Goal: Information Seeking & Learning: Learn about a topic

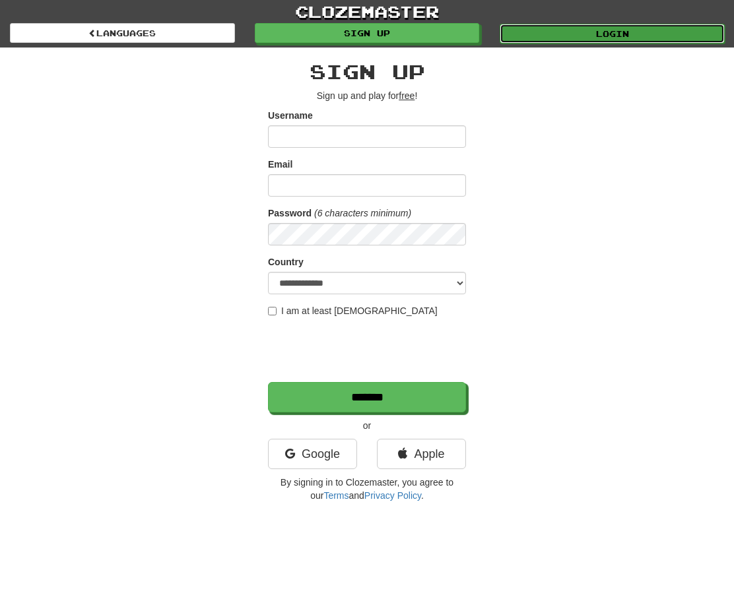
click at [621, 24] on link "Login" at bounding box center [612, 34] width 225 height 20
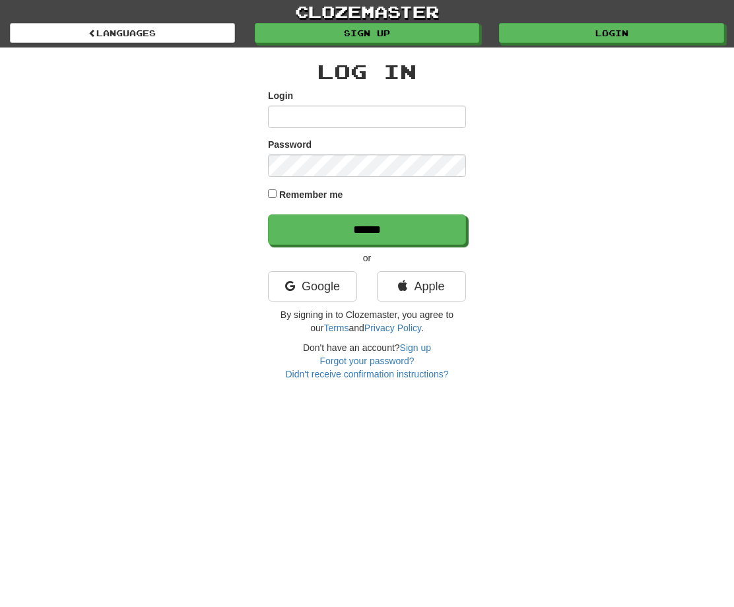
click at [349, 119] on input "Login" at bounding box center [367, 117] width 198 height 22
click at [329, 123] on input "Login" at bounding box center [367, 117] width 198 height 22
click at [342, 288] on link "Google" at bounding box center [312, 286] width 89 height 30
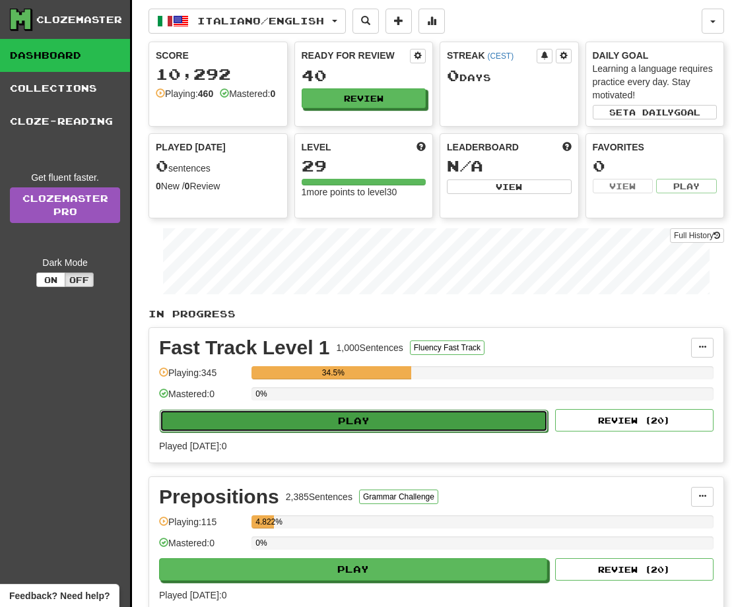
click at [350, 418] on button "Play" at bounding box center [354, 421] width 388 height 22
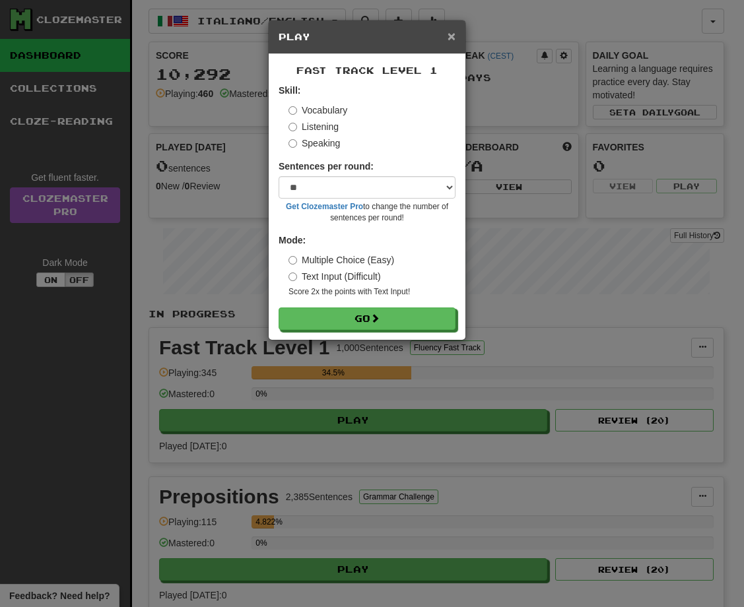
click at [452, 41] on span "×" at bounding box center [451, 35] width 8 height 15
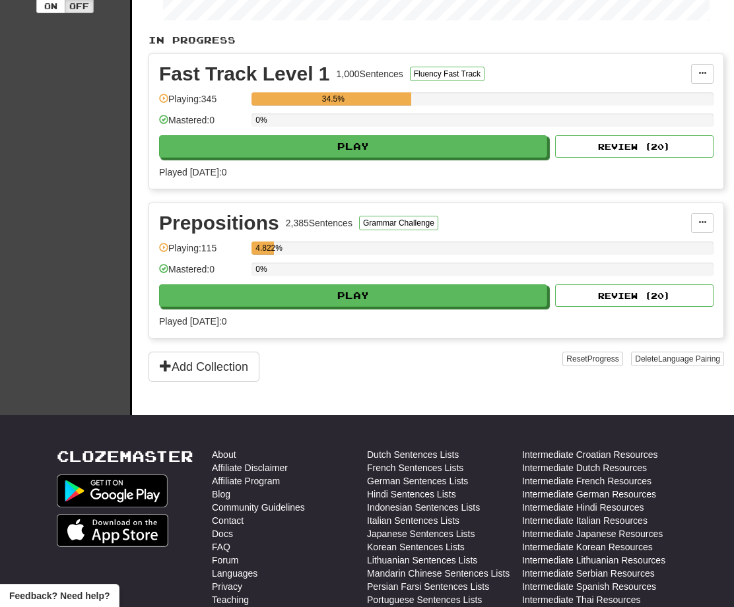
scroll to position [300, 0]
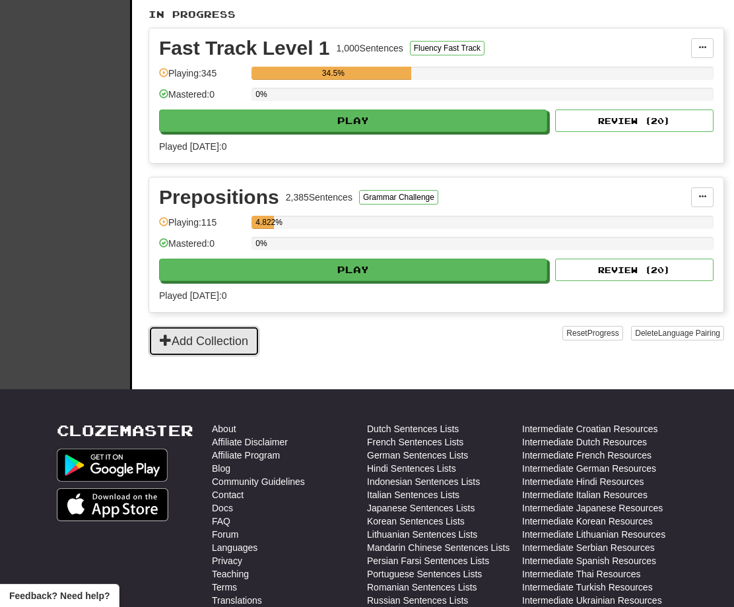
click at [240, 330] on button "Add Collection" at bounding box center [203, 341] width 111 height 30
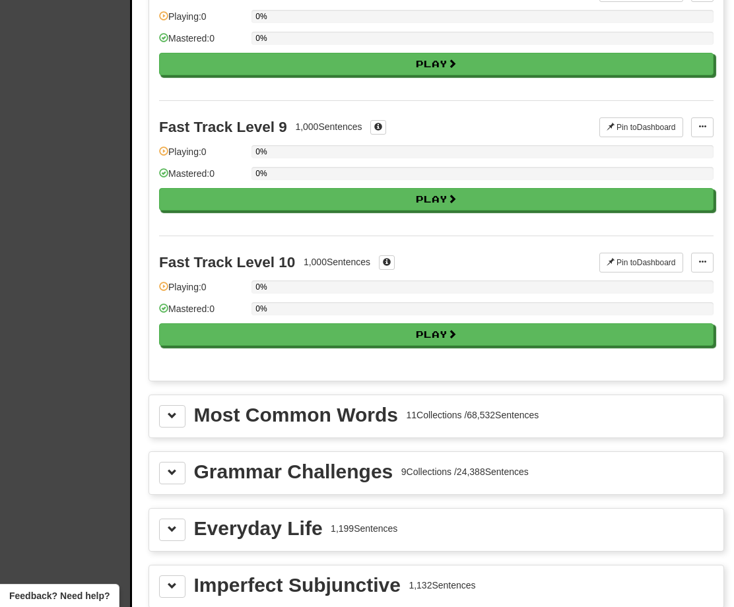
scroll to position [1138, 0]
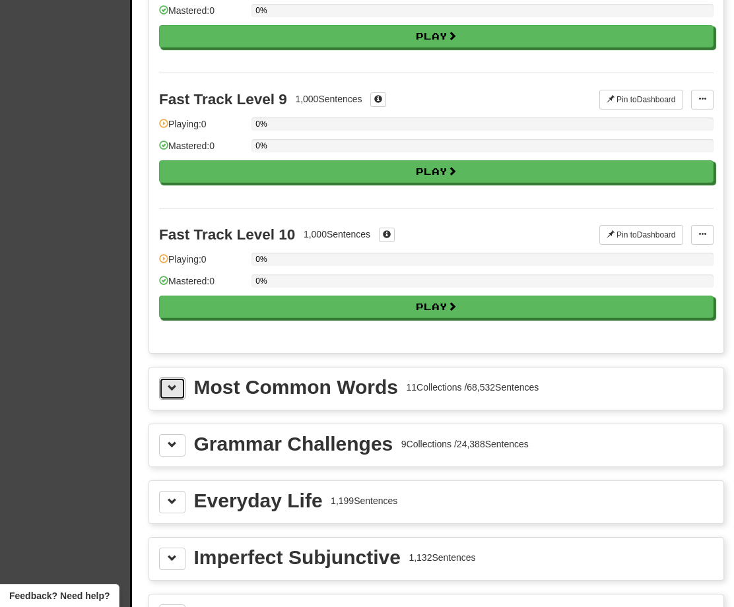
click at [175, 393] on span at bounding box center [172, 387] width 9 height 9
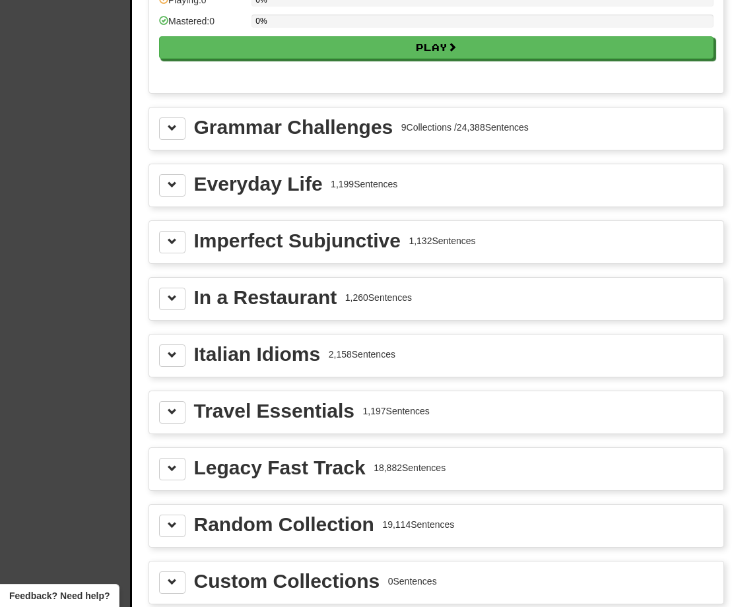
scroll to position [2940, 0]
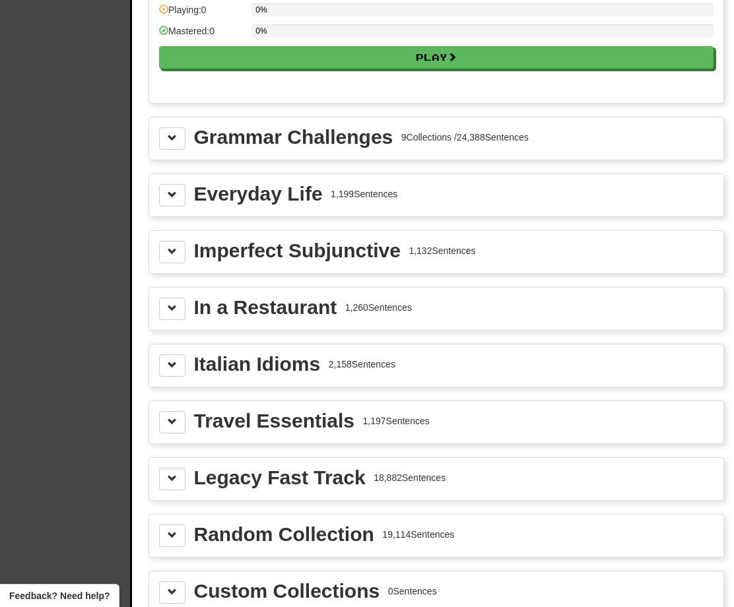
click at [181, 156] on div "Grammar Challenges 9 Collections / 24,388 Sentences" at bounding box center [436, 138] width 574 height 42
click at [181, 150] on div "Grammar Challenges 9 Collections / 24,388 Sentences" at bounding box center [436, 138] width 574 height 42
click at [178, 144] on button at bounding box center [172, 138] width 26 height 22
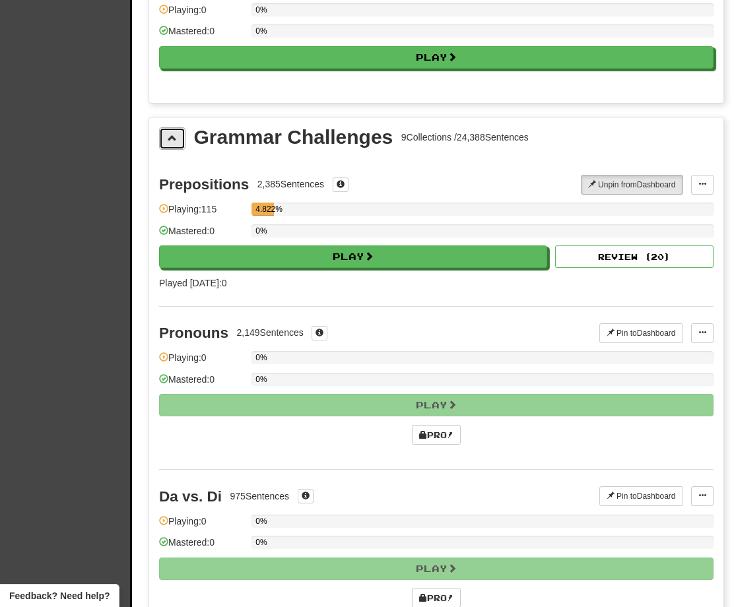
click at [172, 143] on button at bounding box center [172, 138] width 26 height 22
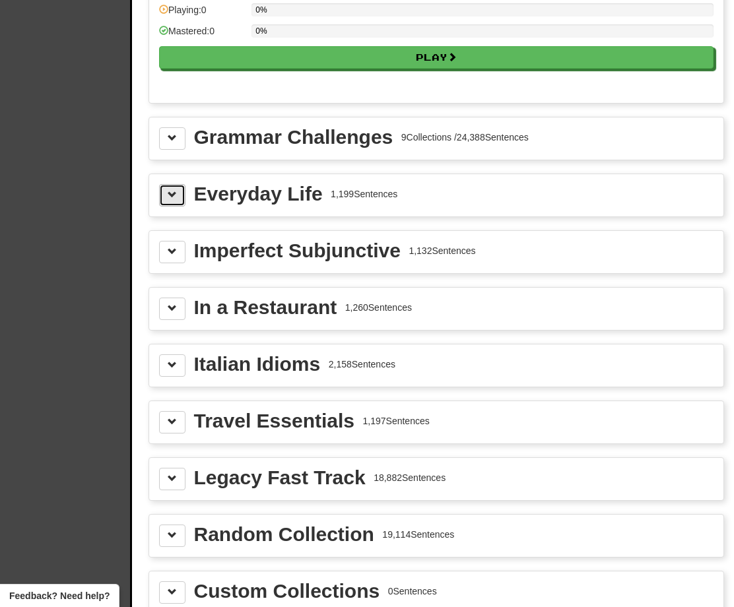
click at [168, 195] on span at bounding box center [172, 194] width 9 height 9
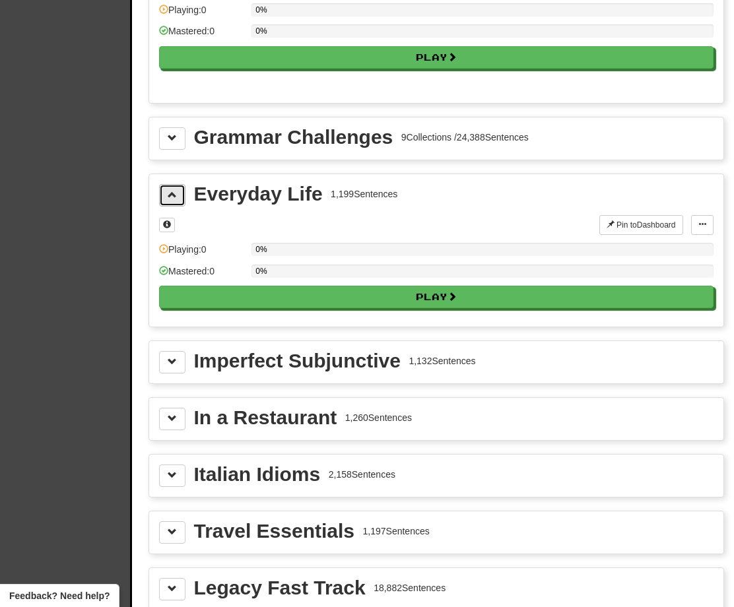
click at [168, 195] on span at bounding box center [172, 194] width 9 height 9
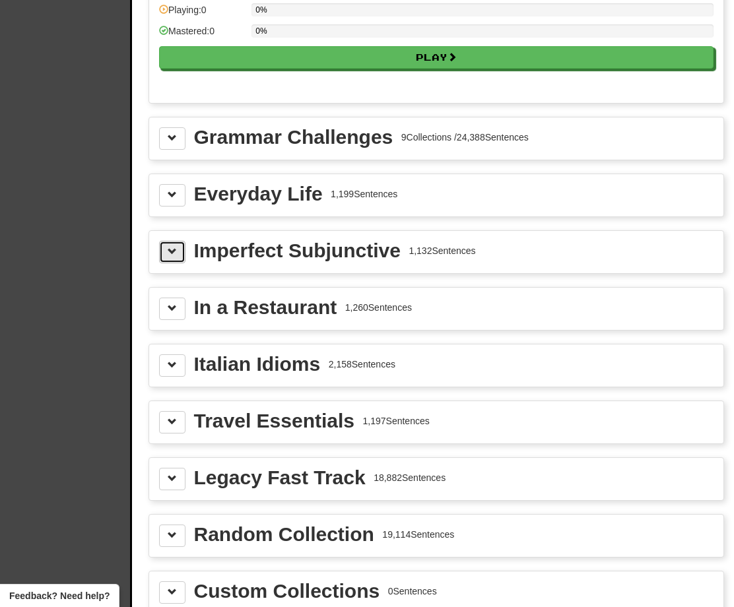
click at [171, 249] on span at bounding box center [172, 251] width 9 height 9
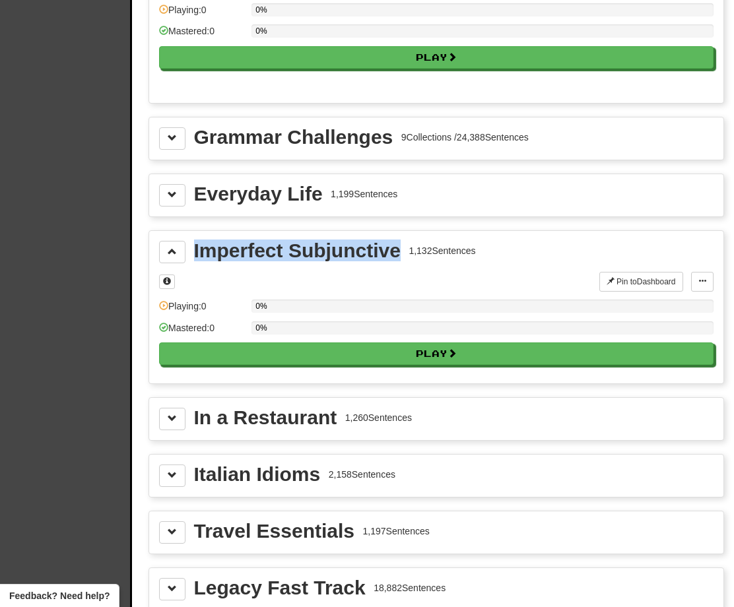
drag, startPoint x: 193, startPoint y: 249, endPoint x: 398, endPoint y: 253, distance: 205.3
click at [398, 253] on div "Imperfect Subjunctive 1,132 Sentences" at bounding box center [436, 252] width 554 height 22
click at [389, 263] on div at bounding box center [389, 263] width 0 height 0
click at [372, 255] on div "Imperfect Subjunctive" at bounding box center [297, 251] width 207 height 20
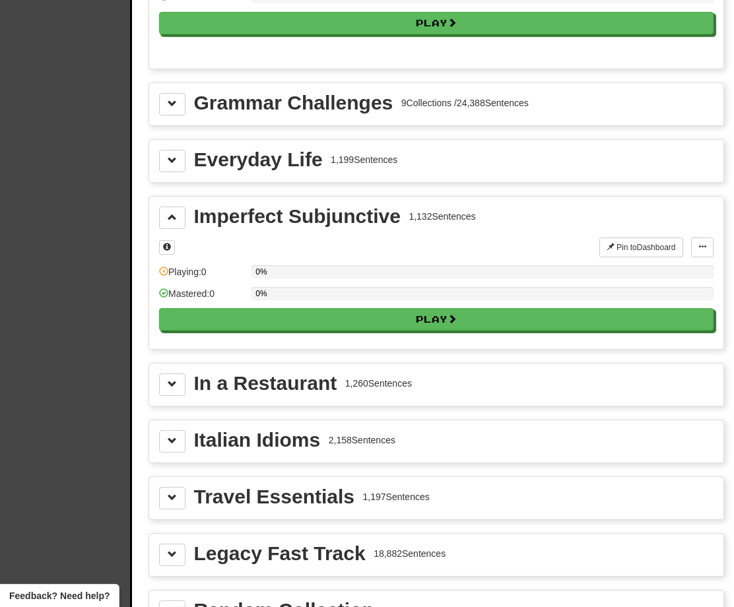
click at [179, 428] on div "Italian Idioms 2,158 Sentences" at bounding box center [436, 441] width 574 height 42
click at [181, 441] on button at bounding box center [172, 441] width 26 height 22
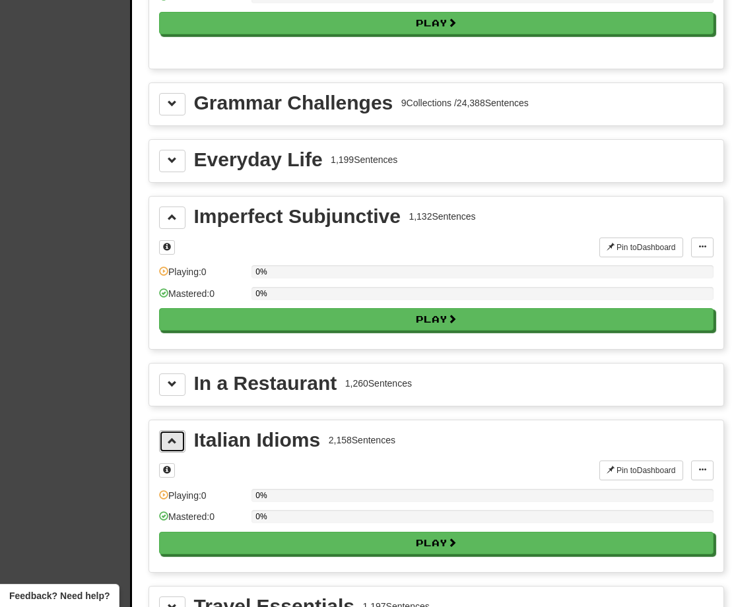
click at [180, 441] on button at bounding box center [172, 441] width 26 height 22
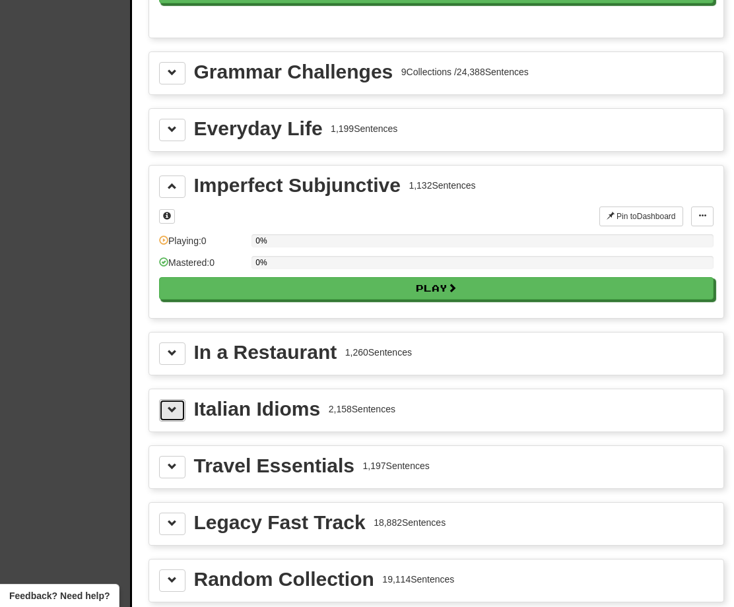
scroll to position [3012, 0]
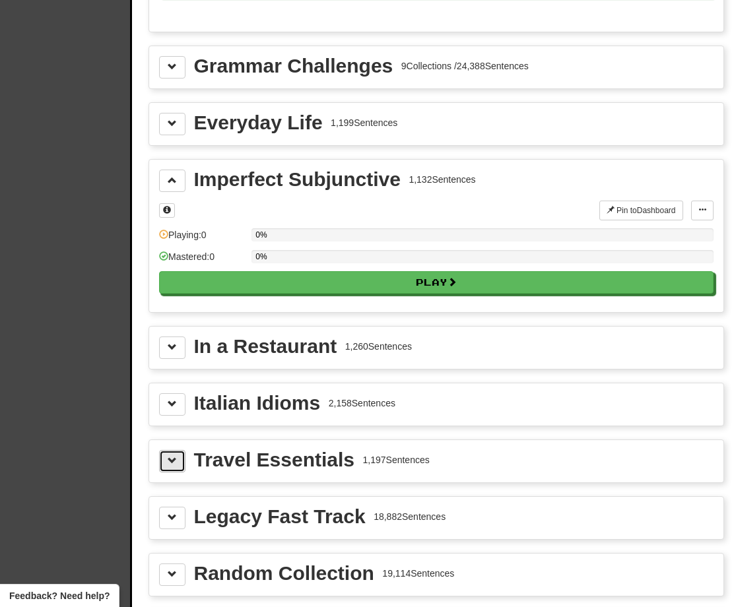
click at [178, 456] on button at bounding box center [172, 461] width 26 height 22
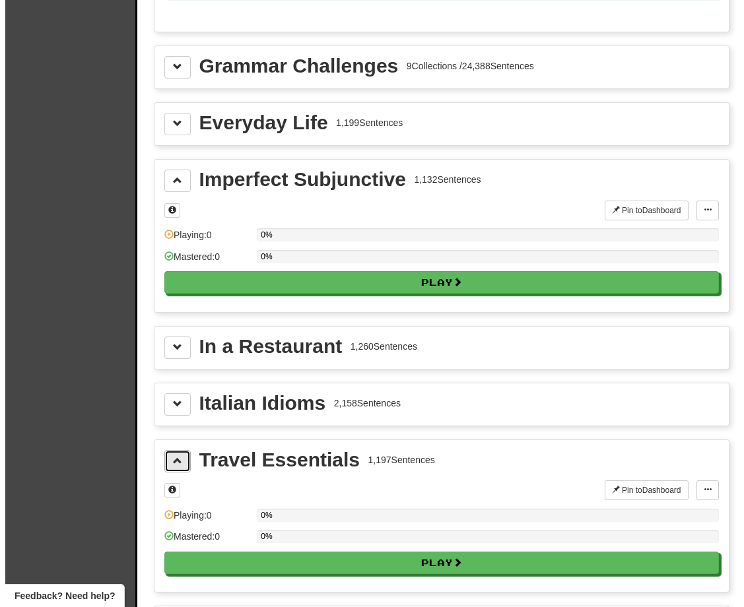
scroll to position [3054, 0]
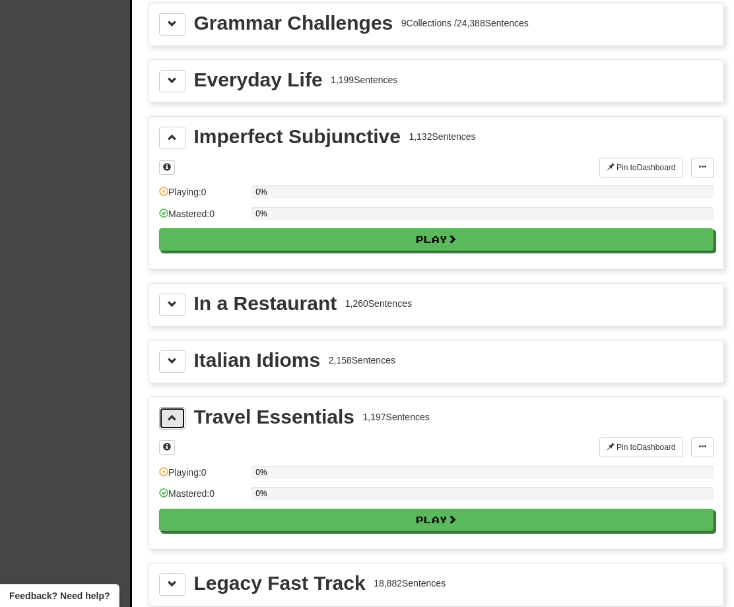
click at [174, 424] on button at bounding box center [172, 418] width 26 height 22
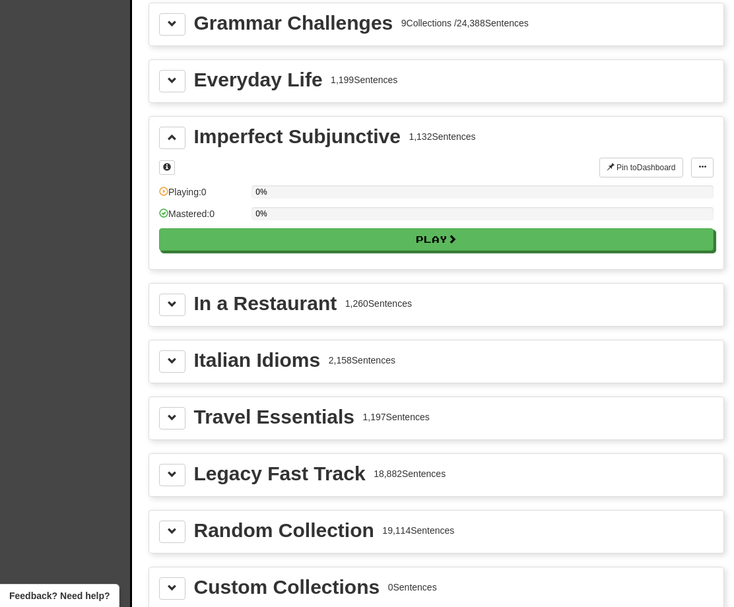
click at [174, 346] on div "Italian Idioms 2,158 Sentences" at bounding box center [436, 361] width 574 height 42
click at [174, 354] on button at bounding box center [172, 361] width 26 height 22
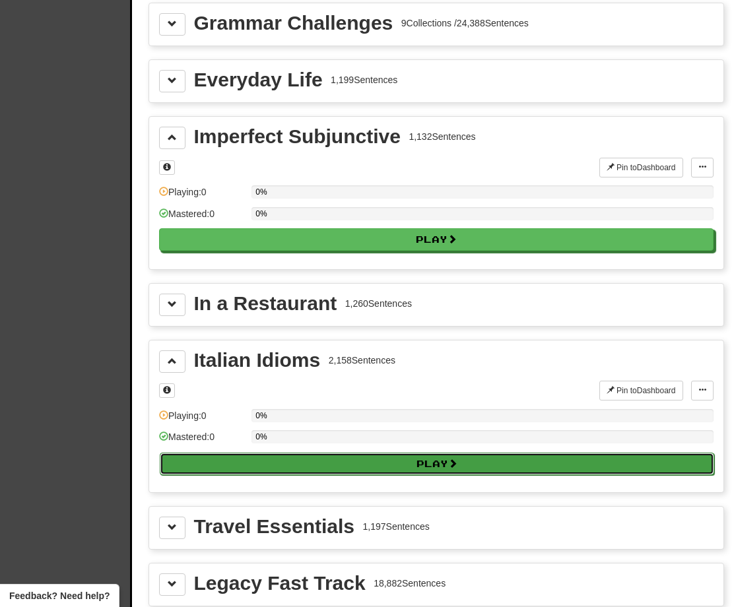
click at [253, 456] on button "Play" at bounding box center [437, 464] width 554 height 22
select select "**"
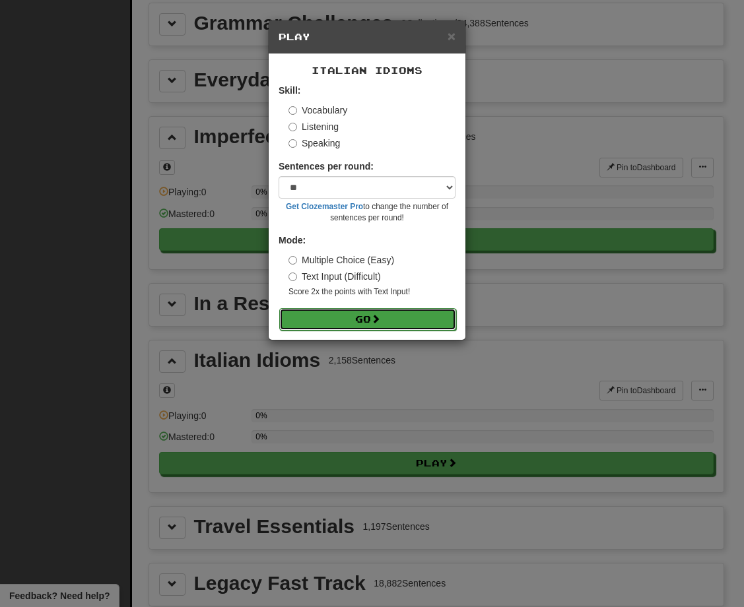
click at [354, 321] on button "Go" at bounding box center [367, 319] width 177 height 22
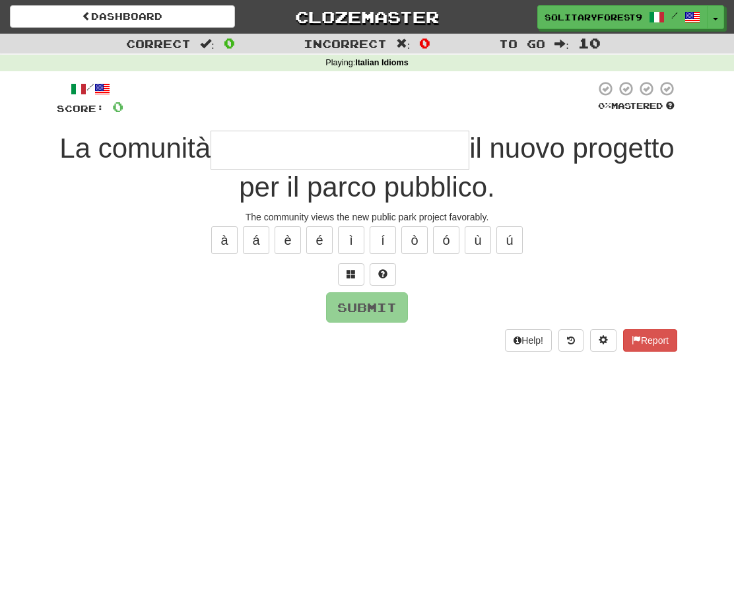
click at [385, 143] on input "text" at bounding box center [339, 150] width 259 height 39
click at [350, 270] on span at bounding box center [350, 273] width 9 height 9
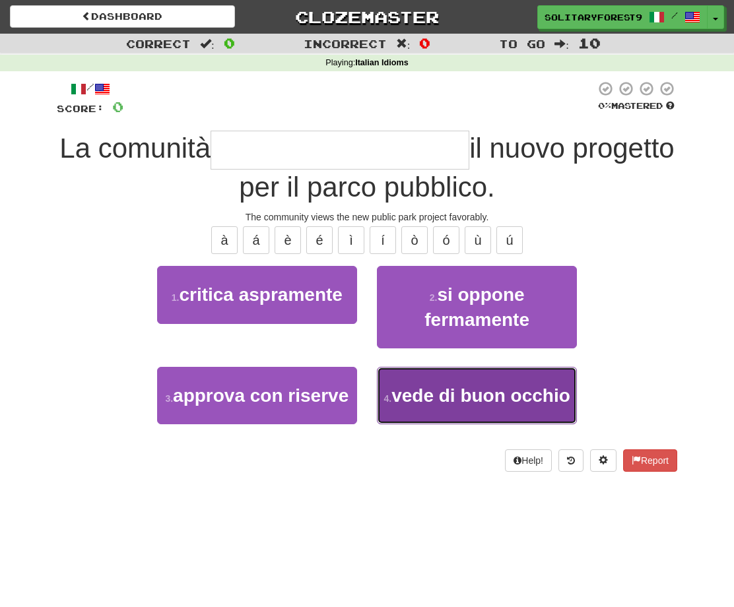
click at [405, 406] on button "4 . vede di buon occhio" at bounding box center [477, 395] width 200 height 57
type input "**********"
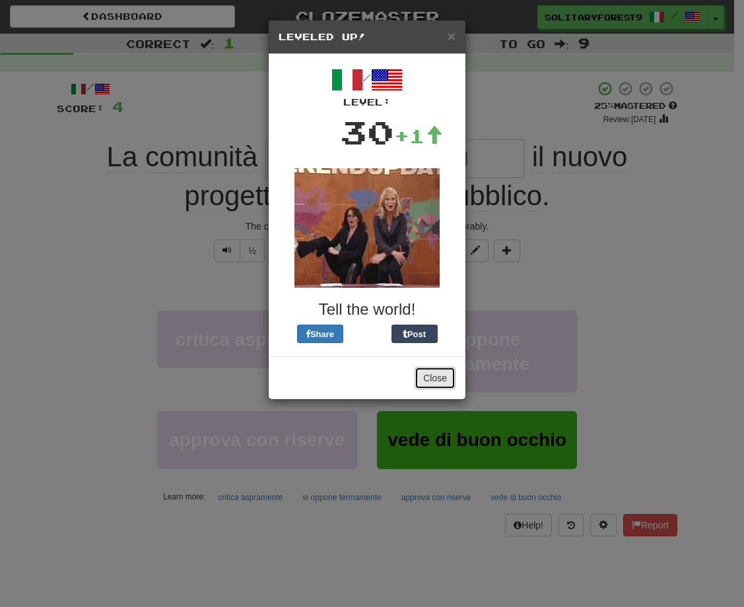
click at [436, 374] on button "Close" at bounding box center [434, 378] width 41 height 22
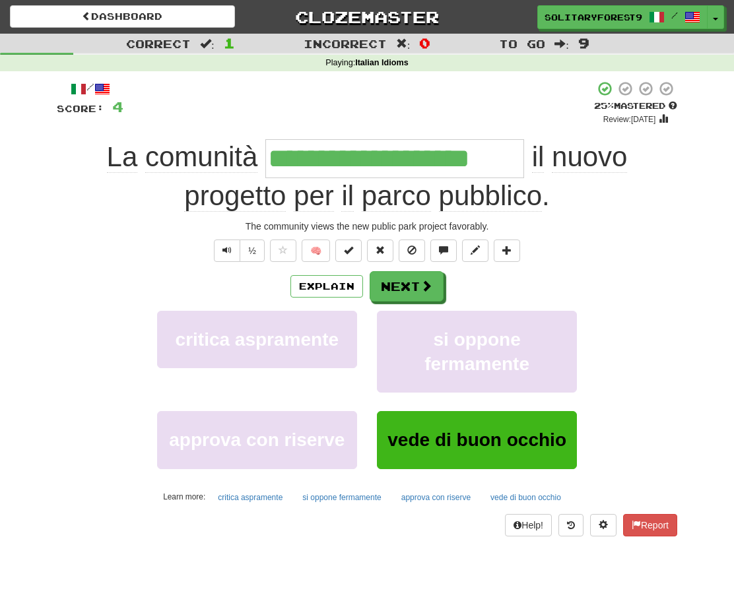
drag, startPoint x: 273, startPoint y: 158, endPoint x: 517, endPoint y: 160, distance: 244.2
click at [517, 160] on input "**********" at bounding box center [394, 158] width 259 height 39
click at [477, 163] on input "text" at bounding box center [394, 158] width 259 height 39
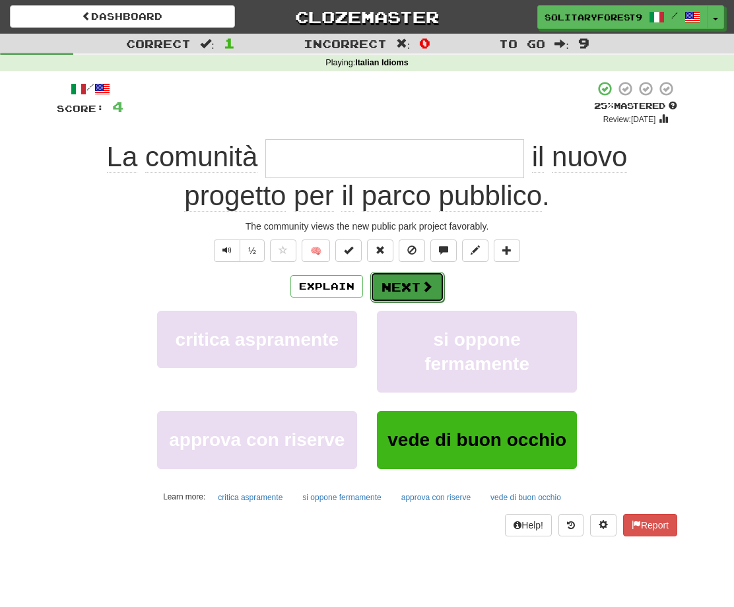
click at [417, 290] on button "Next" at bounding box center [407, 287] width 74 height 30
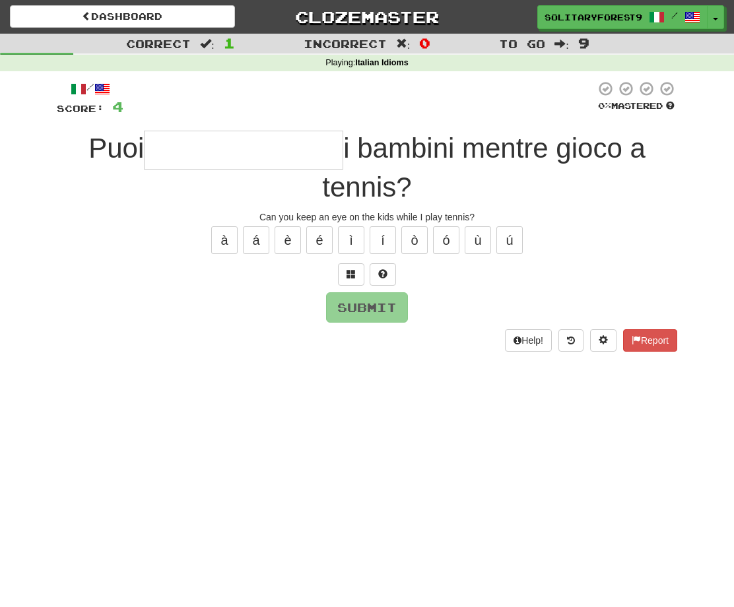
type input "*"
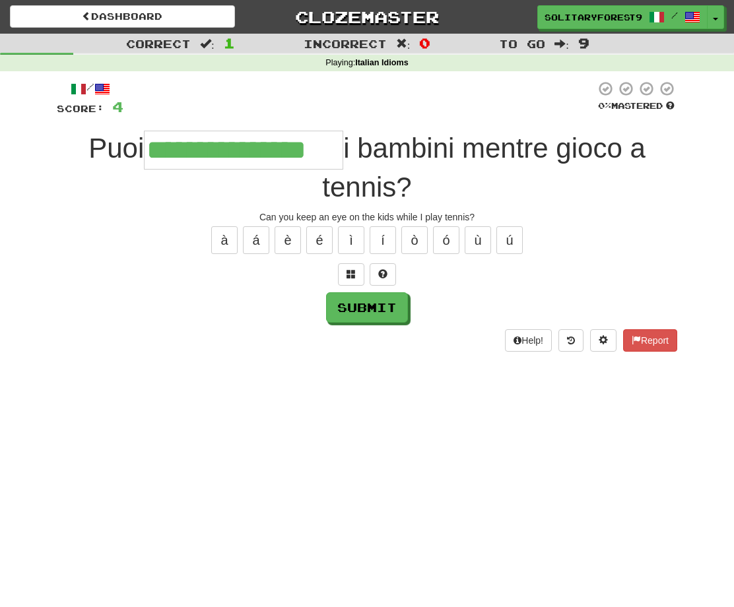
type input "**********"
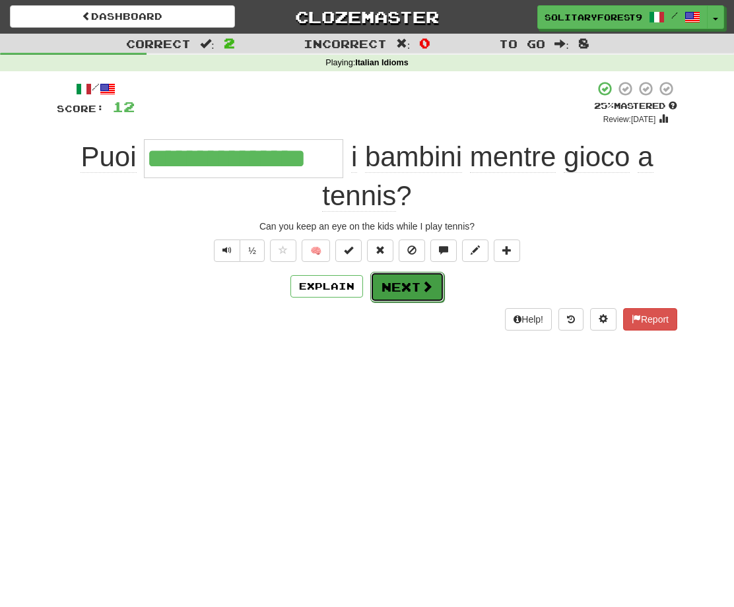
click at [392, 278] on button "Next" at bounding box center [407, 287] width 74 height 30
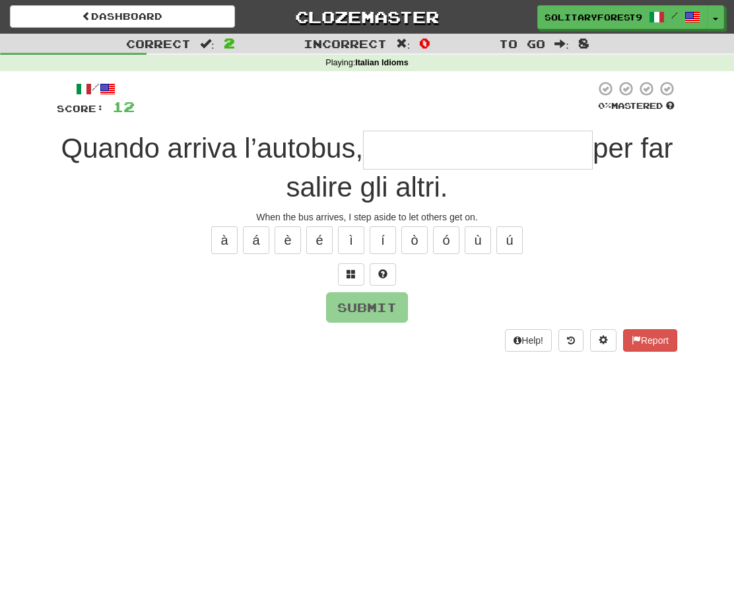
type input "*"
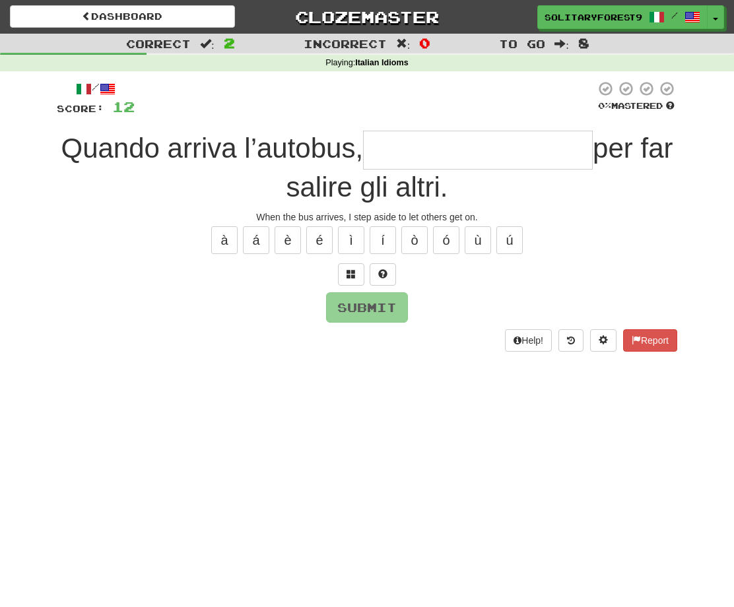
type input "*"
click at [345, 267] on button at bounding box center [351, 274] width 26 height 22
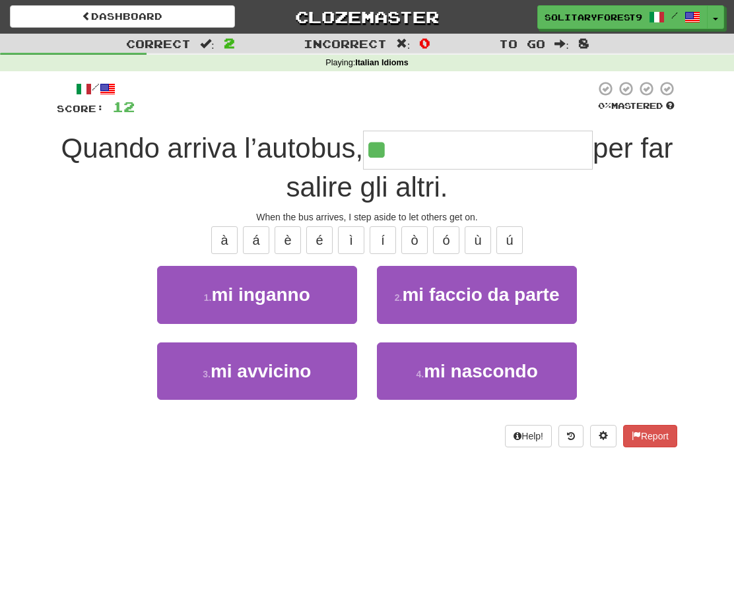
type input "*"
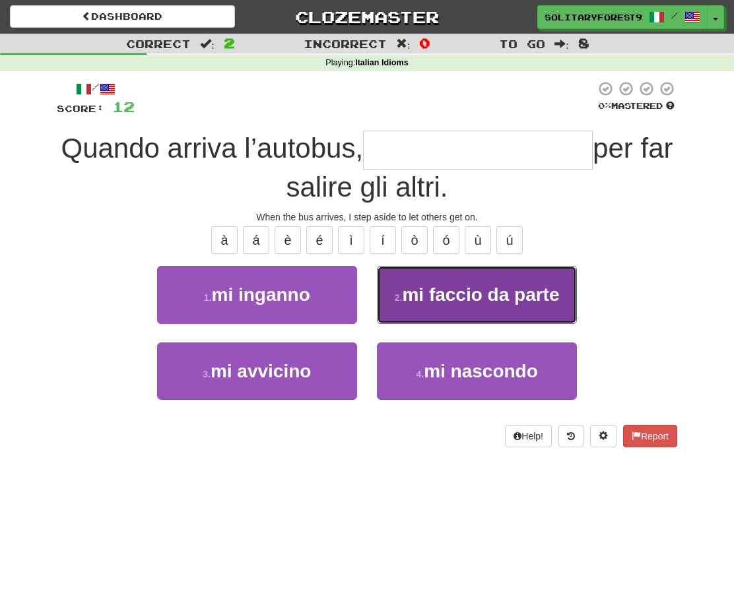
click at [489, 307] on button "2 . mi faccio da parte" at bounding box center [477, 294] width 200 height 57
type input "**********"
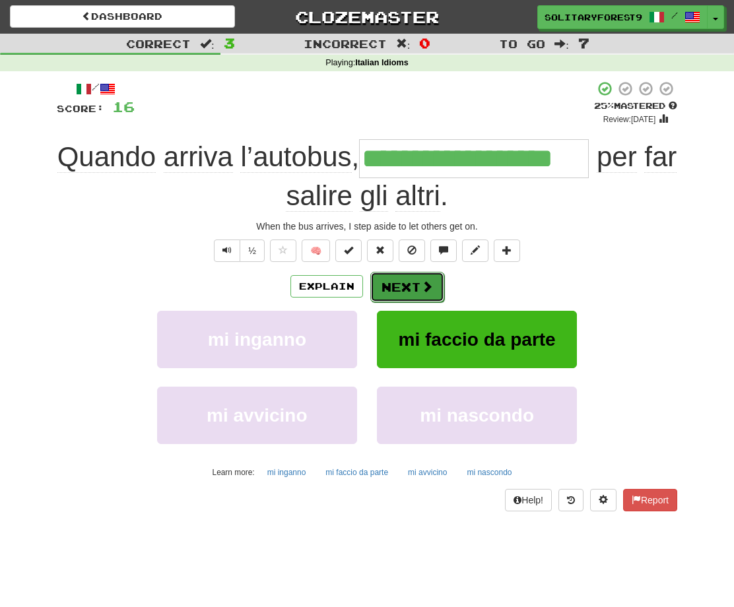
click at [424, 290] on span at bounding box center [427, 286] width 12 height 12
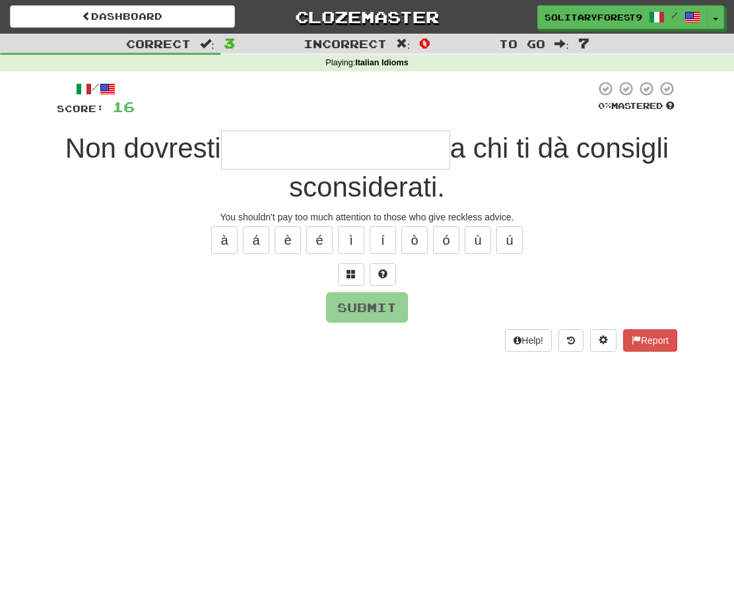
drag, startPoint x: 507, startPoint y: 195, endPoint x: 222, endPoint y: 202, distance: 285.8
click at [222, 202] on div "Non dovresti a chi ti dà consigli sconsiderati." at bounding box center [367, 168] width 620 height 75
click at [323, 146] on input "text" at bounding box center [335, 150] width 229 height 39
type input "*"
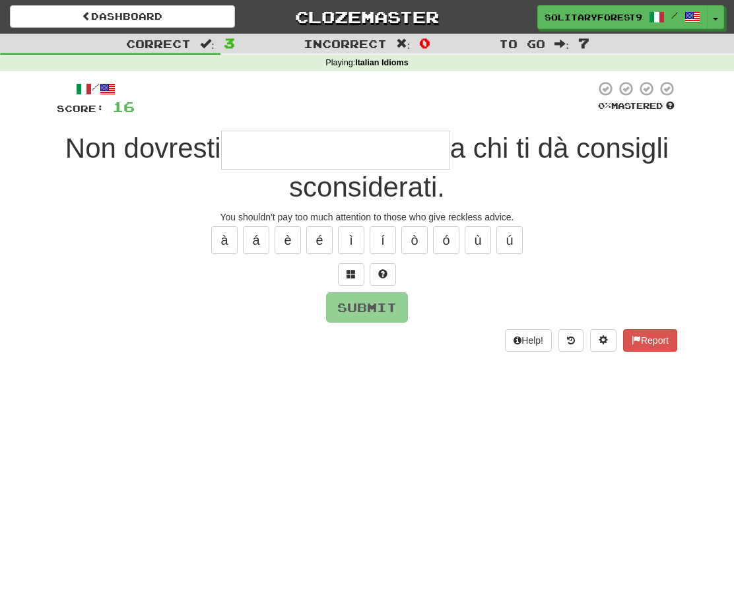
type input "*"
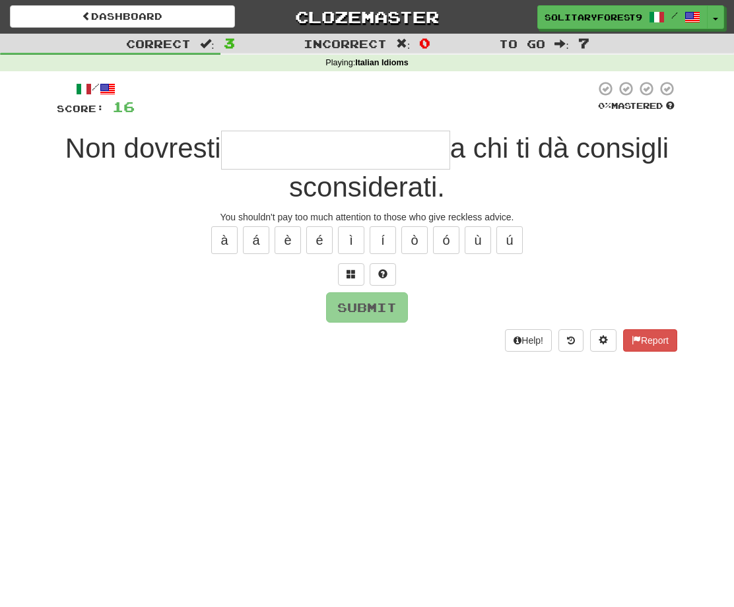
type input "*"
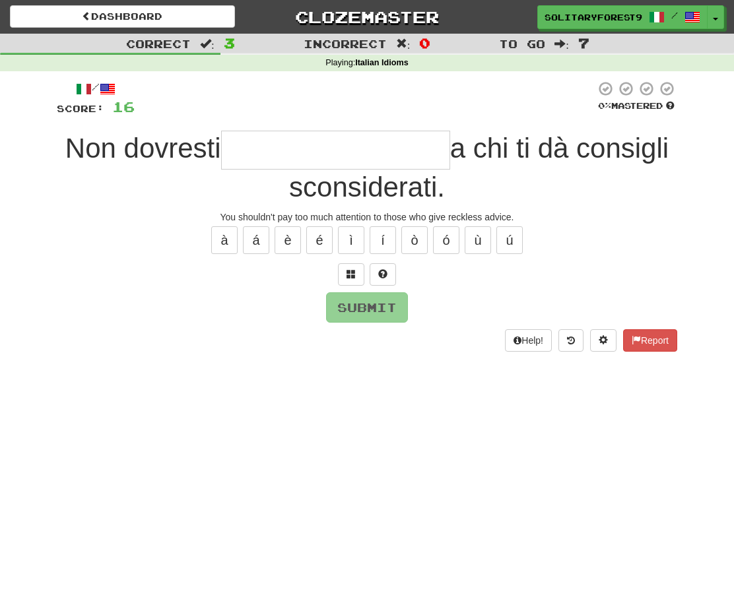
type input "*"
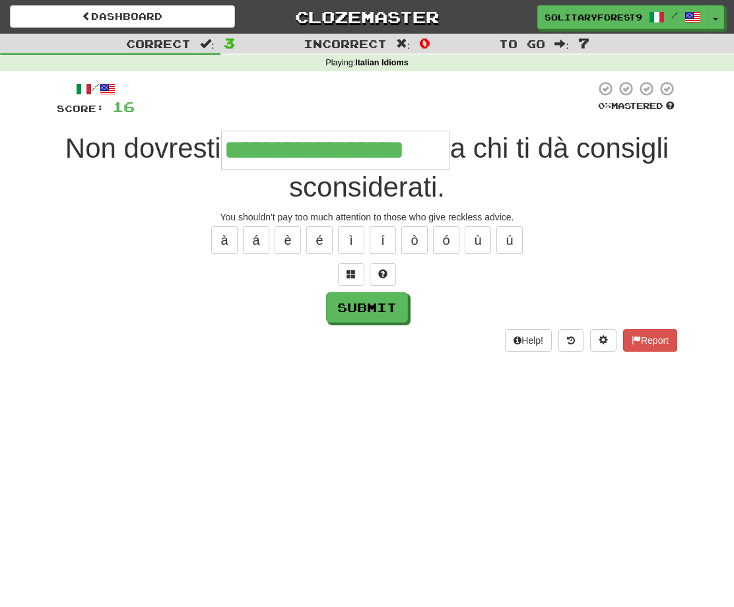
type input "**********"
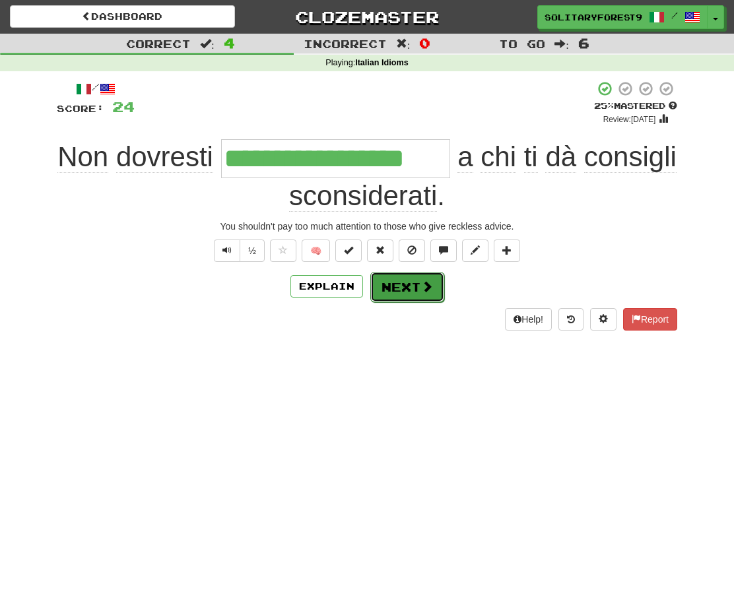
click at [414, 292] on button "Next" at bounding box center [407, 287] width 74 height 30
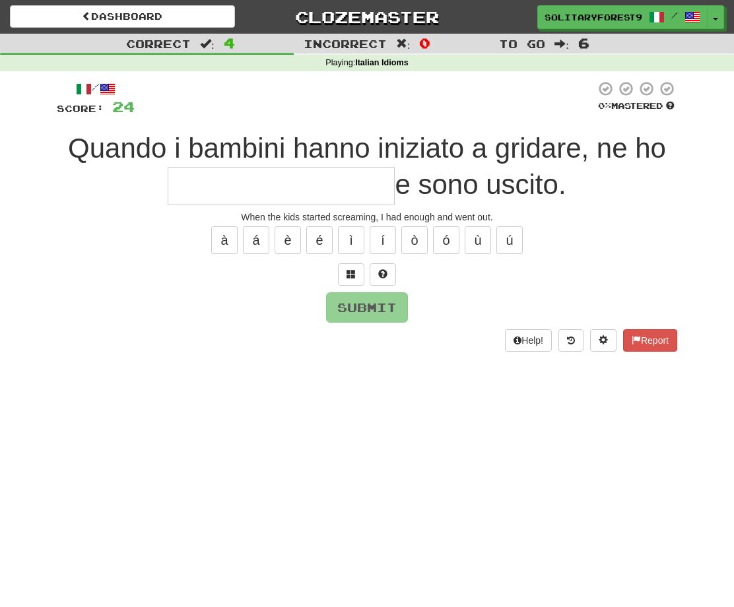
click at [205, 187] on input "text" at bounding box center [281, 186] width 227 height 39
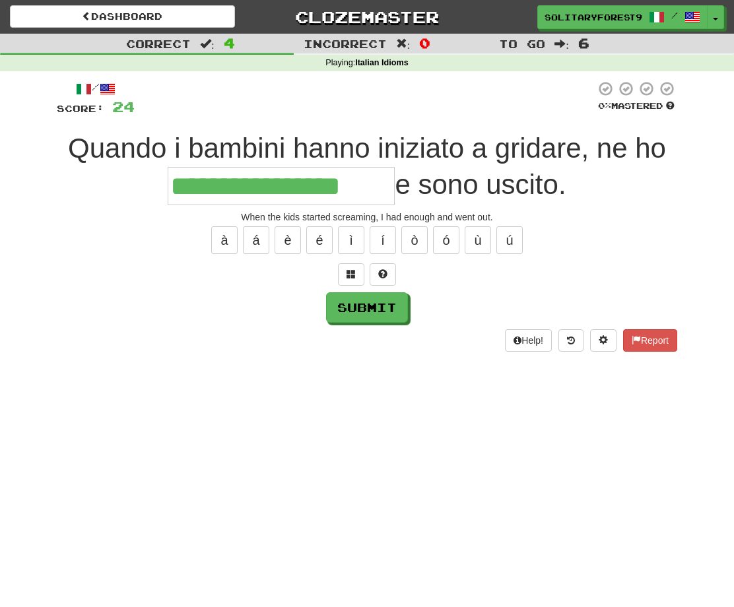
type input "**********"
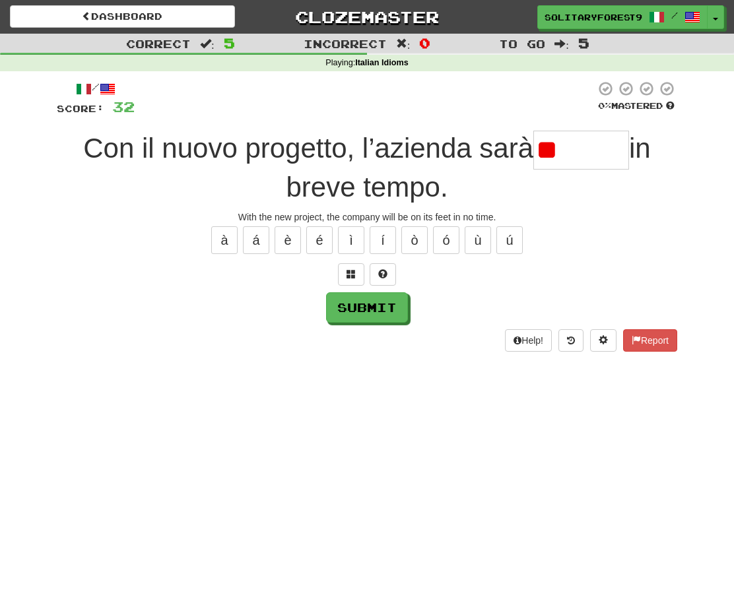
type input "*"
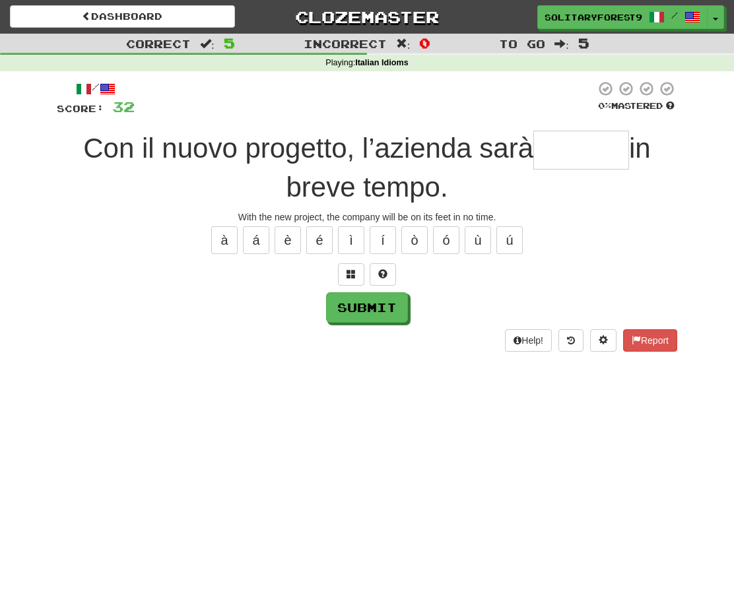
type input "*"
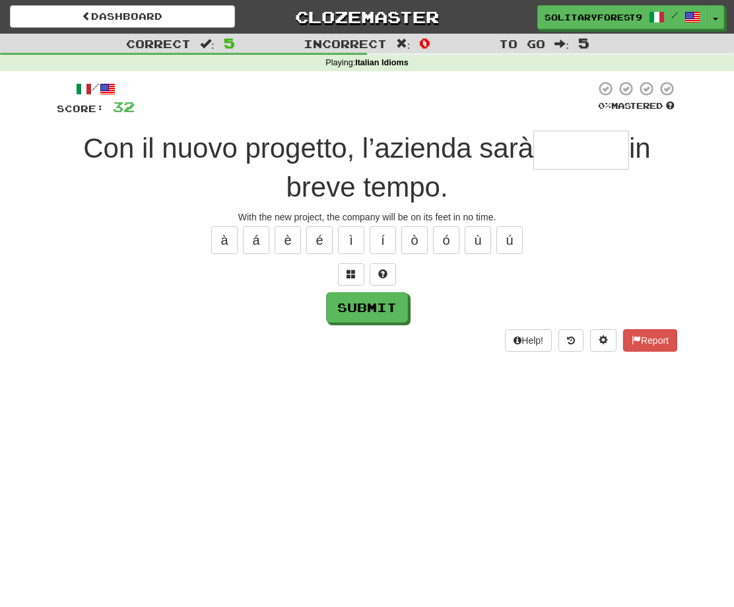
type input "*"
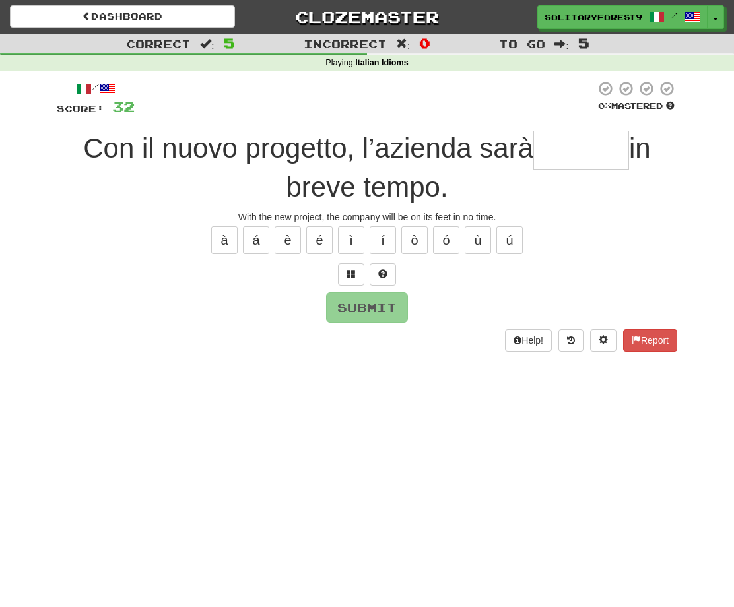
type input "*"
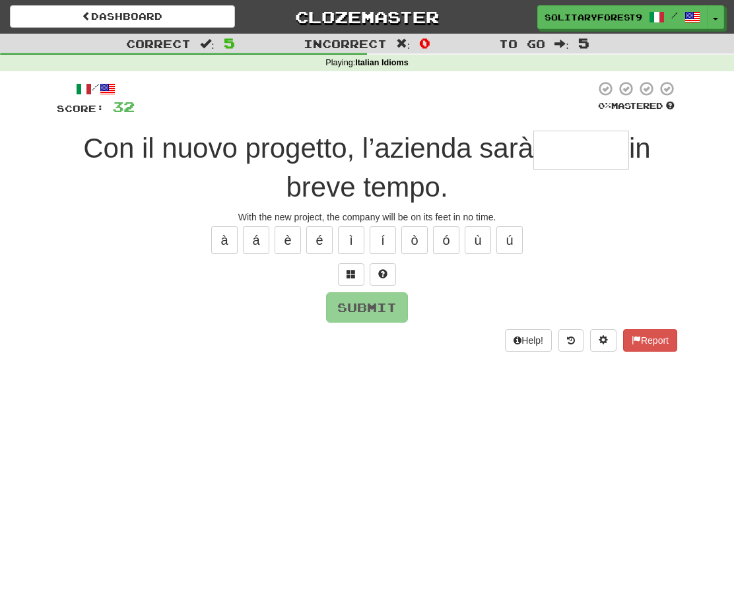
type input "*"
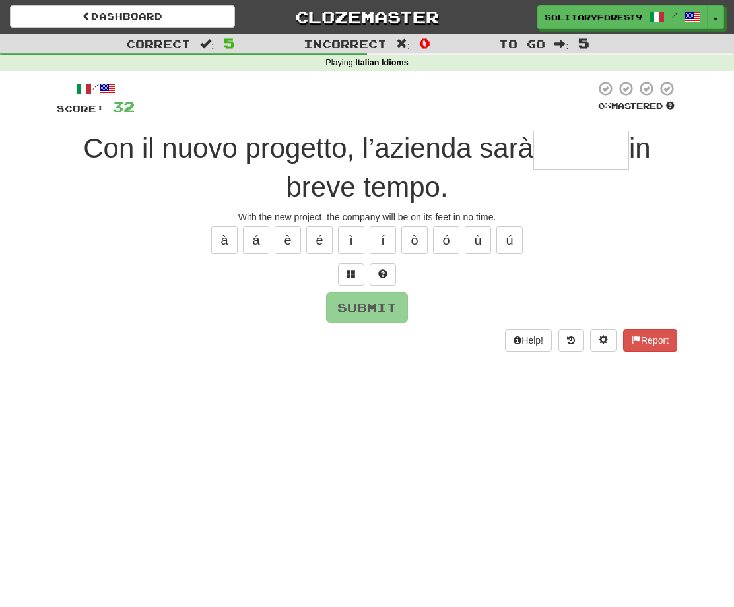
type input "*"
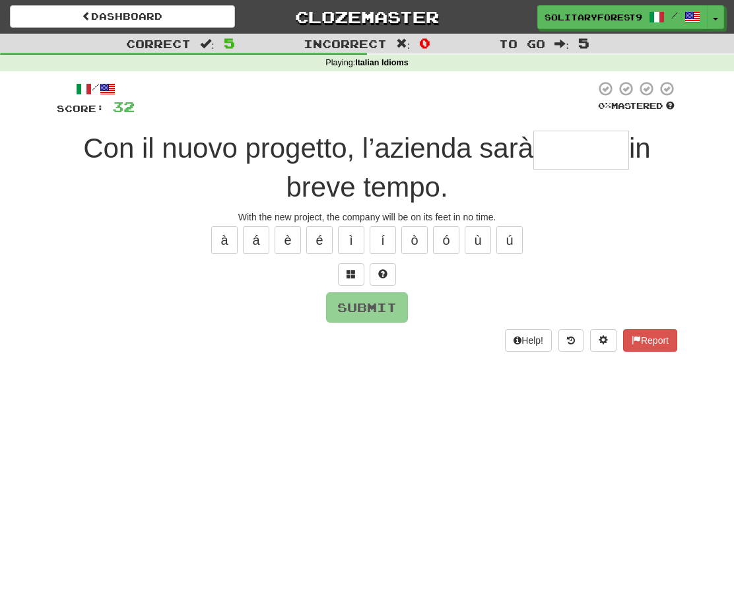
type input "*"
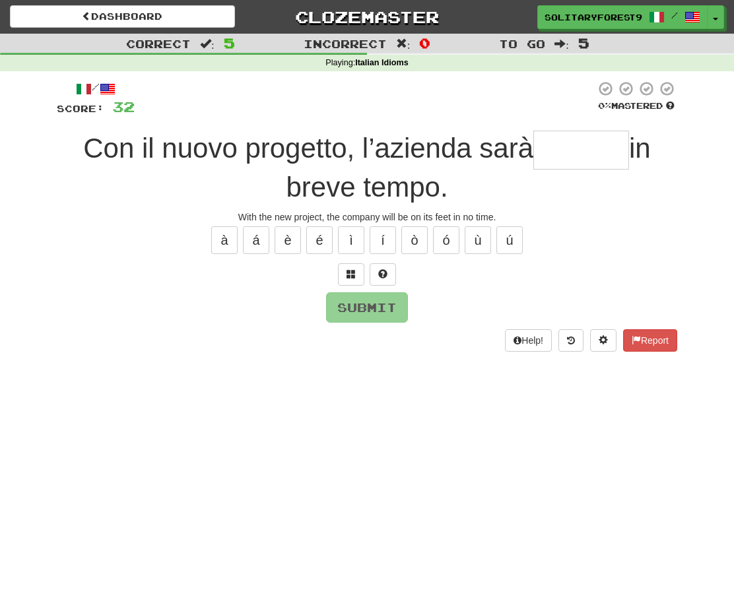
type input "*"
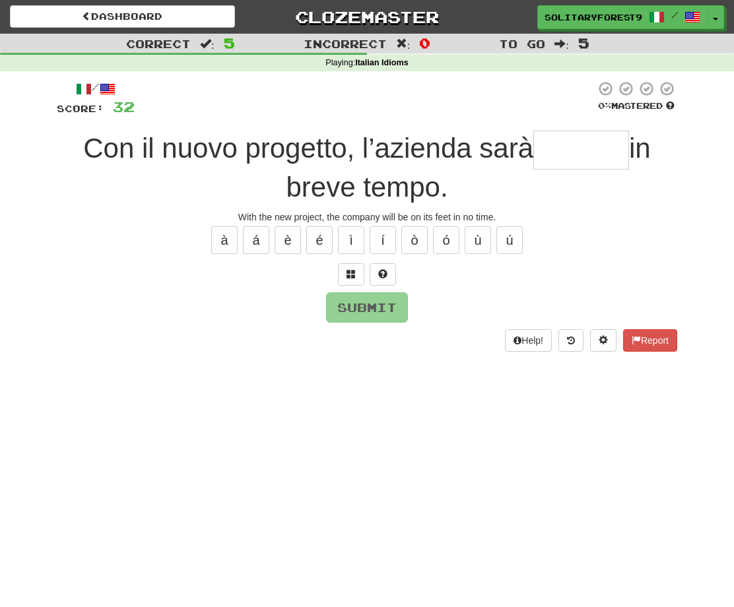
type input "*"
click at [351, 271] on span at bounding box center [350, 273] width 9 height 9
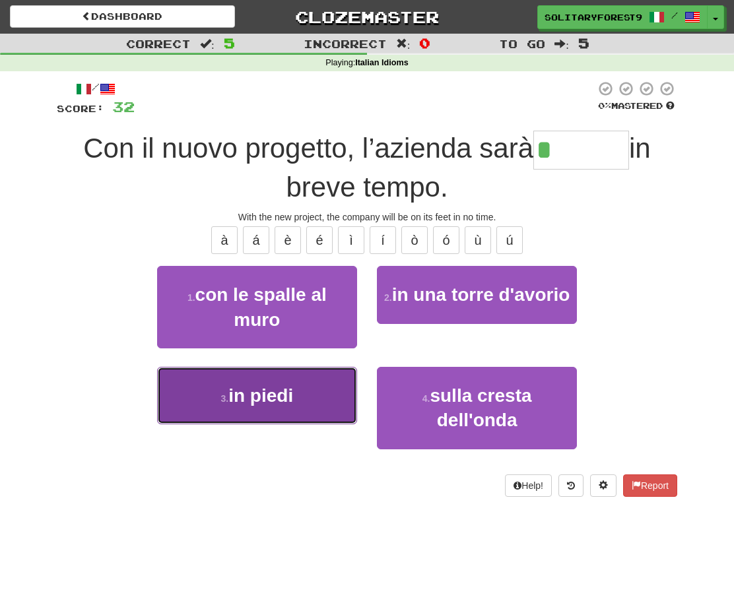
click at [270, 391] on span "in piedi" at bounding box center [260, 395] width 65 height 20
type input "********"
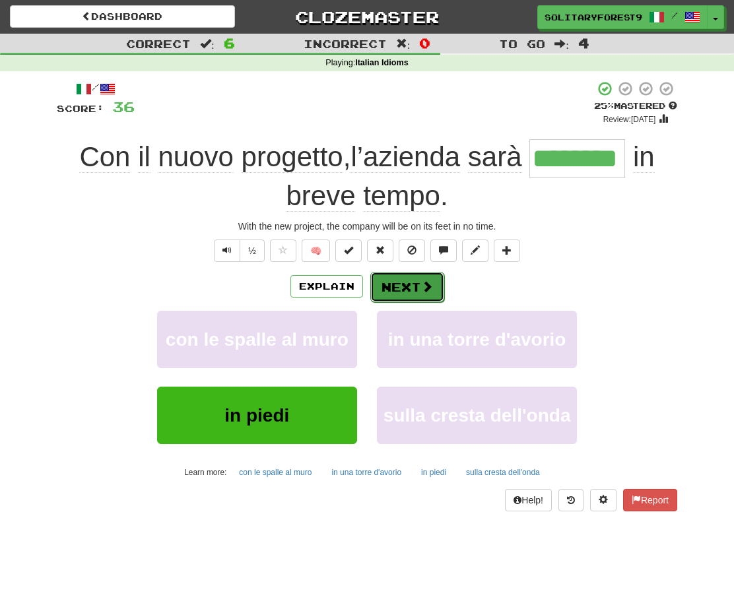
click at [426, 288] on span at bounding box center [427, 286] width 12 height 12
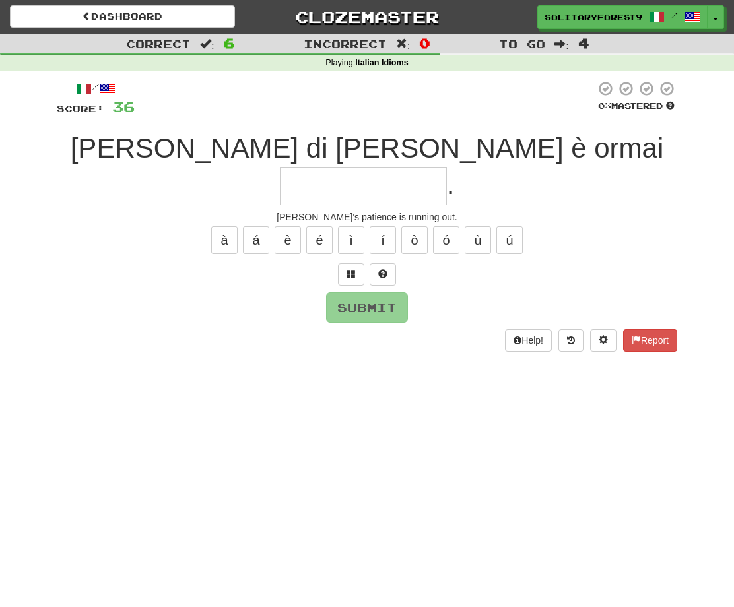
type input "*"
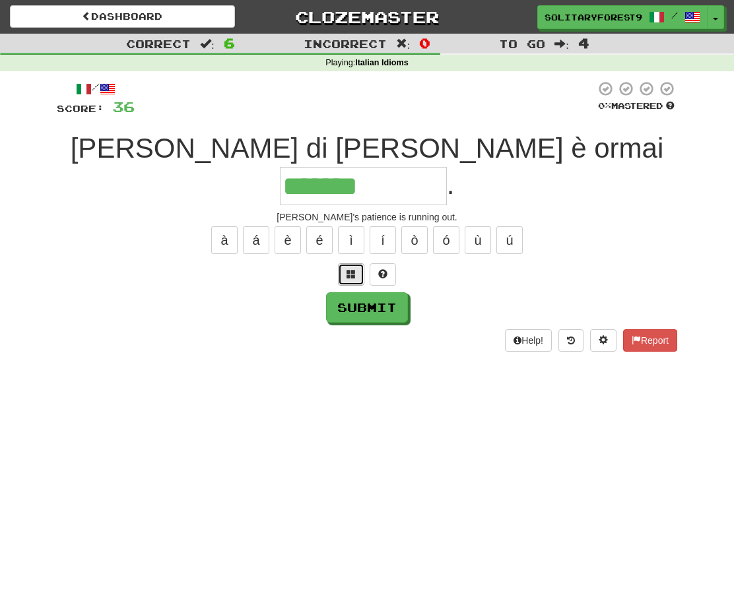
click at [344, 263] on button at bounding box center [351, 274] width 26 height 22
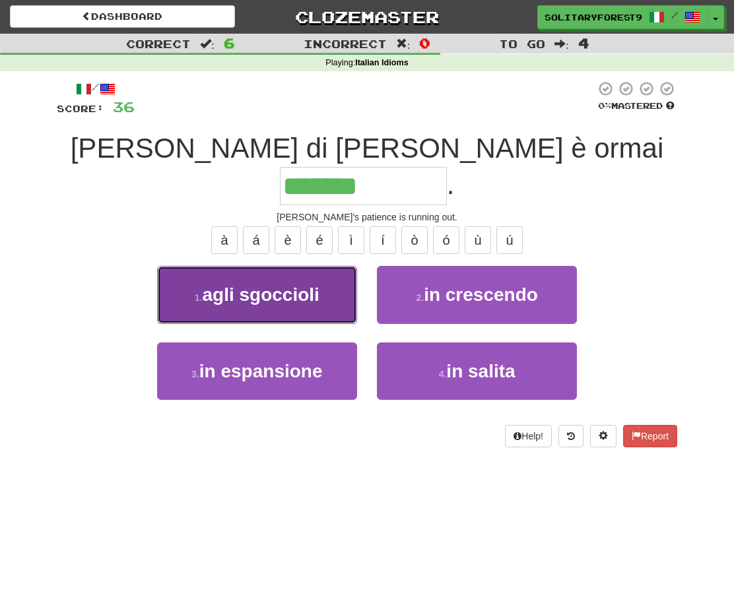
click at [257, 284] on span "agli sgoccioli" at bounding box center [260, 294] width 117 height 20
type input "**********"
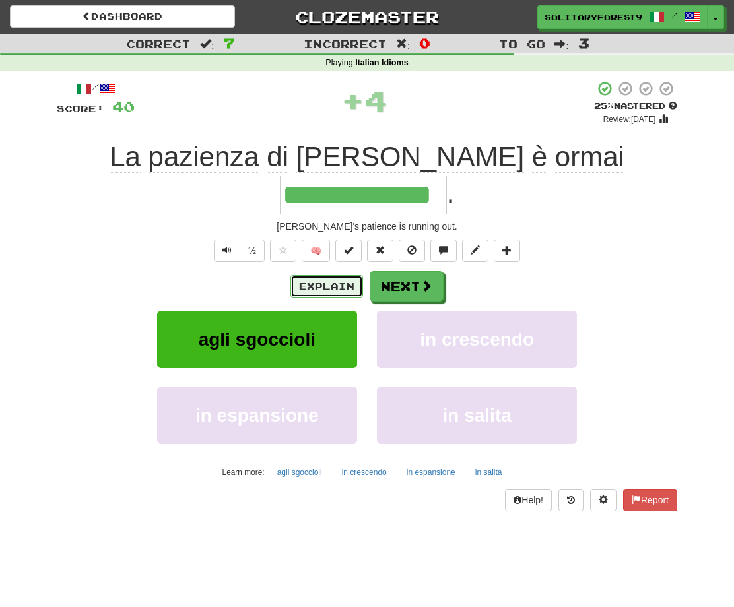
click at [340, 275] on button "Explain" at bounding box center [326, 286] width 73 height 22
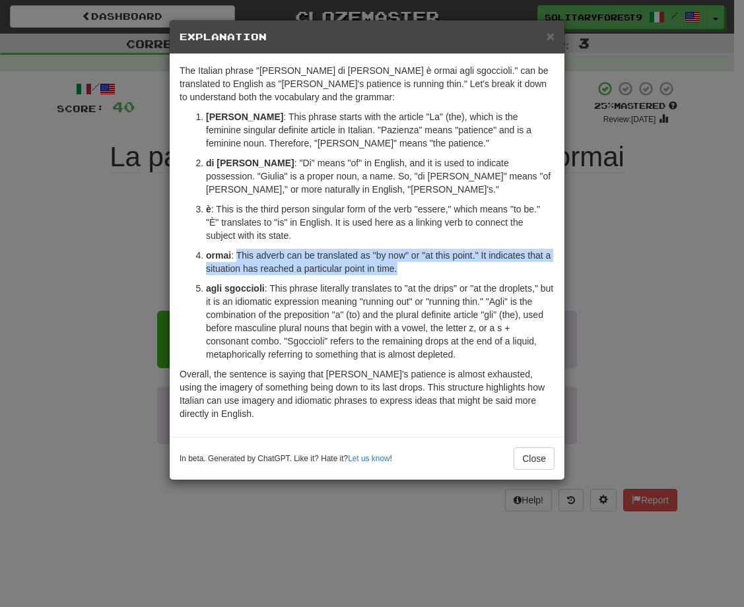
drag, startPoint x: 236, startPoint y: 259, endPoint x: 418, endPoint y: 273, distance: 181.9
click at [418, 273] on p "ormai : This adverb can be translated as "by now" or "at this point." It indica…" at bounding box center [380, 262] width 348 height 26
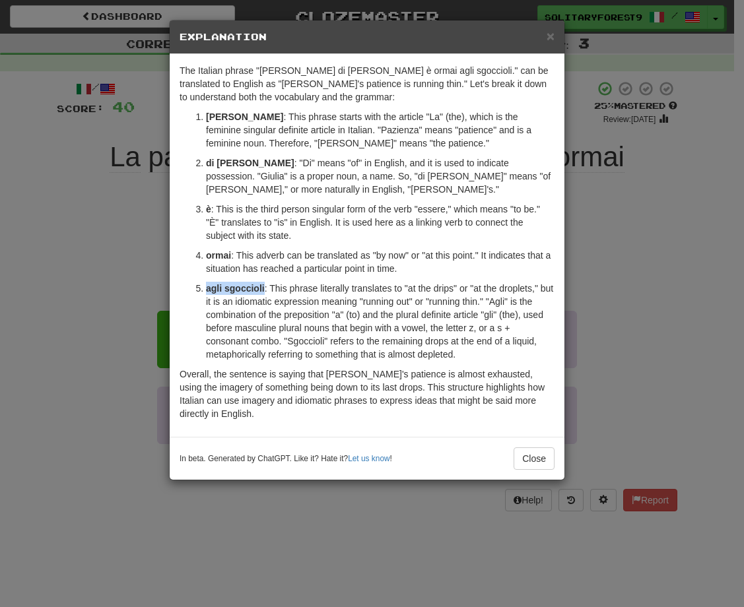
drag, startPoint x: 205, startPoint y: 292, endPoint x: 263, endPoint y: 292, distance: 58.1
click at [263, 292] on li "agli sgoccioli : This phrase literally translates to "at the drips" or "at the …" at bounding box center [380, 321] width 348 height 79
copy strong "agli sgoccioli"
click at [288, 288] on p "agli sgoccioli : This phrase literally translates to "at the drips" or "at the …" at bounding box center [380, 321] width 348 height 79
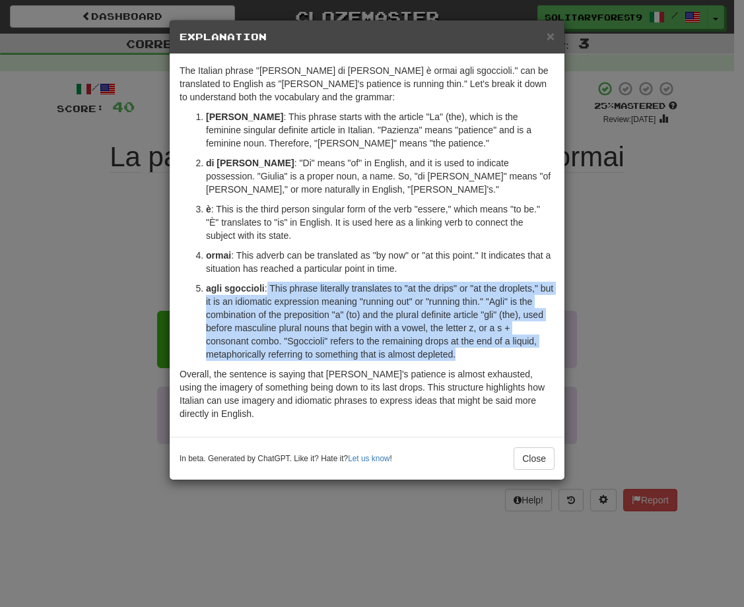
drag, startPoint x: 266, startPoint y: 288, endPoint x: 463, endPoint y: 358, distance: 208.5
click at [463, 358] on p "agli sgoccioli : This phrase literally translates to "at the drips" or "at the …" at bounding box center [380, 321] width 348 height 79
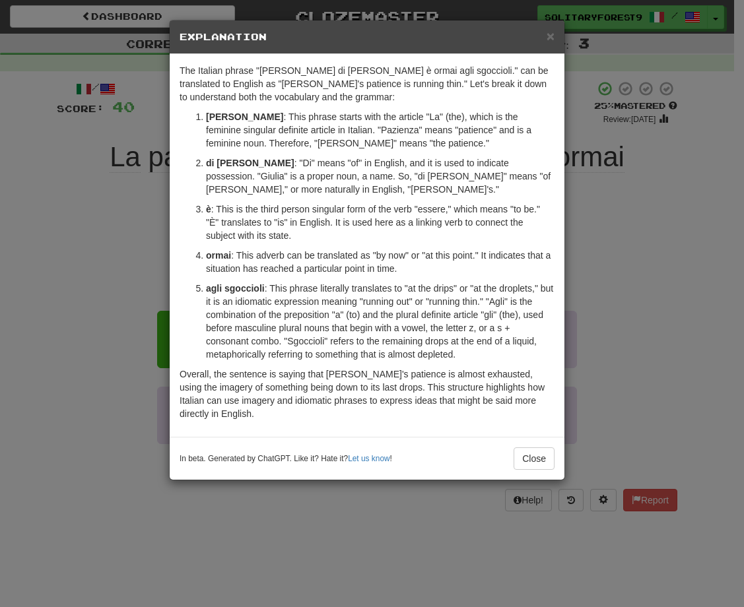
click at [628, 259] on div "× Explanation The Italian phrase "La pazienza di Giulia è ormai agli sgoccioli.…" at bounding box center [372, 303] width 744 height 607
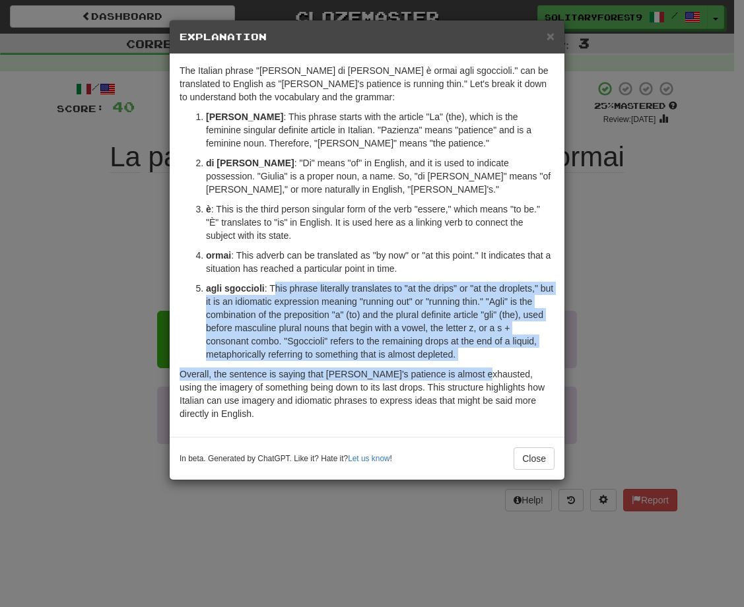
drag, startPoint x: 472, startPoint y: 368, endPoint x: 275, endPoint y: 287, distance: 213.3
click at [275, 287] on div "The Italian phrase "La pazienza di Giulia è ormai agli sgoccioli." can be trans…" at bounding box center [367, 245] width 395 height 383
click at [275, 287] on p "agli sgoccioli : This phrase literally translates to "at the drips" or "at the …" at bounding box center [380, 321] width 348 height 79
drag, startPoint x: 267, startPoint y: 286, endPoint x: 475, endPoint y: 363, distance: 221.7
click at [475, 363] on div "The Italian phrase "La pazienza di Giulia è ormai agli sgoccioli." can be trans…" at bounding box center [367, 245] width 395 height 383
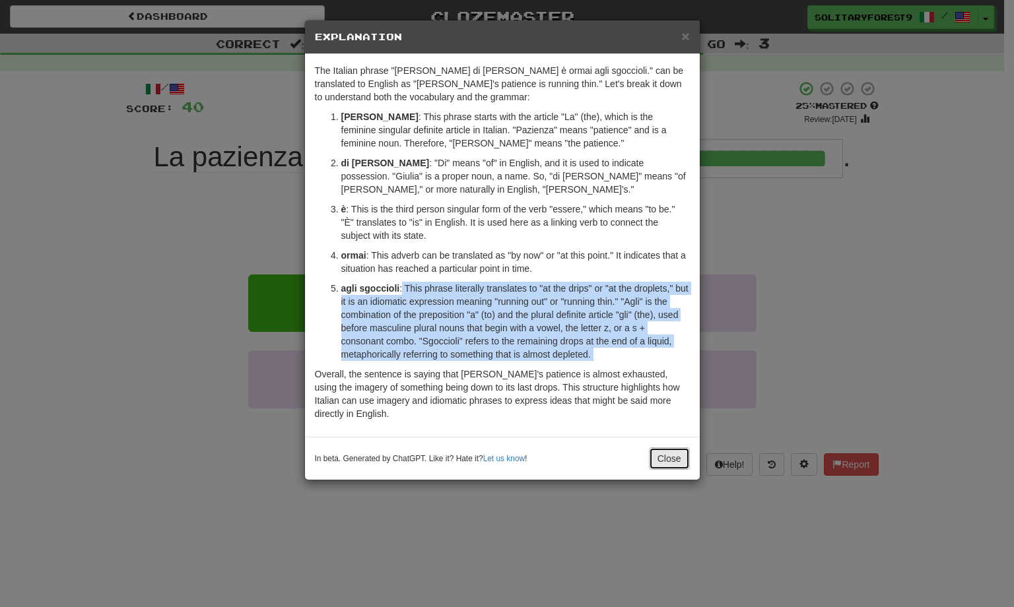
click at [666, 460] on button "Close" at bounding box center [669, 458] width 41 height 22
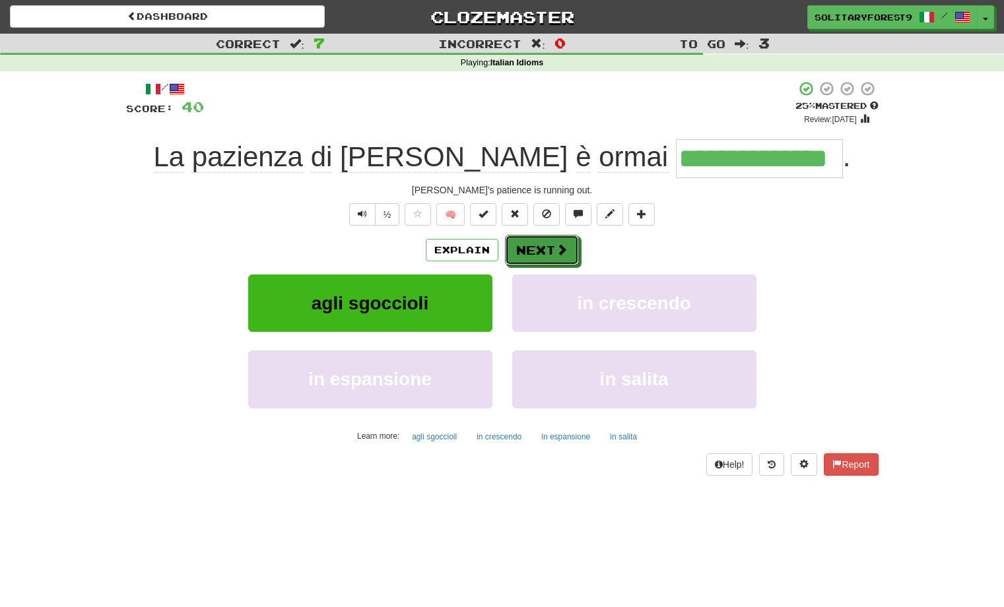
click at [541, 253] on button "Next" at bounding box center [542, 250] width 74 height 30
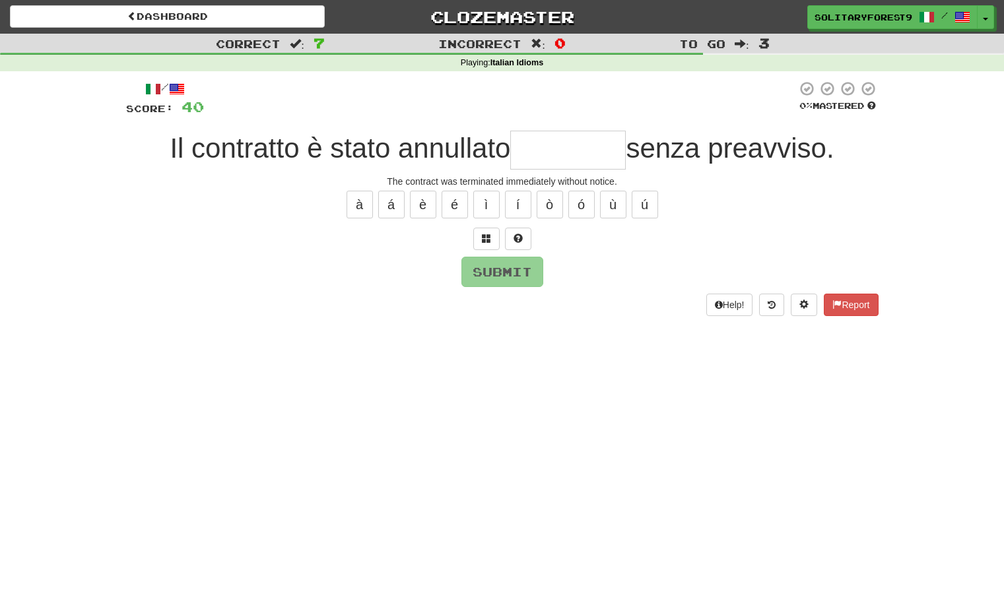
click at [545, 152] on input "text" at bounding box center [567, 150] width 115 height 39
type input "*"
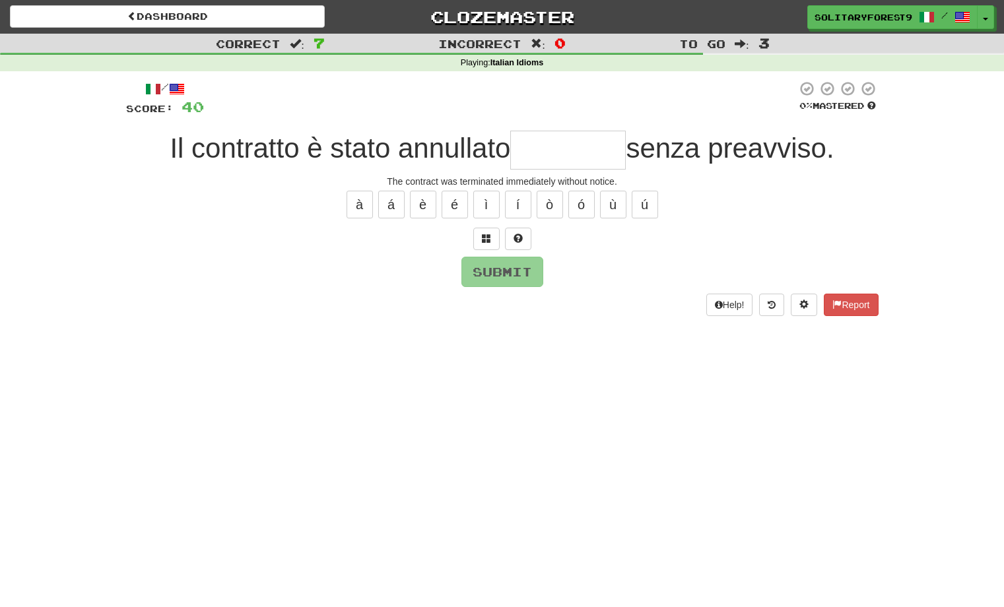
type input "*"
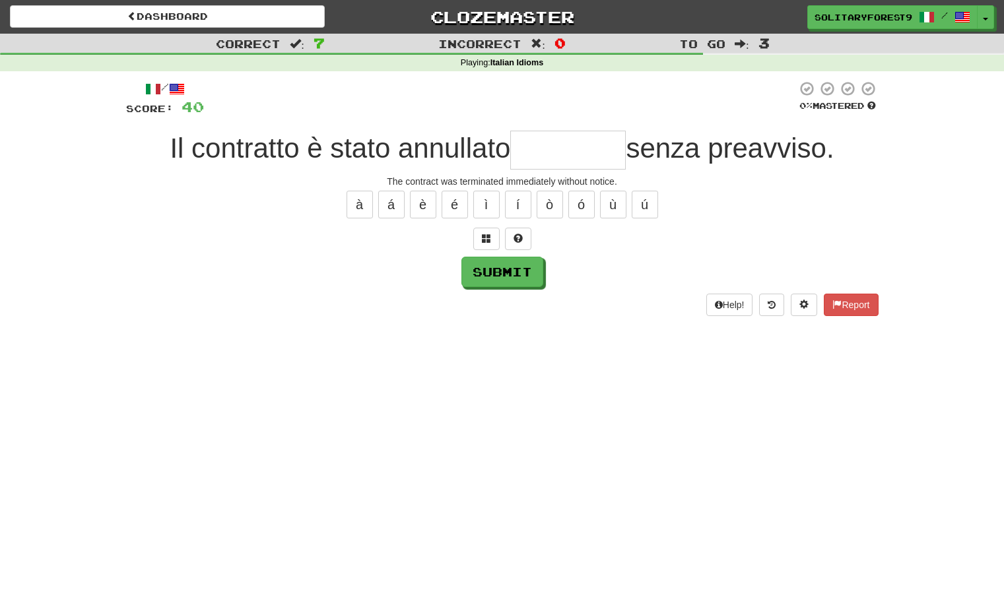
type input "*"
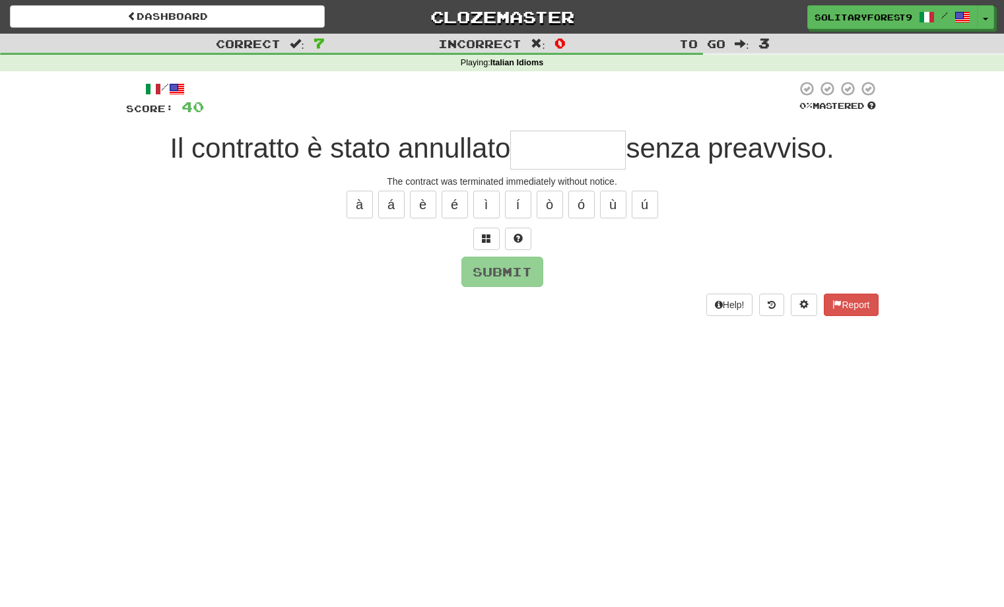
type input "*"
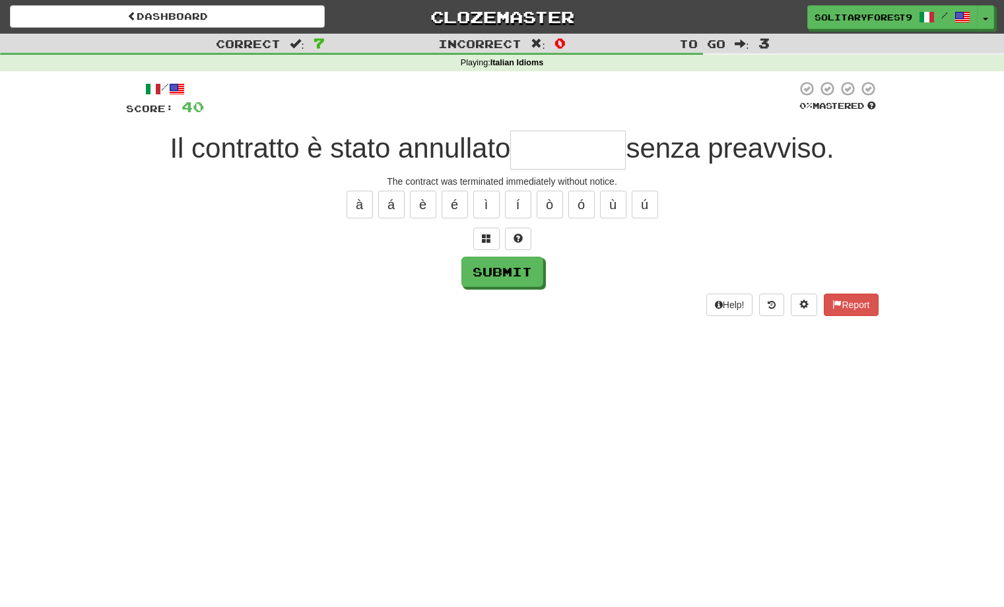
type input "*"
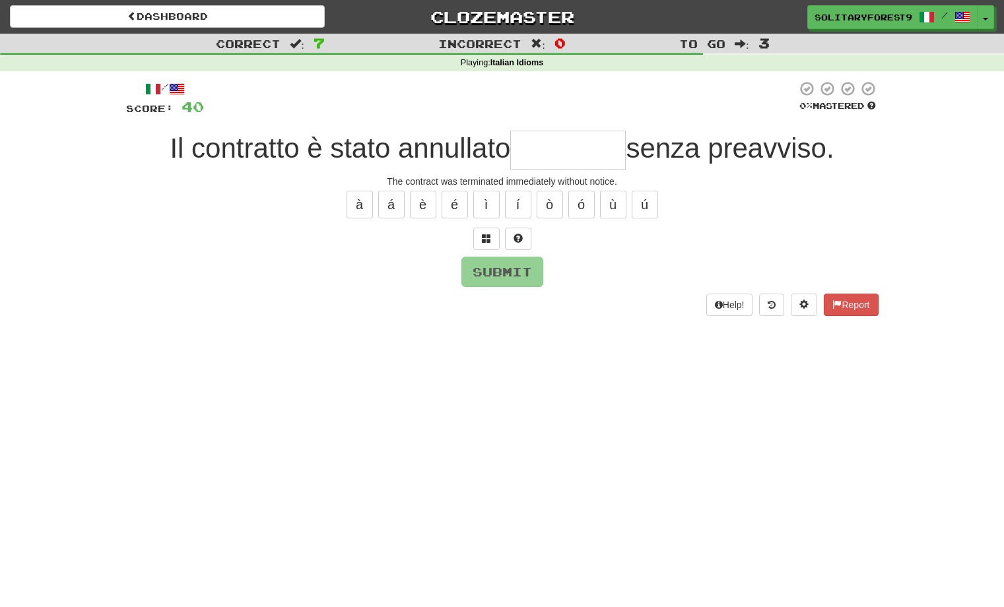
type input "*"
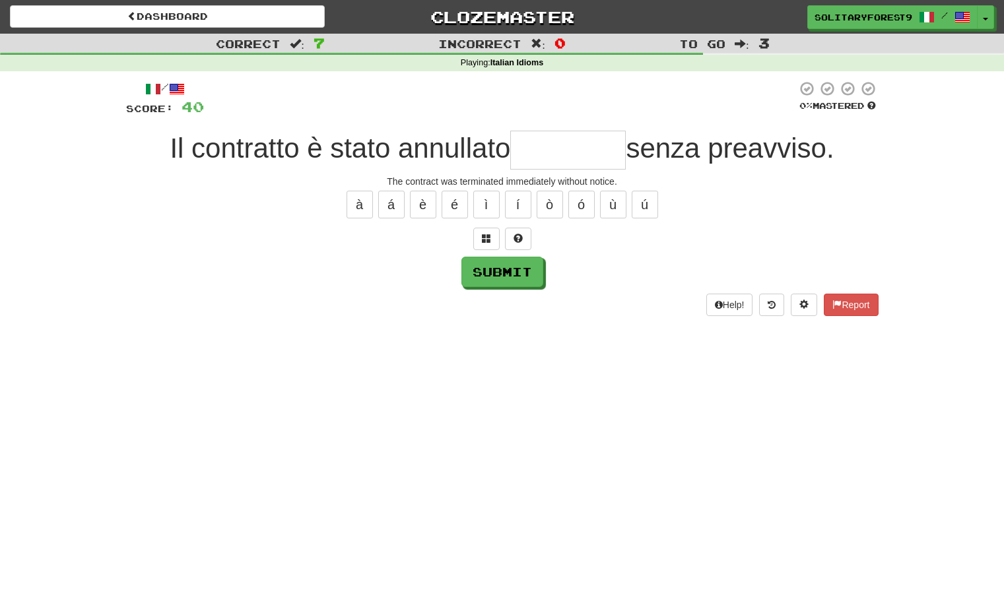
type input "*"
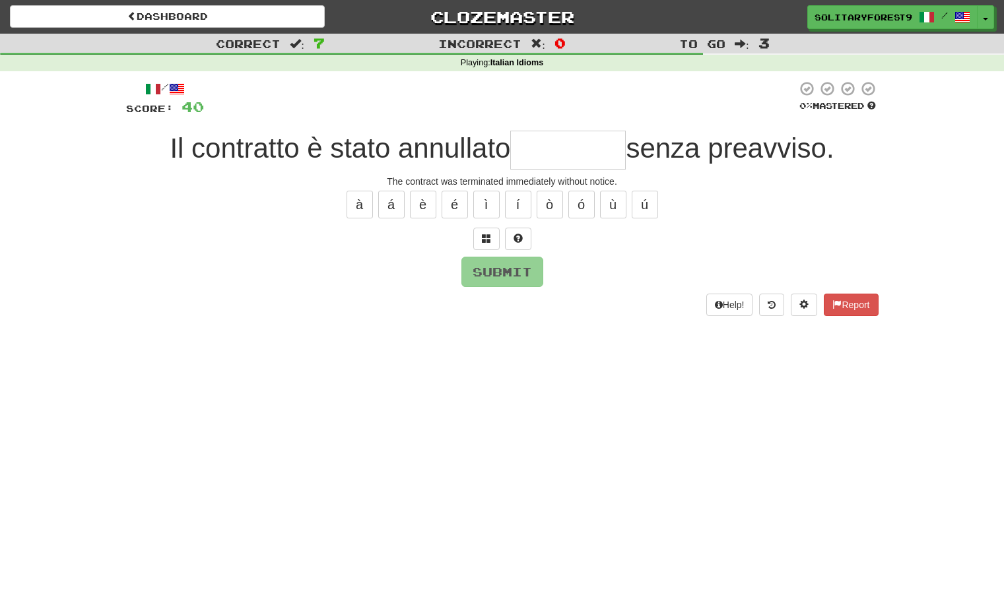
type input "*"
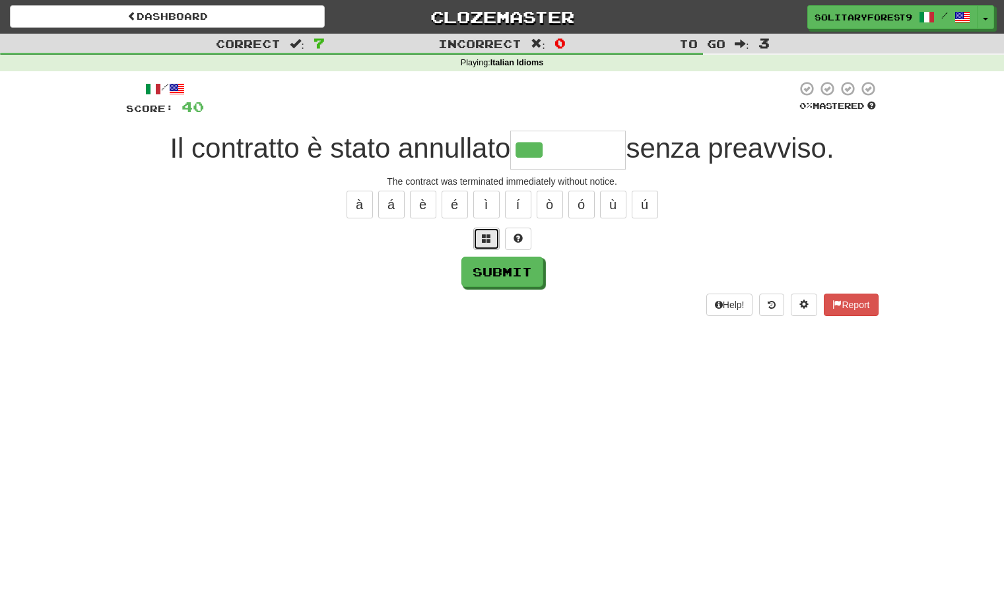
click at [485, 237] on span at bounding box center [486, 238] width 9 height 9
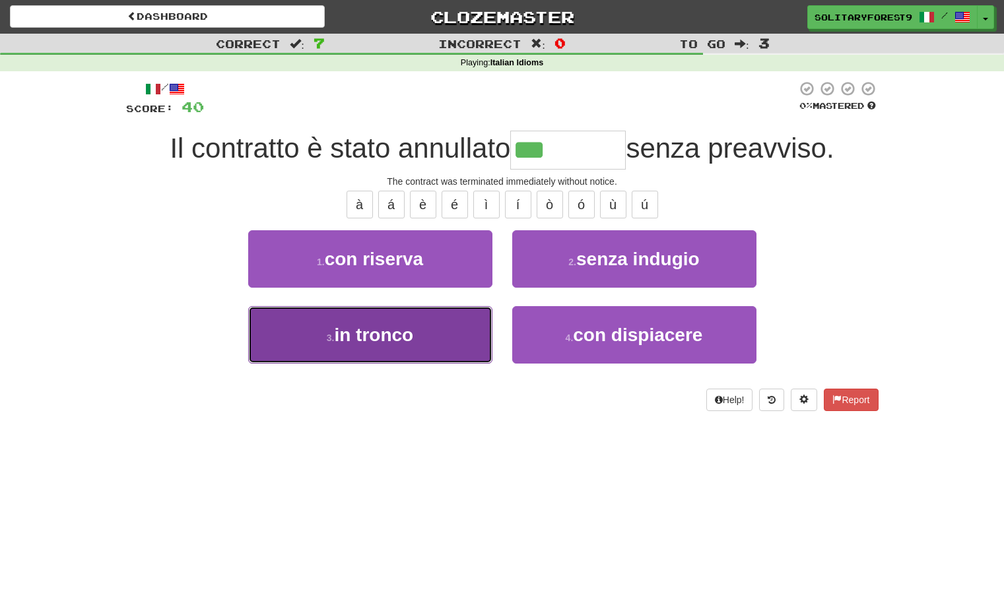
click at [425, 333] on button "3 . in tronco" at bounding box center [370, 334] width 244 height 57
type input "*********"
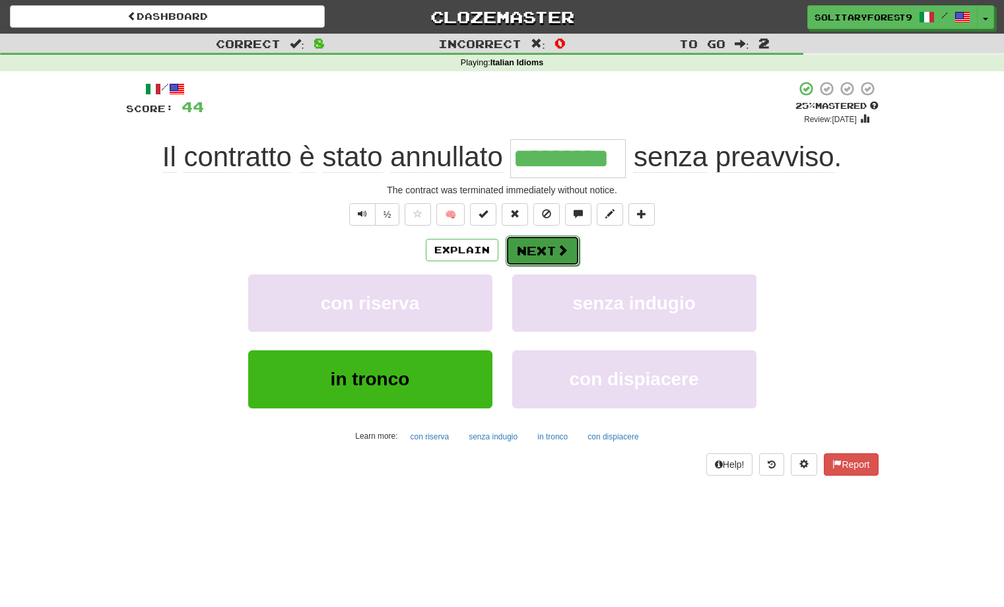
click at [552, 241] on button "Next" at bounding box center [542, 251] width 74 height 30
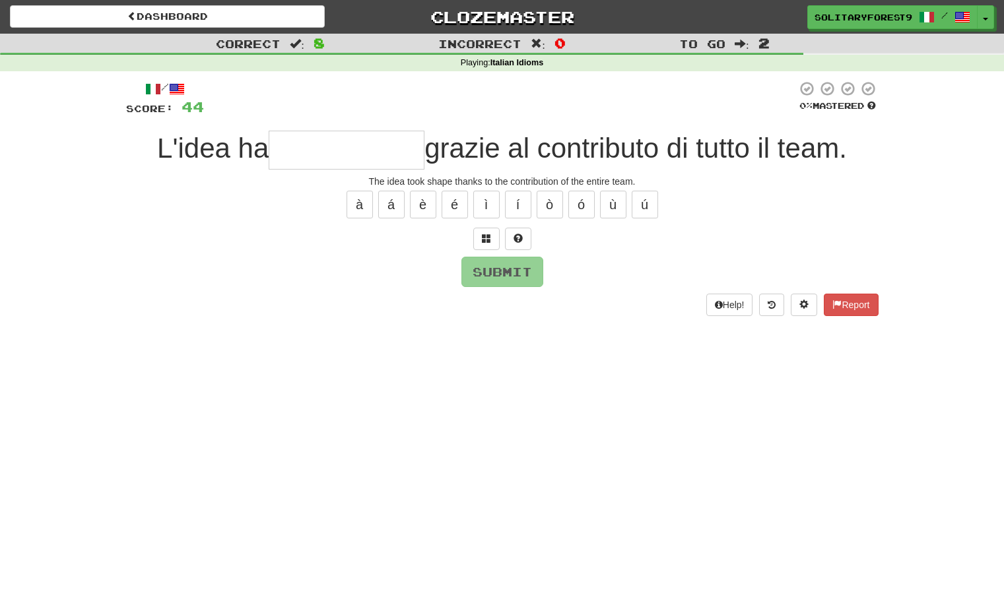
click at [358, 159] on input "text" at bounding box center [347, 150] width 156 height 39
click at [485, 241] on span at bounding box center [486, 238] width 9 height 9
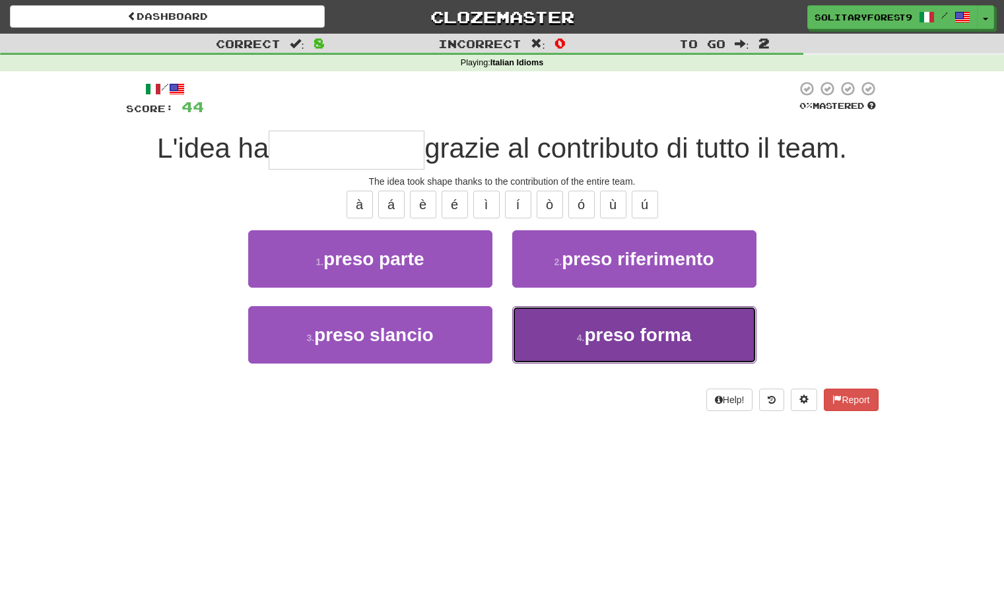
click at [584, 335] on small "4 ." at bounding box center [581, 338] width 8 height 11
type input "**********"
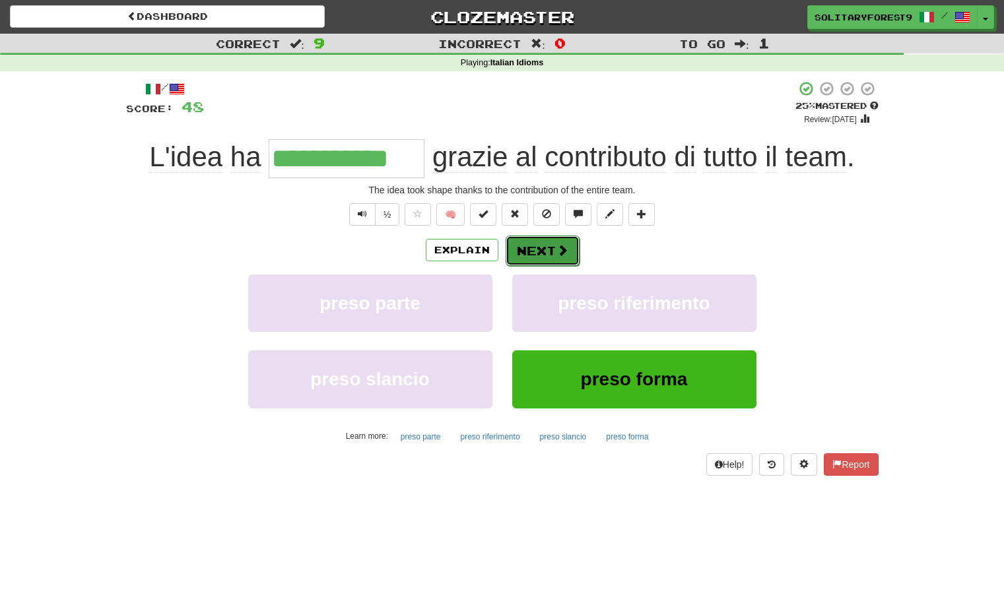
click at [531, 261] on button "Next" at bounding box center [542, 251] width 74 height 30
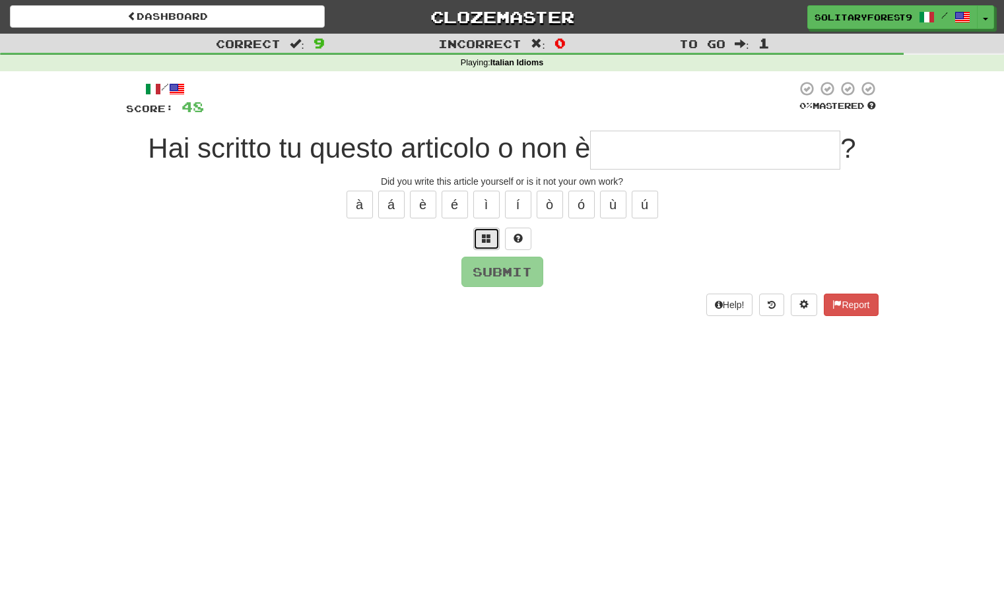
click at [482, 234] on span at bounding box center [486, 238] width 9 height 9
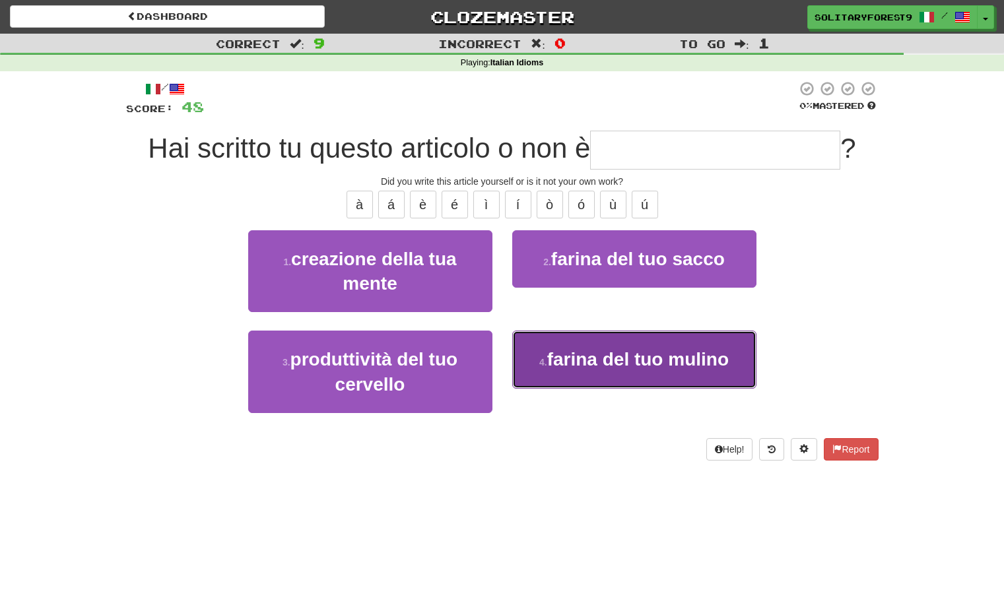
click at [643, 351] on span "farina del tuo mulino" at bounding box center [637, 359] width 181 height 20
type input "**********"
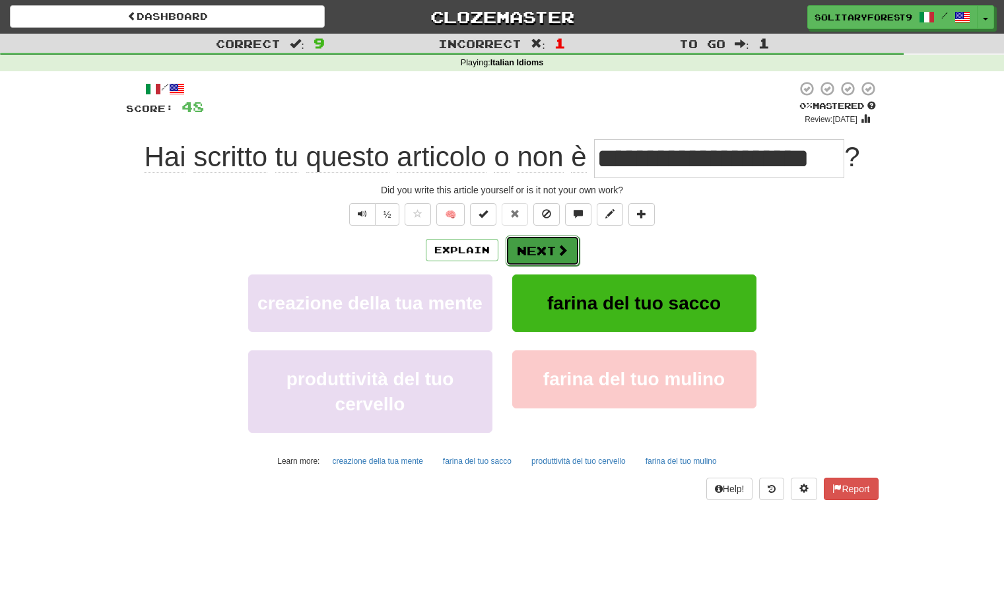
click at [546, 245] on button "Next" at bounding box center [542, 251] width 74 height 30
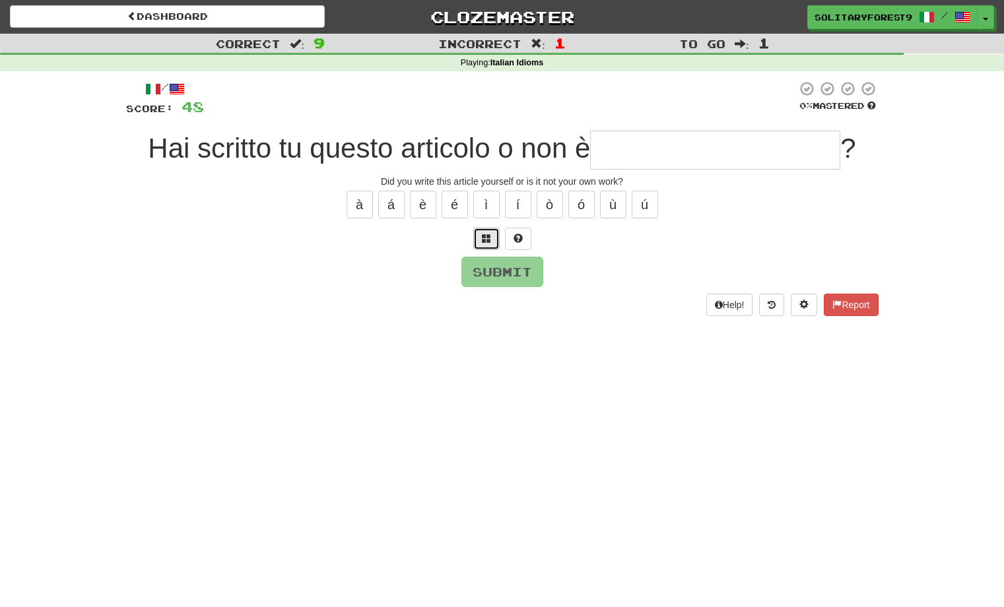
click at [492, 240] on button at bounding box center [486, 239] width 26 height 22
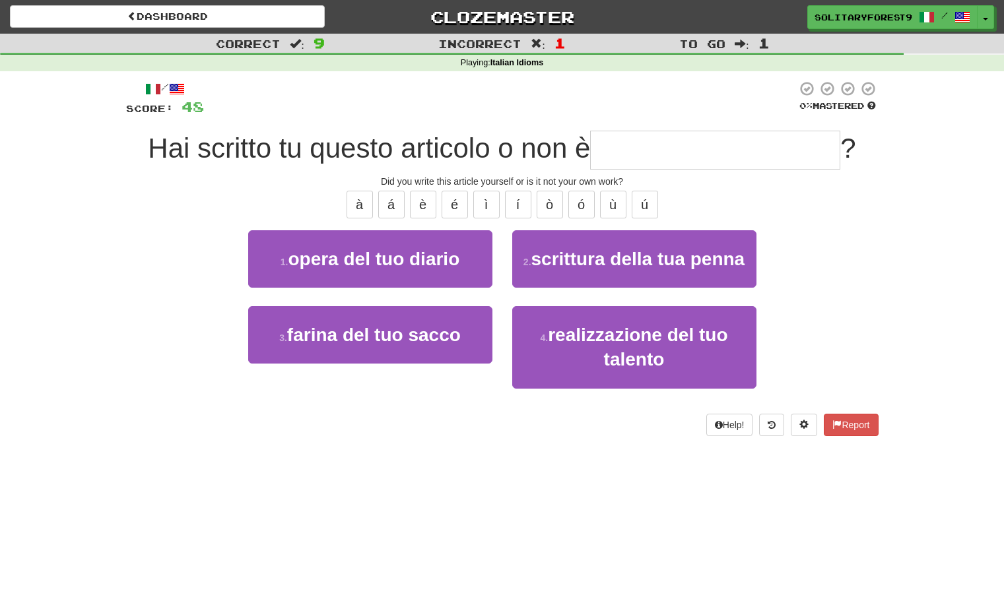
click at [662, 154] on input "text" at bounding box center [715, 150] width 250 height 39
type input "**********"
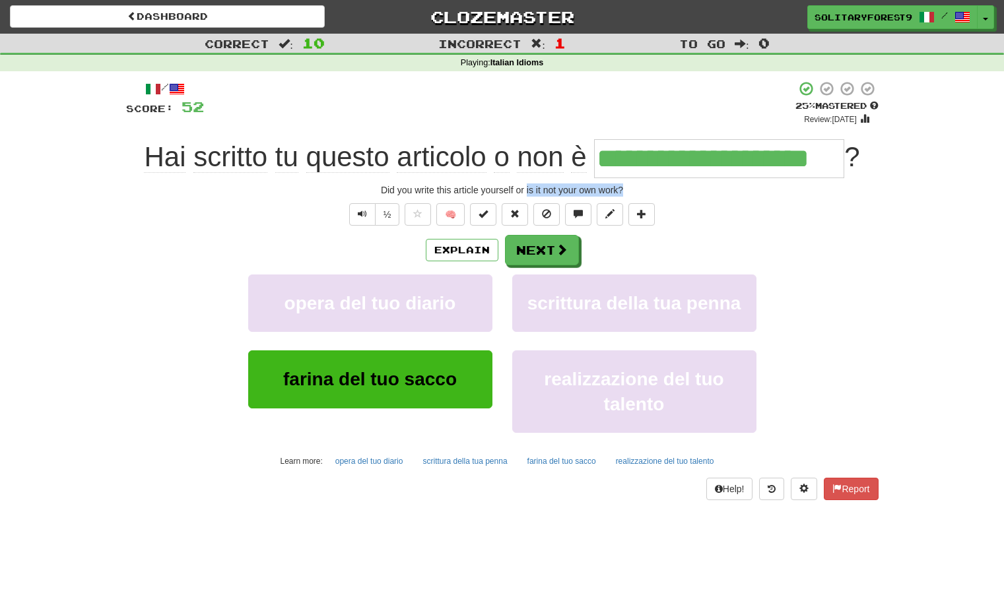
drag, startPoint x: 525, startPoint y: 191, endPoint x: 628, endPoint y: 186, distance: 102.4
click at [628, 186] on div "Did you write this article yourself or is it not your own work?" at bounding box center [502, 189] width 752 height 13
click at [620, 166] on div at bounding box center [620, 166] width 0 height 0
click at [679, 222] on div "½ 🧠" at bounding box center [502, 214] width 752 height 22
click at [528, 267] on div "Explain Next opera del tuo diario scrittura della tua penna farina del tuo sacc…" at bounding box center [502, 353] width 752 height 236
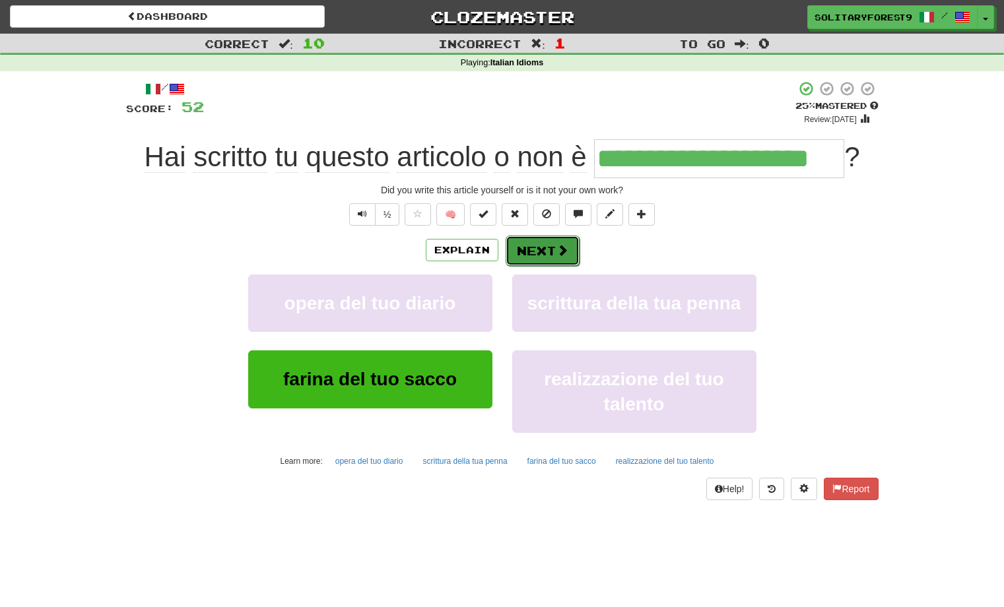
click at [533, 260] on button "Next" at bounding box center [542, 251] width 74 height 30
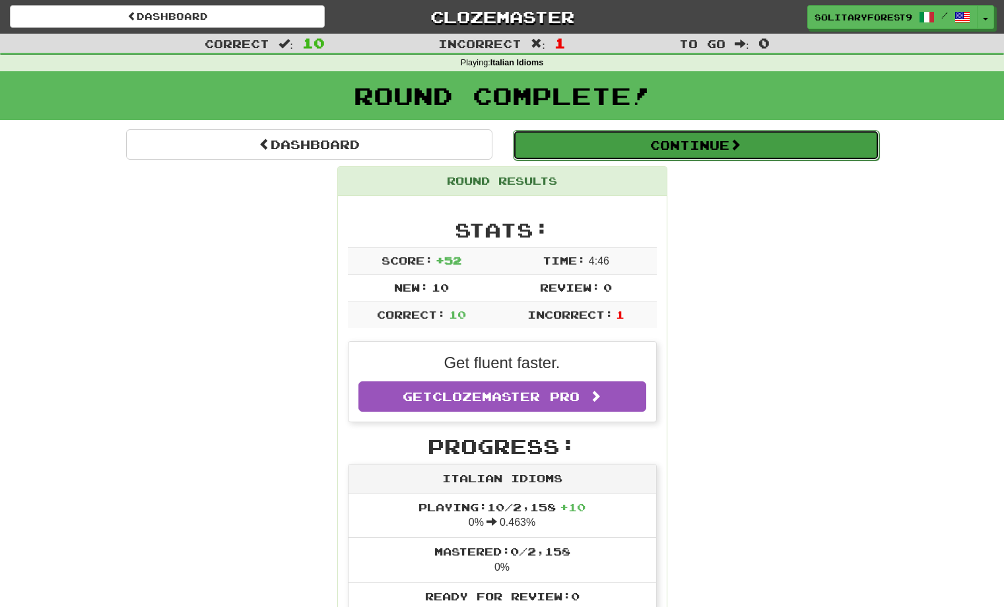
click at [649, 133] on button "Continue" at bounding box center [696, 145] width 366 height 30
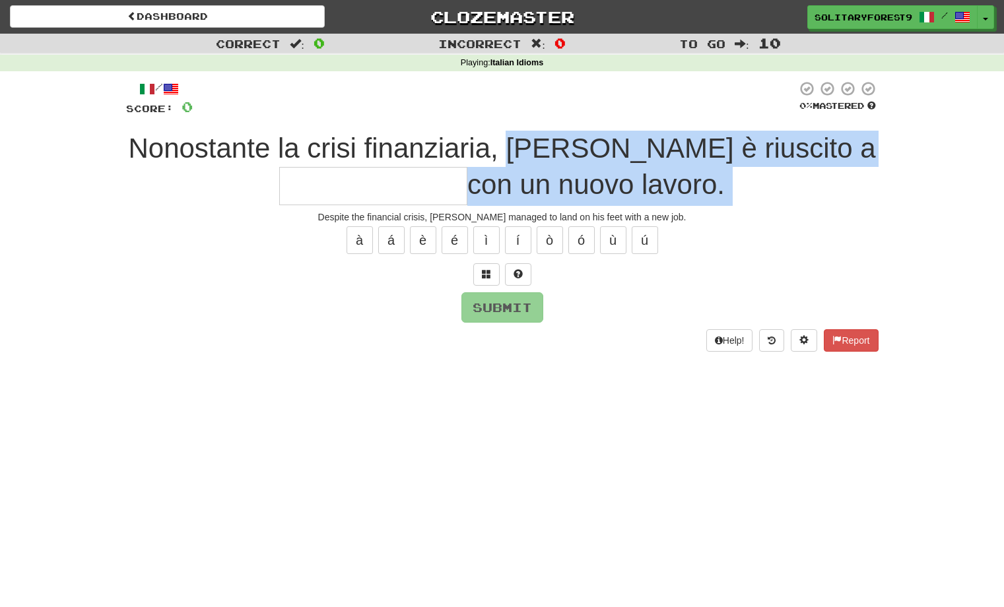
drag, startPoint x: 726, startPoint y: 208, endPoint x: 591, endPoint y: 147, distance: 148.3
click at [591, 147] on div "/ Score: 0 0 % Mastered Nonostante la crisi finanziaria, Mario è riuscito a con…" at bounding box center [502, 216] width 752 height 271
click at [591, 147] on span "Nonostante la crisi finanziaria, Mario è riuscito a" at bounding box center [501, 148] width 747 height 31
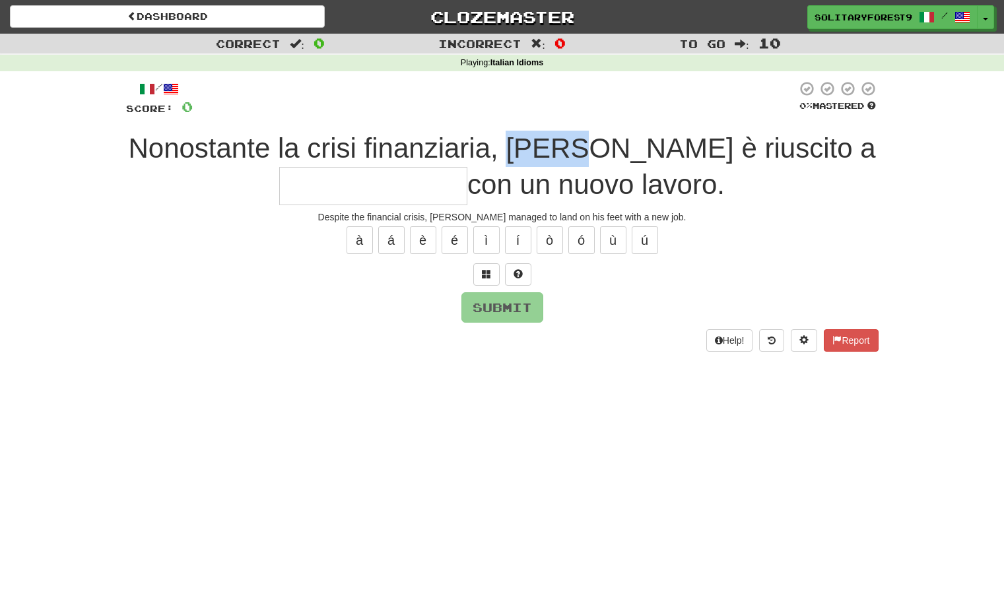
click at [591, 147] on span "Nonostante la crisi finanziaria, Mario è riuscito a" at bounding box center [501, 148] width 747 height 31
click at [587, 147] on span "Nonostante la crisi finanziaria, Mario è riuscito a" at bounding box center [501, 148] width 747 height 31
click at [392, 193] on input "text" at bounding box center [373, 186] width 188 height 39
type input "*"
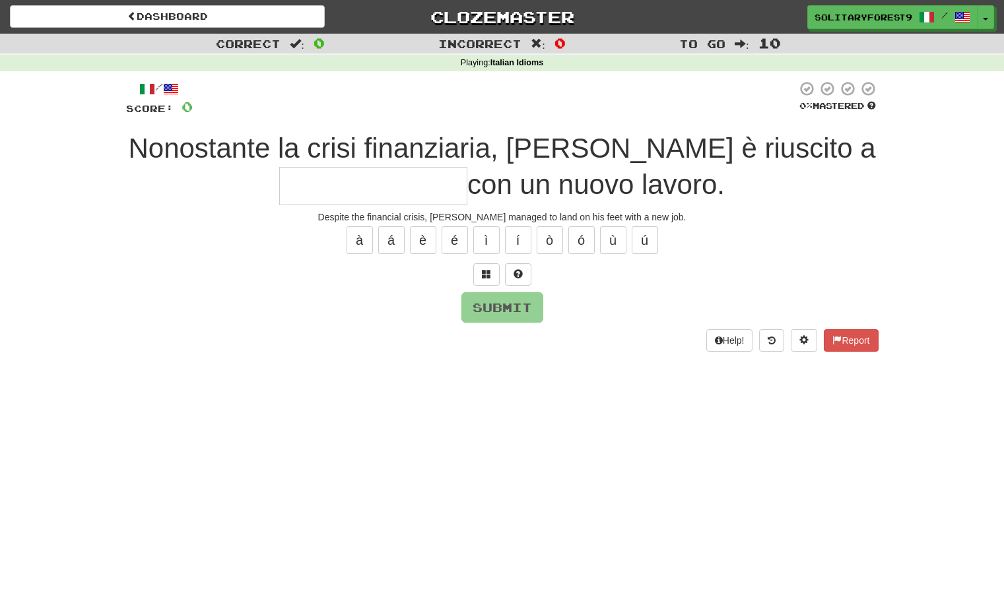
type input "*"
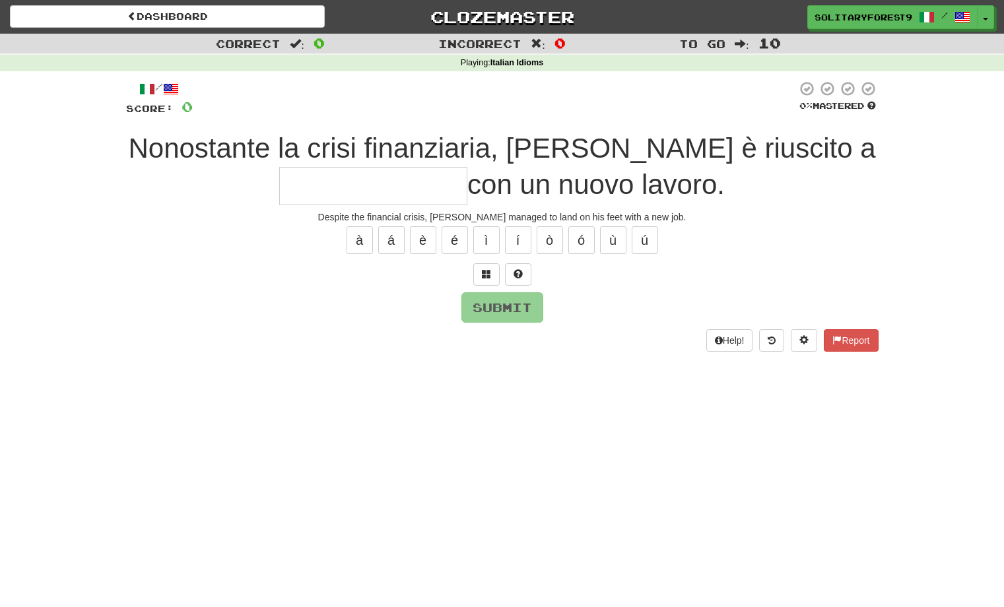
type input "*"
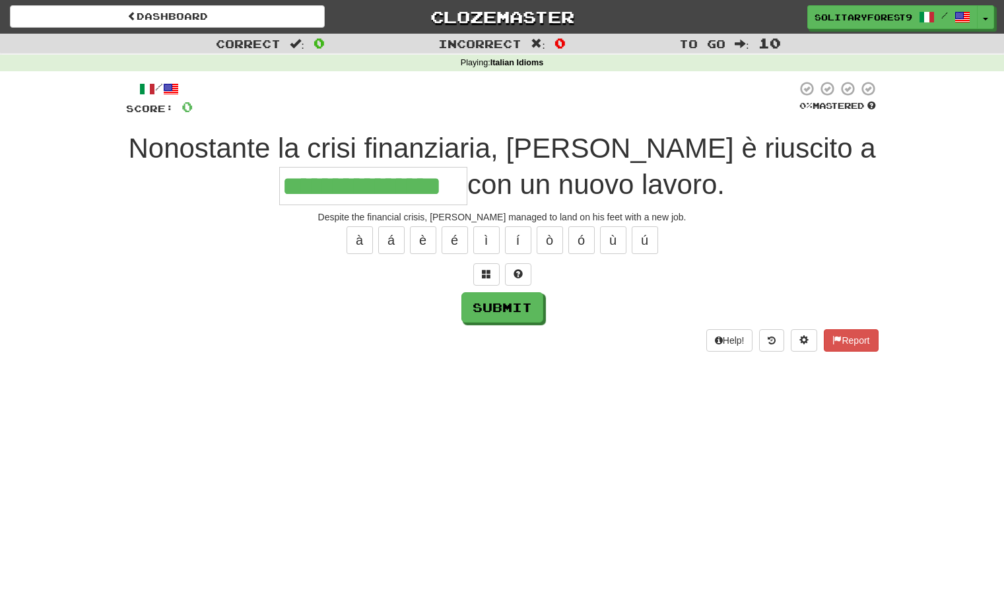
type input "**********"
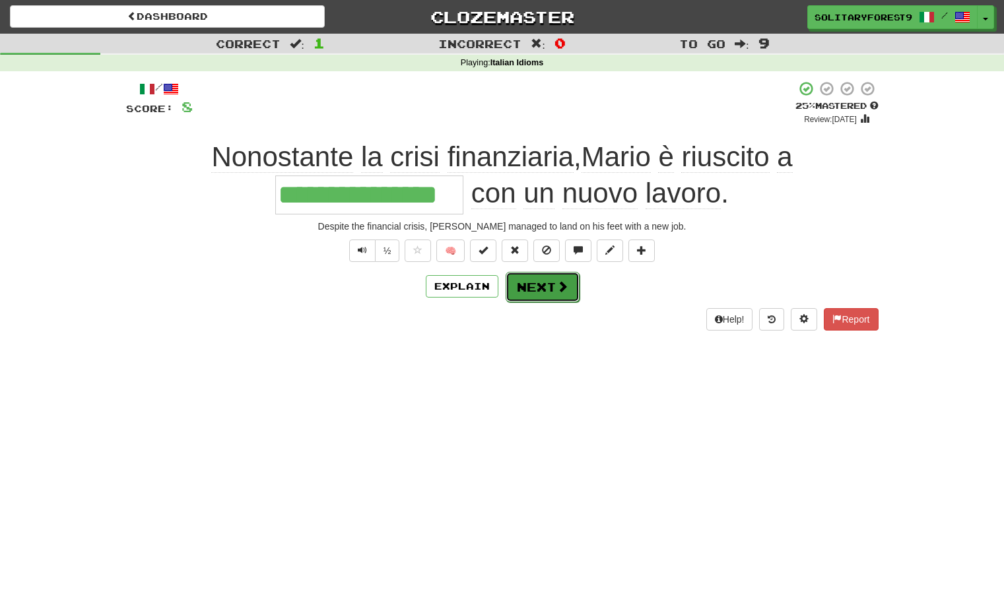
click at [555, 296] on button "Next" at bounding box center [542, 287] width 74 height 30
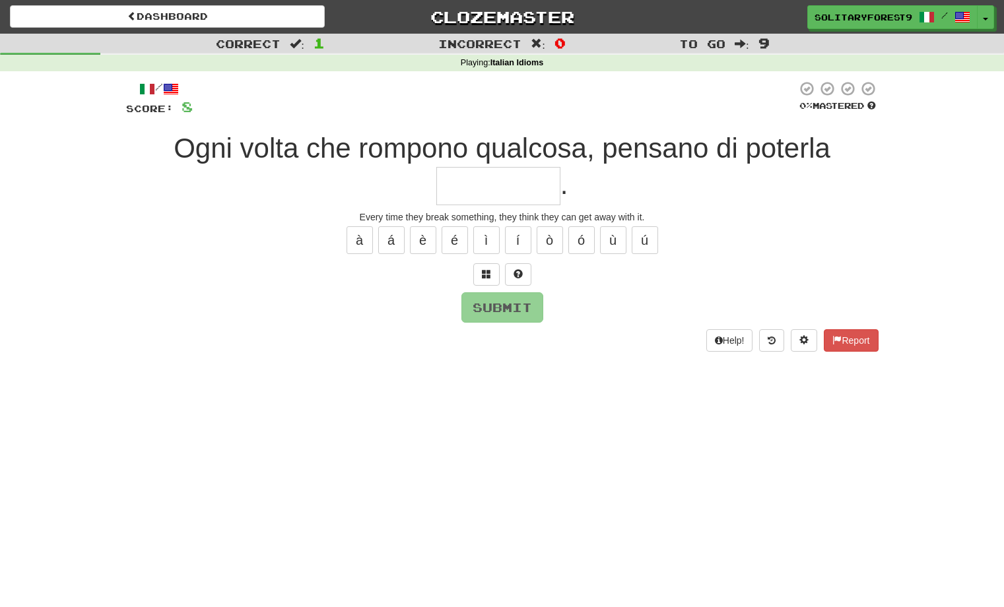
click at [511, 187] on input "text" at bounding box center [498, 186] width 124 height 39
type input "*"
click at [505, 191] on input "text" at bounding box center [498, 186] width 124 height 39
type input "*"
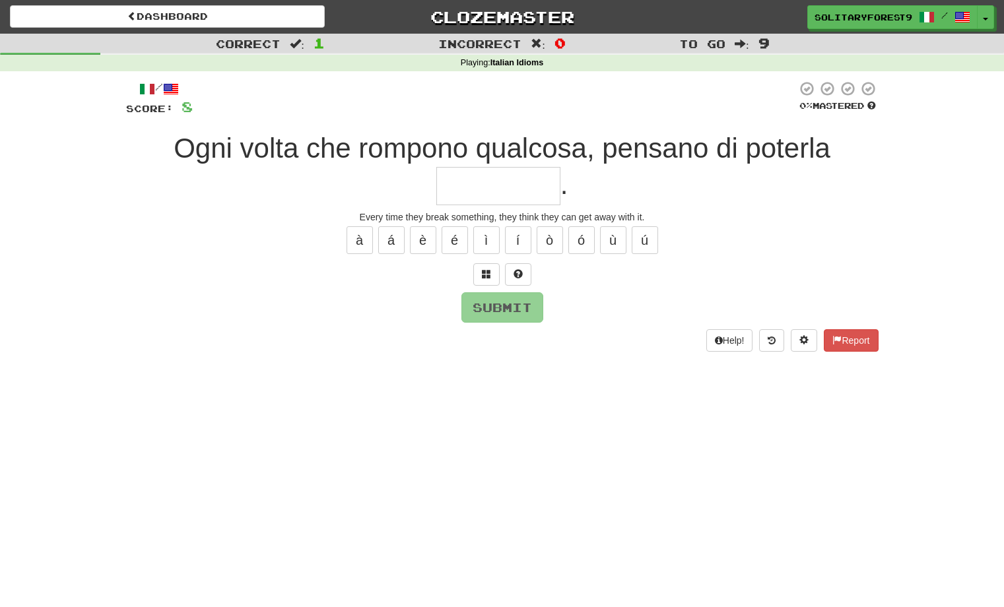
type input "*"
click at [494, 273] on button at bounding box center [486, 274] width 26 height 22
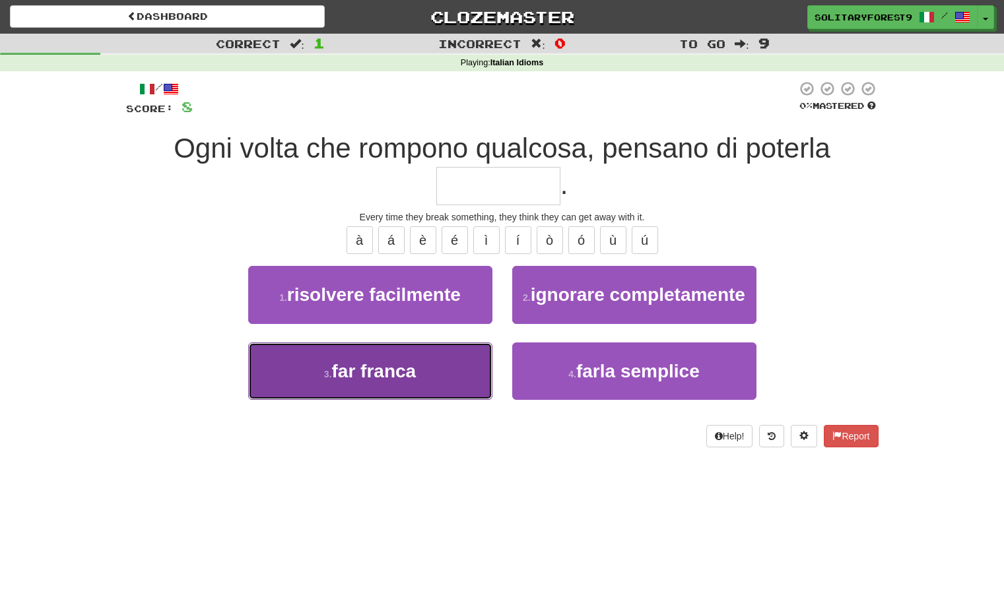
click at [387, 381] on button "3 . far franca" at bounding box center [370, 370] width 244 height 57
type input "**********"
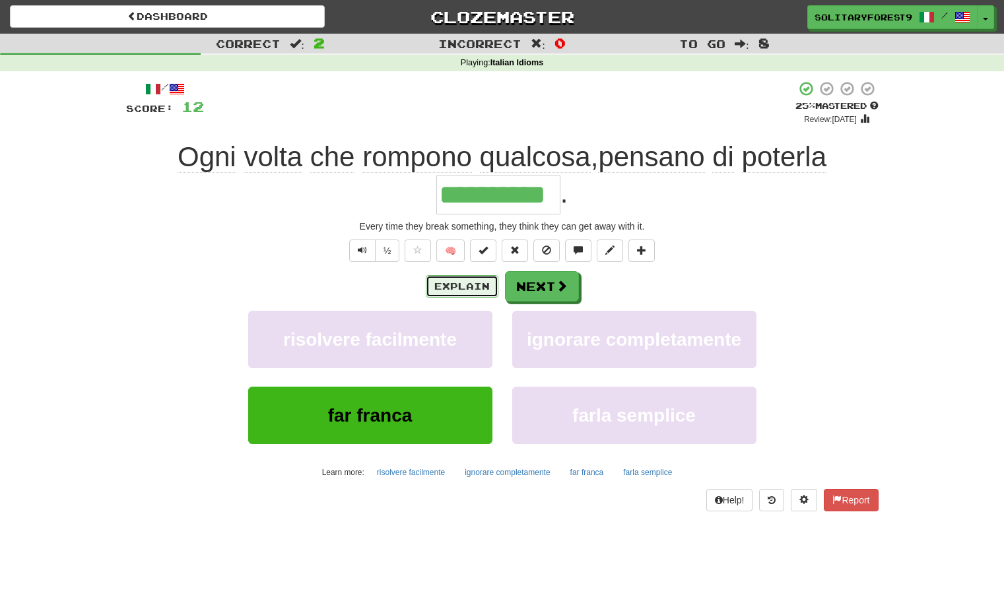
click at [472, 288] on button "Explain" at bounding box center [462, 286] width 73 height 22
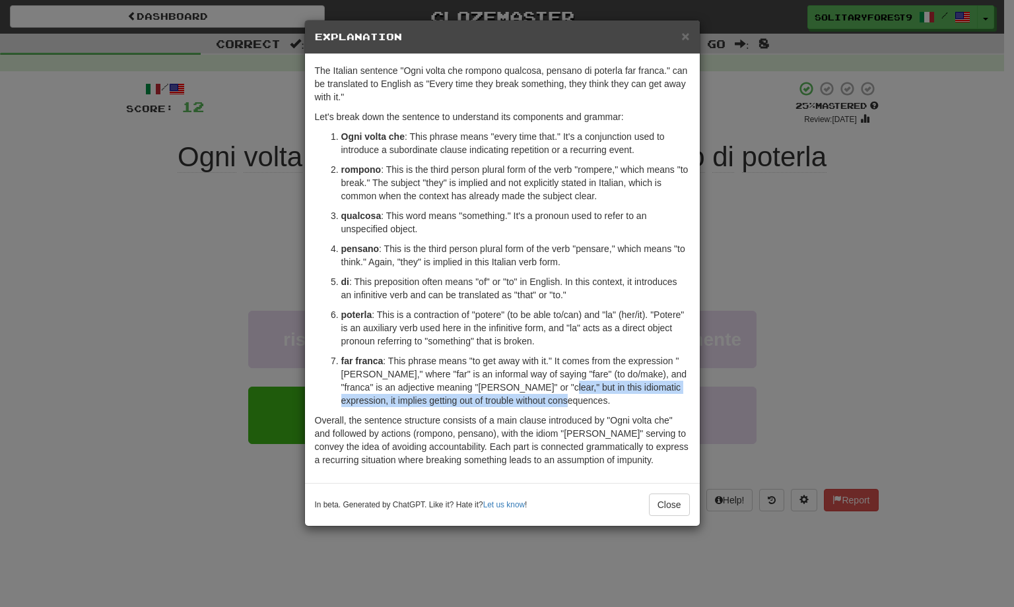
drag, startPoint x: 562, startPoint y: 392, endPoint x: 564, endPoint y: 401, distance: 9.6
click at [564, 401] on p "far franca : This phrase means "to get away with it." It comes from the express…" at bounding box center [515, 380] width 348 height 53
drag, startPoint x: 585, startPoint y: 401, endPoint x: 411, endPoint y: 381, distance: 175.4
click at [411, 381] on p "far franca : This phrase means "to get away with it." It comes from the express…" at bounding box center [515, 380] width 348 height 53
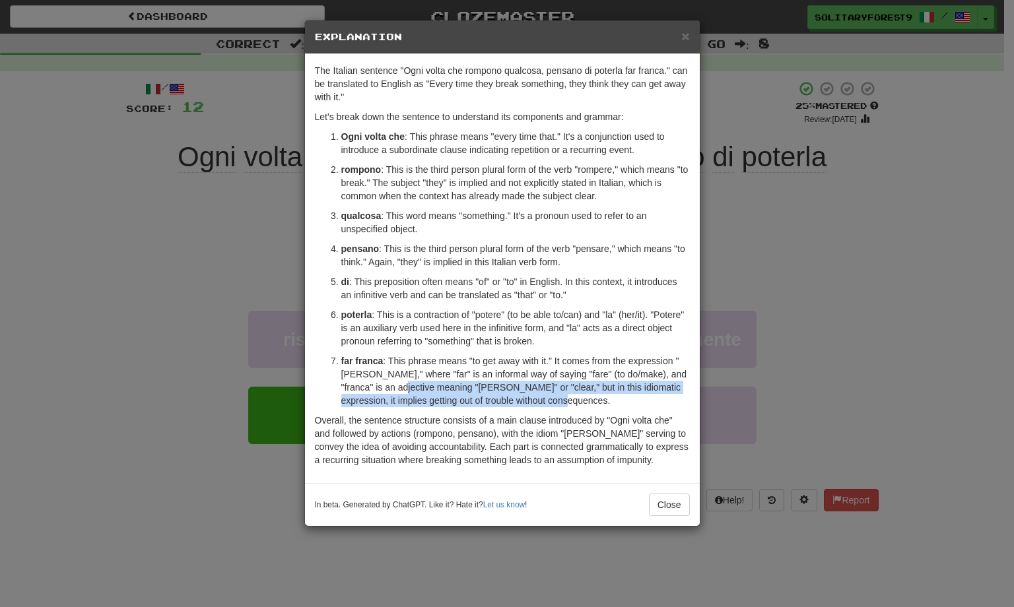
click at [403, 364] on div at bounding box center [403, 364] width 0 height 0
click at [733, 263] on div "× Explanation The Italian sentence "Ogni volta che rompono qualcosa, pensano di…" at bounding box center [507, 303] width 1014 height 607
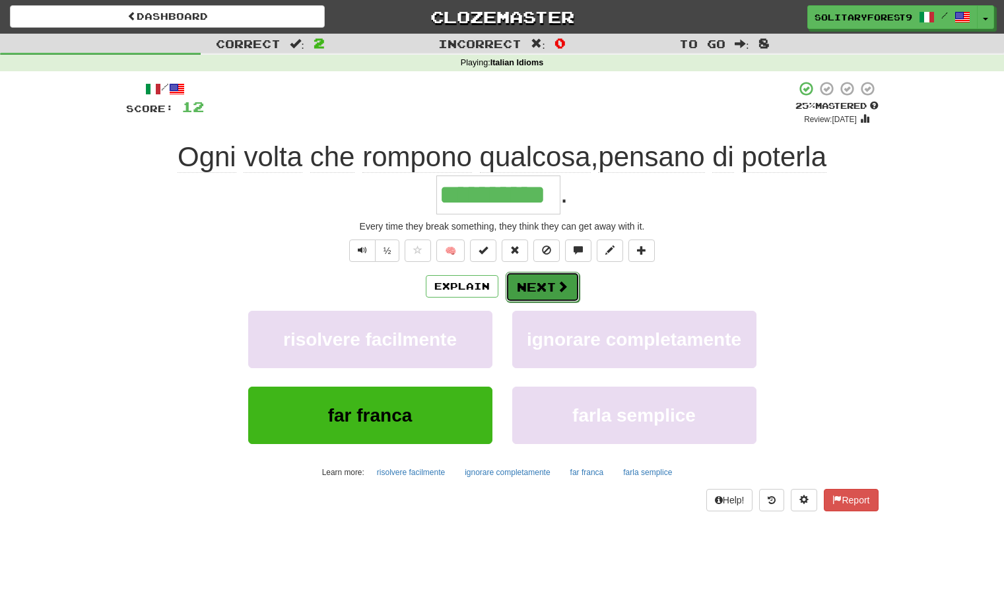
click at [540, 277] on button "Next" at bounding box center [542, 287] width 74 height 30
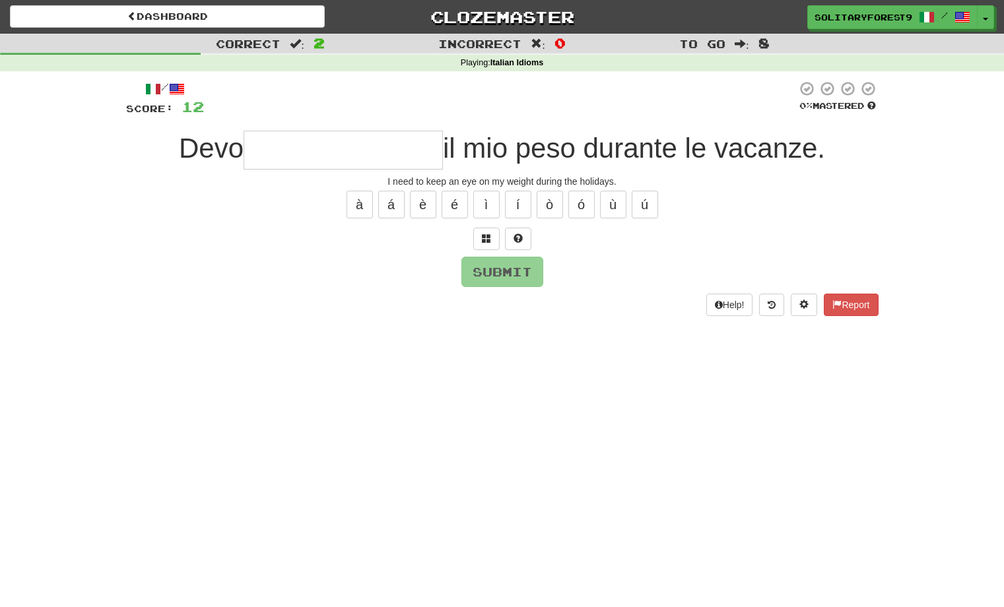
click at [394, 159] on input "text" at bounding box center [342, 150] width 199 height 39
type input "**********"
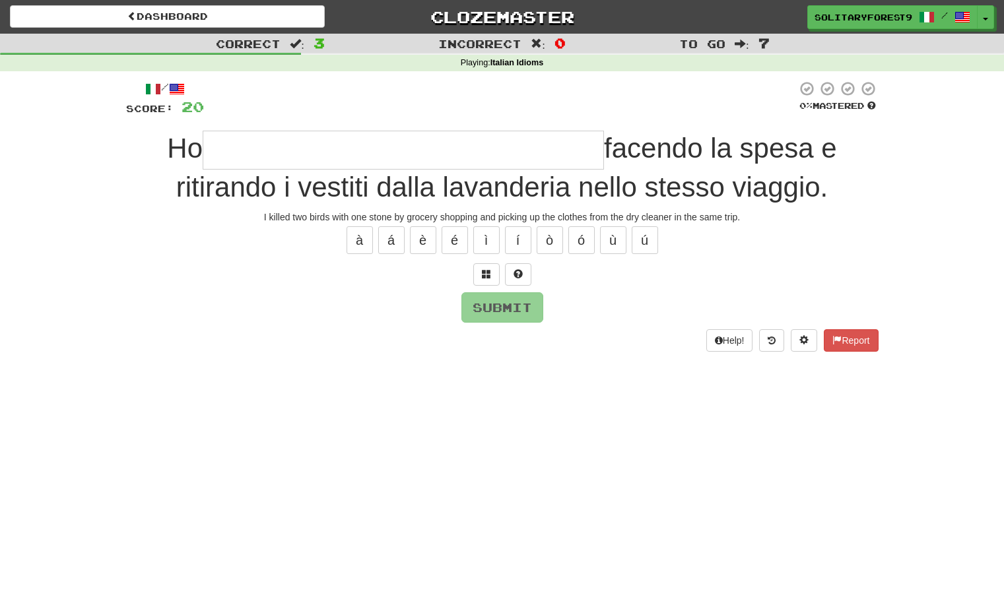
type input "*"
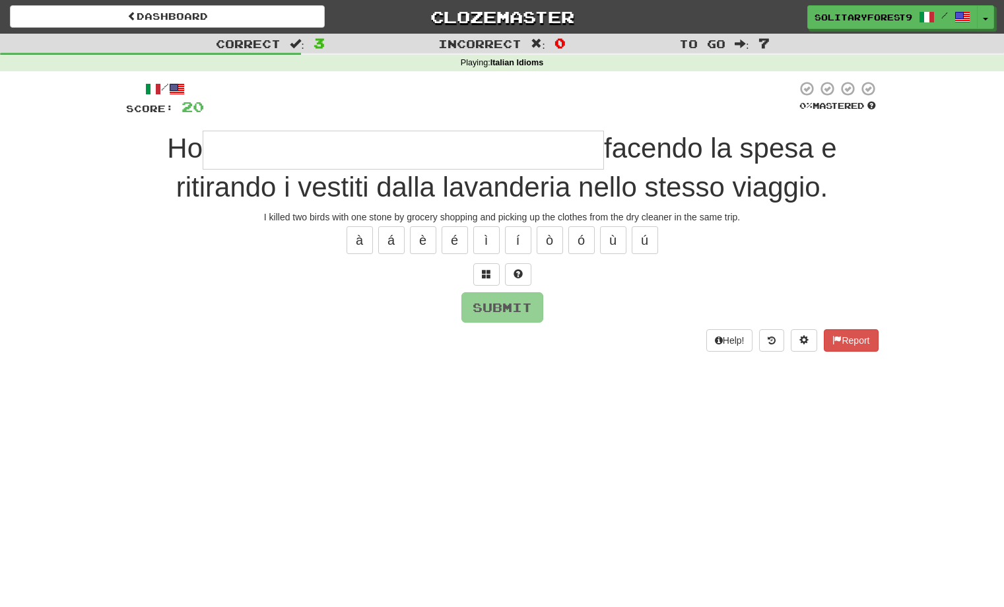
type input "*"
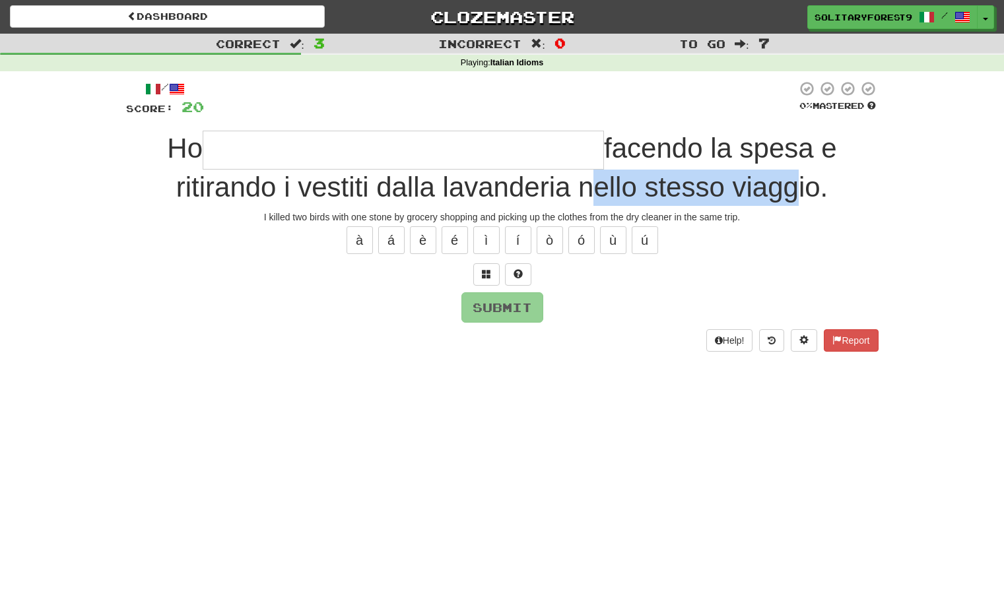
drag, startPoint x: 583, startPoint y: 190, endPoint x: 781, endPoint y: 191, distance: 198.6
click at [733, 190] on span "facendo la spesa e ritirando i vestiti dalla lavanderia nello stesso viaggio." at bounding box center [506, 168] width 661 height 70
click at [733, 191] on span "facendo la spesa e ritirando i vestiti dalla lavanderia nello stesso viaggio." at bounding box center [506, 168] width 661 height 70
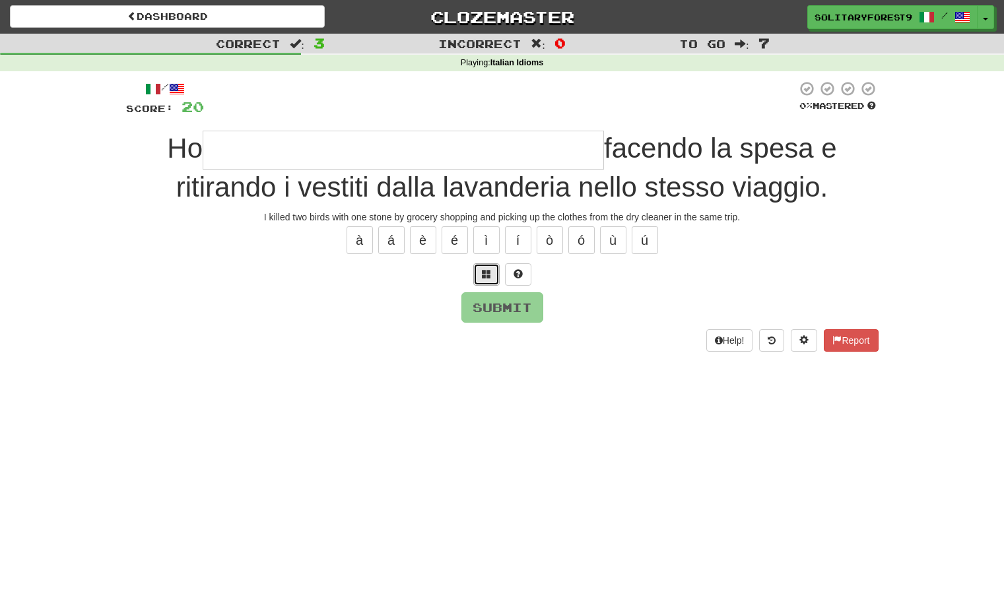
click at [491, 278] on button at bounding box center [486, 274] width 26 height 22
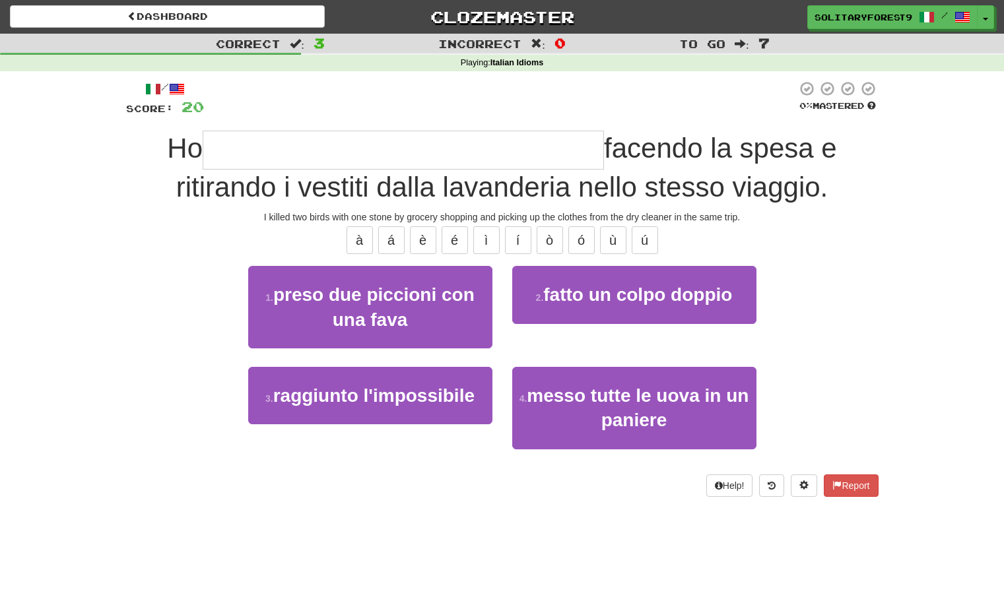
scroll to position [31, 0]
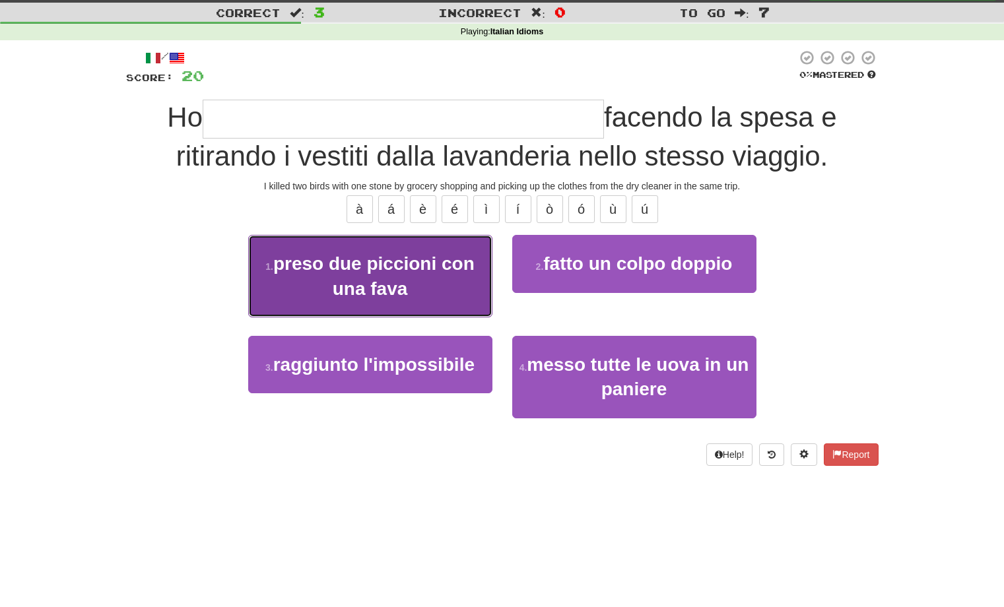
click at [394, 291] on span "preso due piccioni con una fava" at bounding box center [373, 275] width 201 height 45
type input "**********"
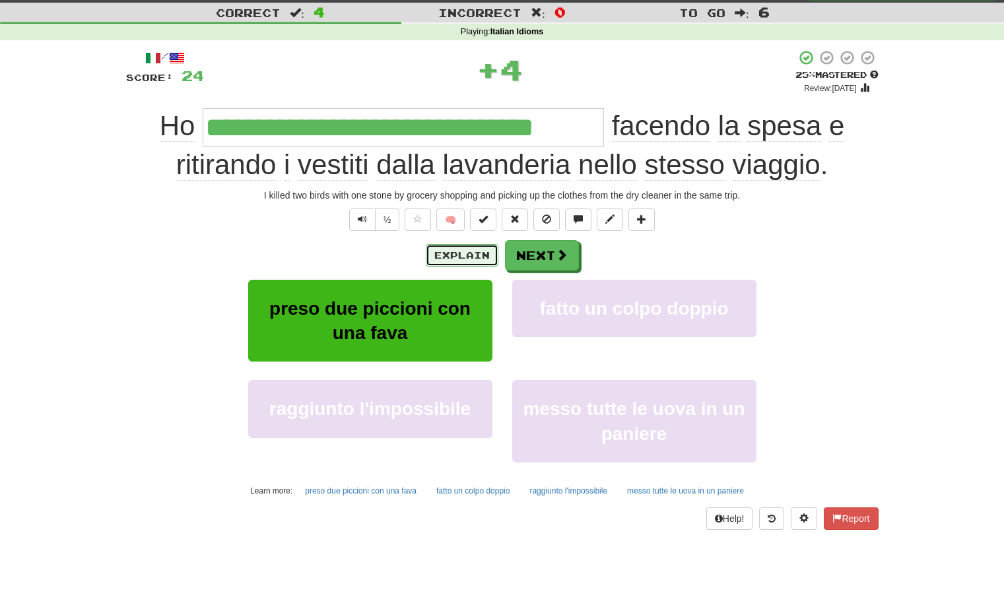
click at [449, 251] on button "Explain" at bounding box center [462, 255] width 73 height 22
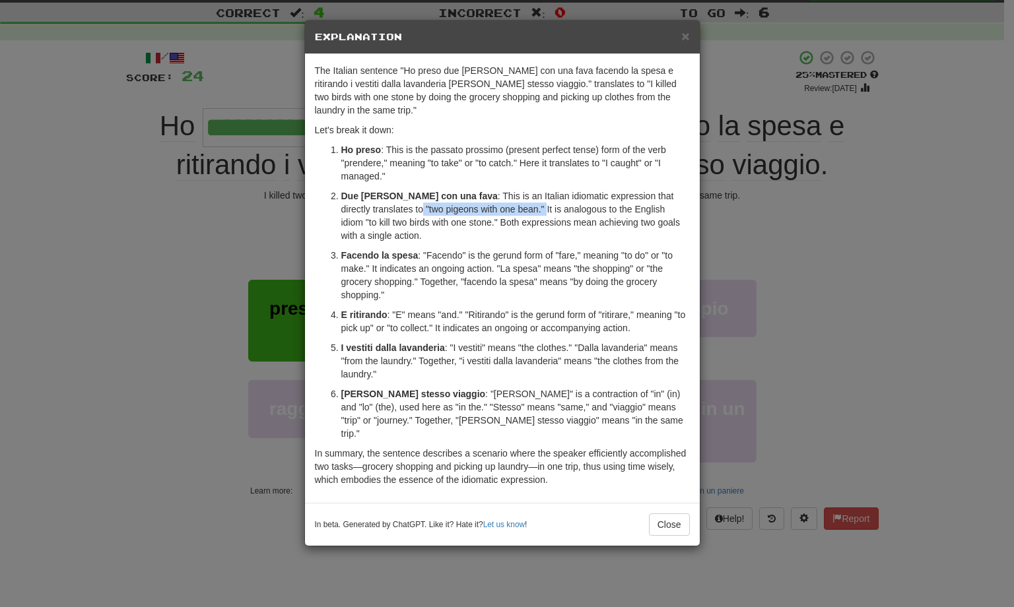
drag, startPoint x: 519, startPoint y: 193, endPoint x: 391, endPoint y: 201, distance: 128.2
click at [391, 201] on p "Due piccioni con una fava : This is an Italian idiomatic expression that direct…" at bounding box center [515, 215] width 348 height 53
copy p ""two pigeons with one bean.""
drag, startPoint x: 340, startPoint y: 181, endPoint x: 454, endPoint y: 180, distance: 113.5
click at [454, 189] on p "Due piccioni con una fava : This is an Italian idiomatic expression that direct…" at bounding box center [515, 215] width 348 height 53
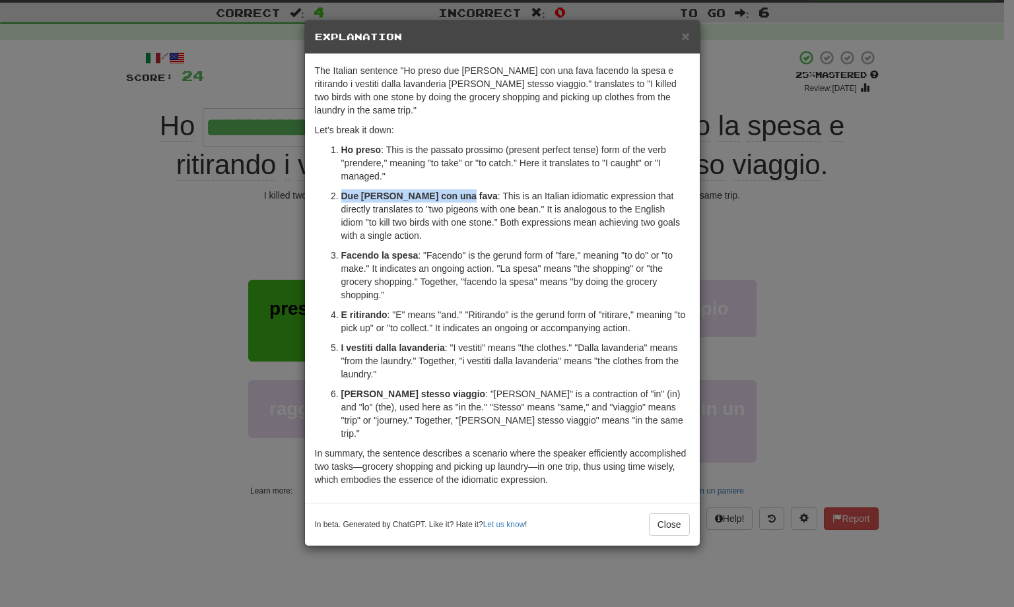
copy strong "Due piccioni con una fava"
click at [685, 36] on span "×" at bounding box center [685, 35] width 8 height 15
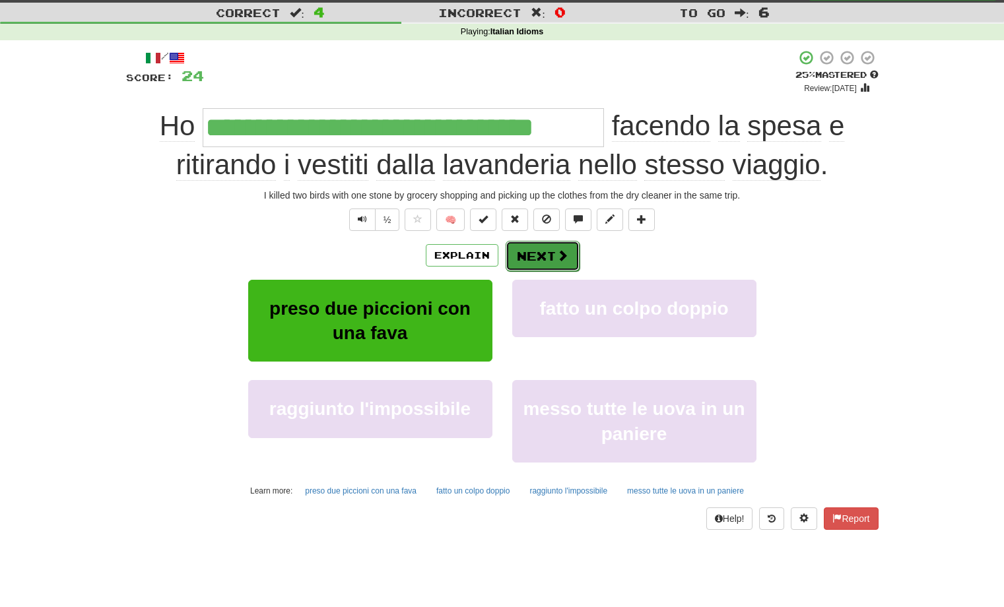
click at [549, 253] on button "Next" at bounding box center [542, 256] width 74 height 30
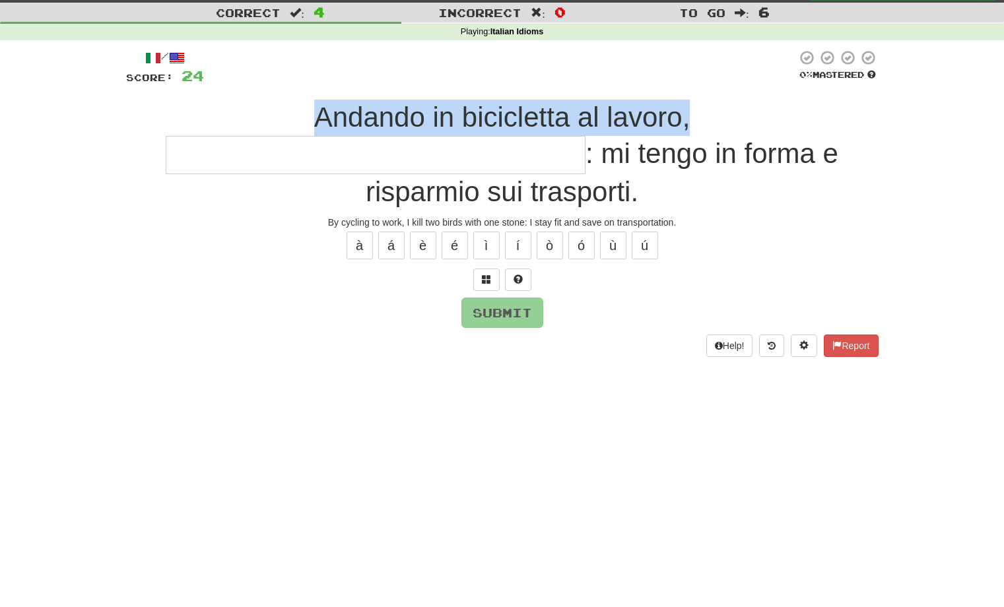
drag, startPoint x: 310, startPoint y: 113, endPoint x: 691, endPoint y: 124, distance: 380.9
click at [691, 124] on div "Andando in bicicletta al lavoro, : mi tengo in forma e risparmio sui trasporti." at bounding box center [502, 155] width 752 height 111
click at [690, 124] on span "Andando in bicicletta al lavoro," at bounding box center [502, 117] width 376 height 31
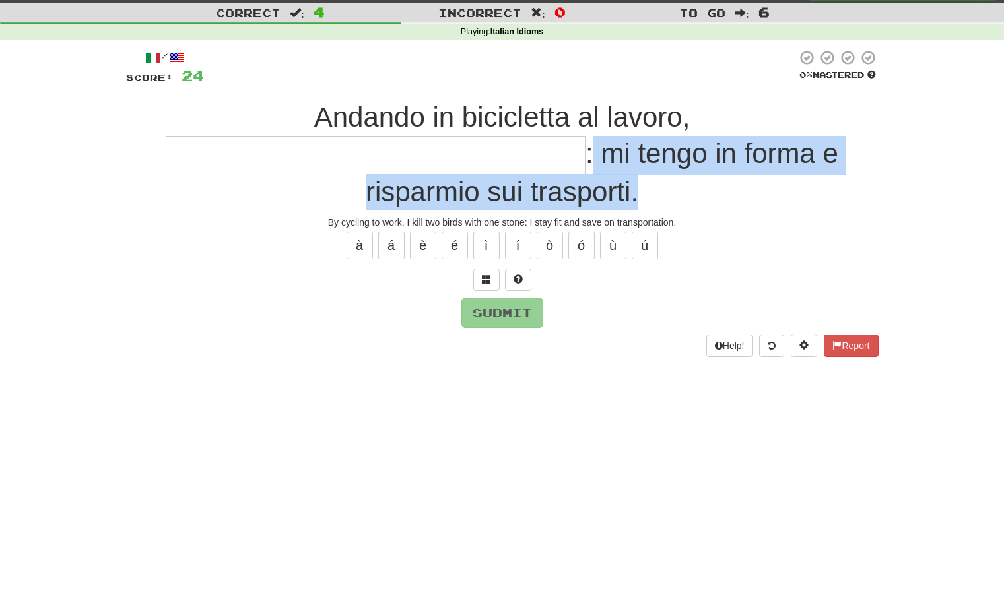
drag, startPoint x: 595, startPoint y: 158, endPoint x: 658, endPoint y: 189, distance: 70.5
click at [660, 189] on div "Andando in bicicletta al lavoro, : mi tengo in forma e risparmio sui trasporti." at bounding box center [502, 155] width 752 height 111
click at [658, 189] on div "Andando in bicicletta al lavoro, : mi tengo in forma e risparmio sui trasporti." at bounding box center [502, 155] width 752 height 111
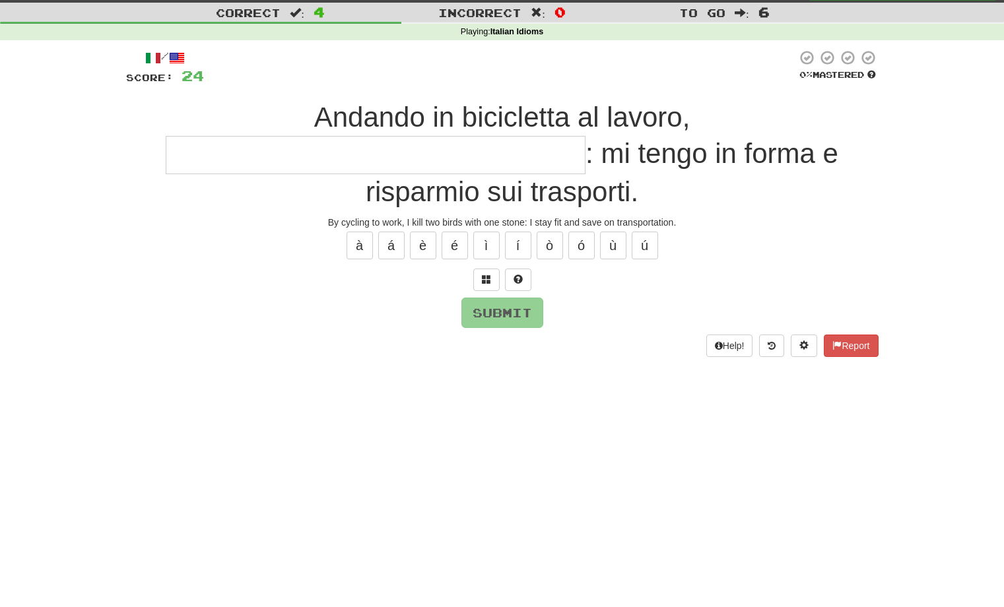
click at [373, 154] on input "text" at bounding box center [376, 155] width 420 height 39
type input "*"
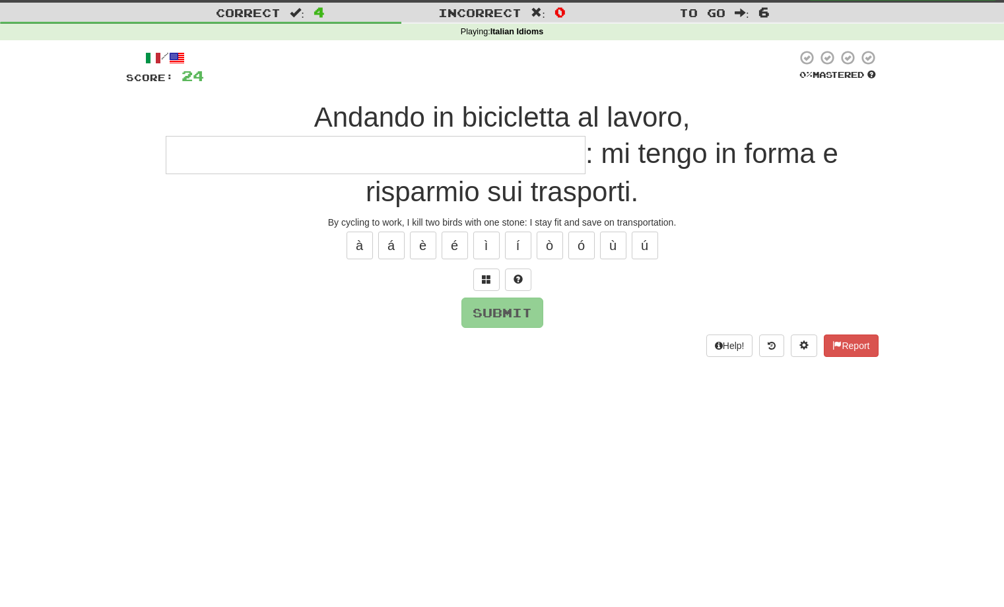
type input "*"
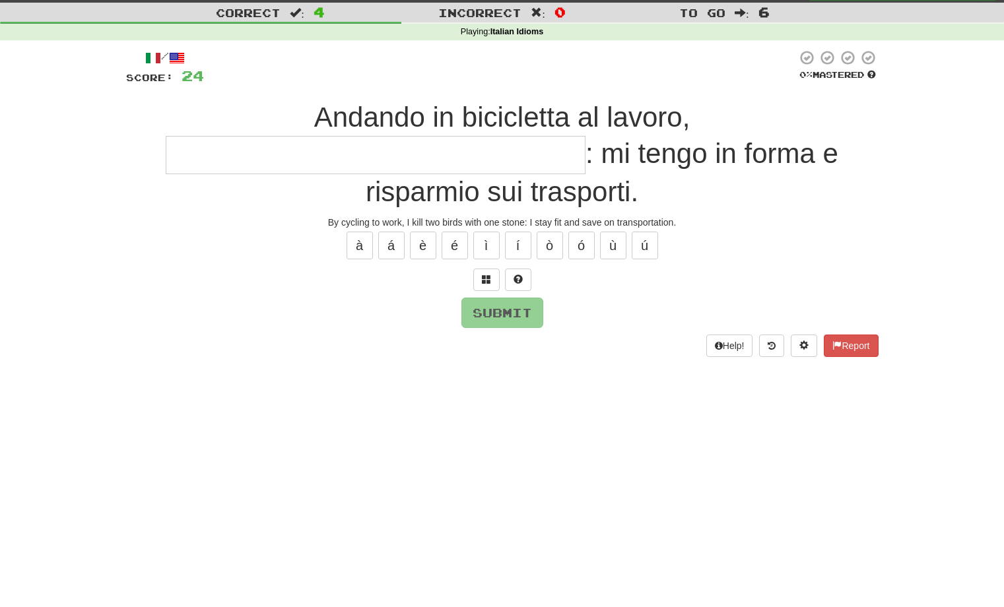
type input "*"
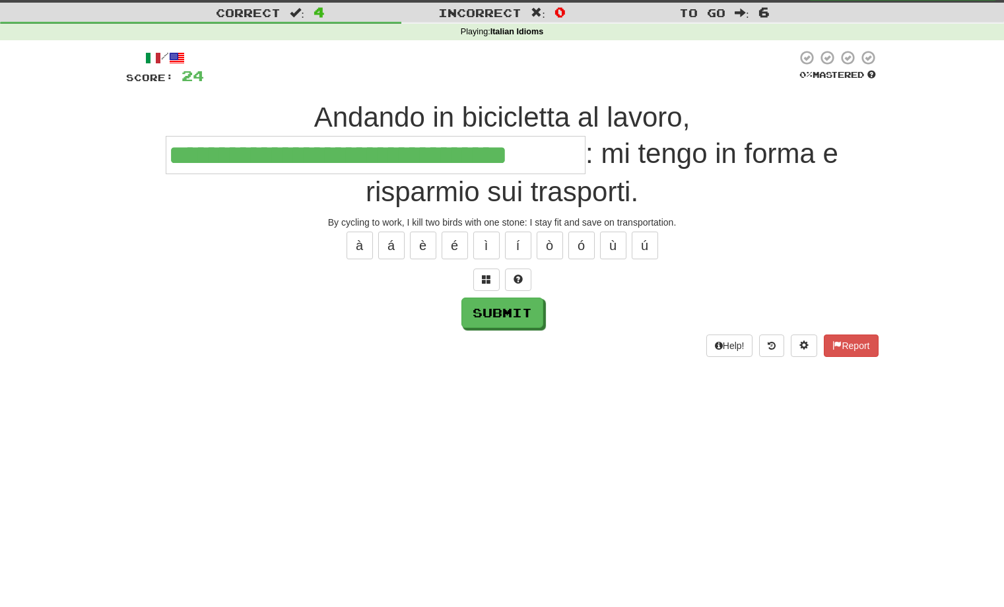
type input "**********"
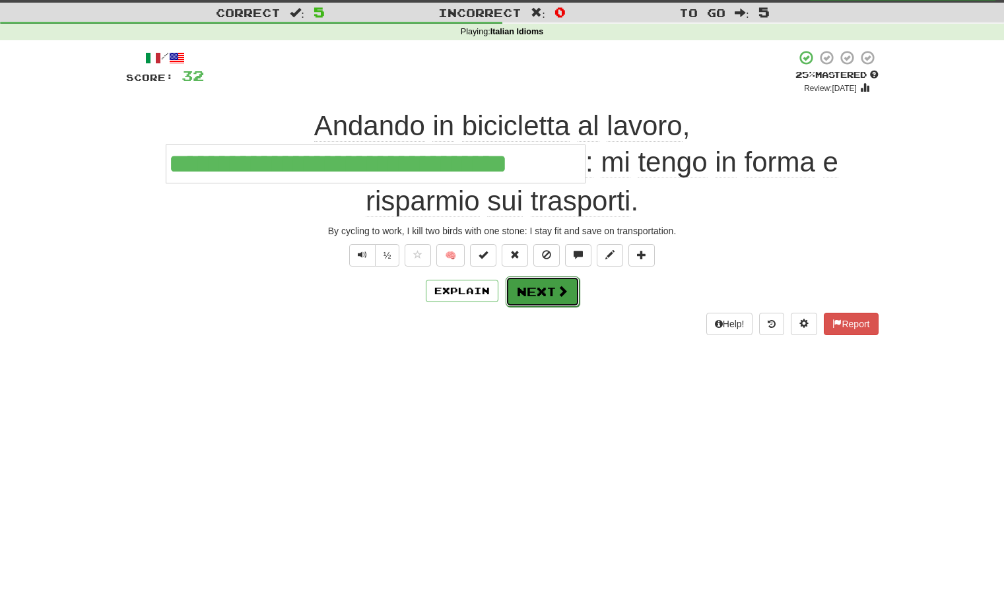
click at [553, 290] on button "Next" at bounding box center [542, 291] width 74 height 30
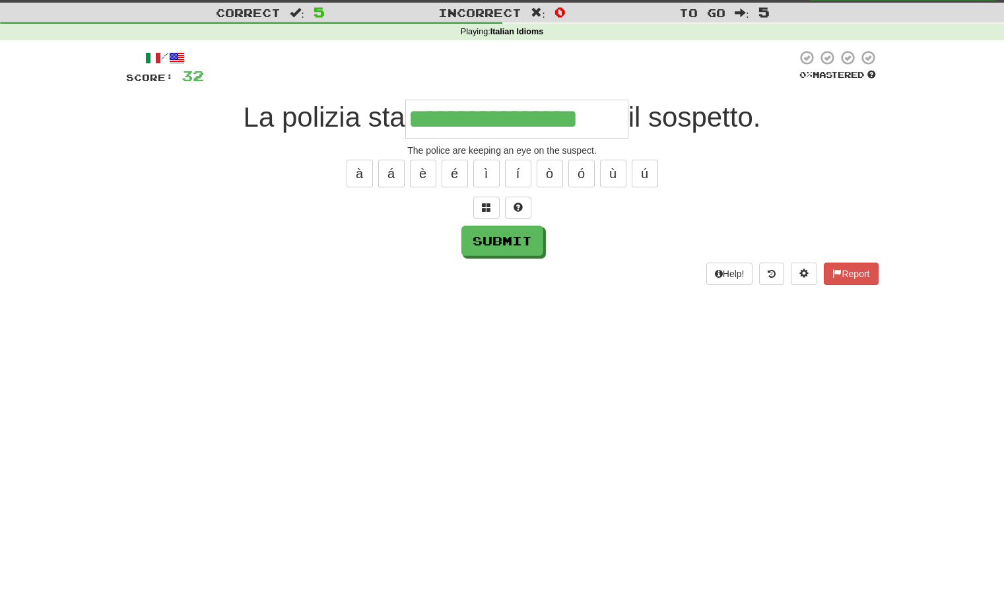
type input "**********"
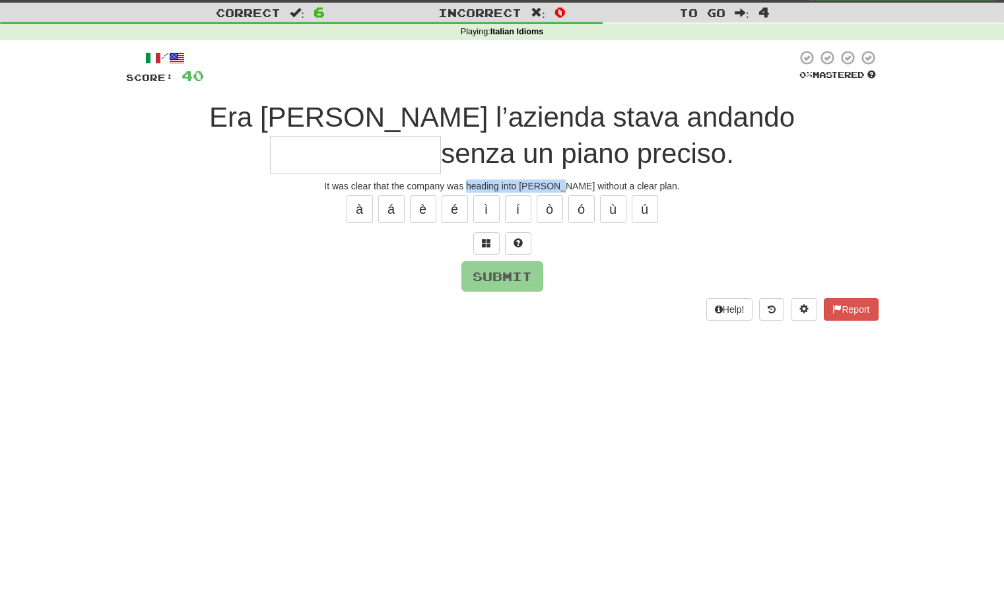
drag, startPoint x: 571, startPoint y: 185, endPoint x: 491, endPoint y: 189, distance: 80.6
click at [491, 189] on div "It was clear that the company was heading into the fray without a clear plan." at bounding box center [502, 185] width 752 height 13
click at [482, 192] on div at bounding box center [482, 192] width 0 height 0
click at [516, 183] on div "It was clear that the company was heading into the fray without a clear plan." at bounding box center [502, 185] width 752 height 13
click at [441, 136] on input "text" at bounding box center [355, 155] width 171 height 39
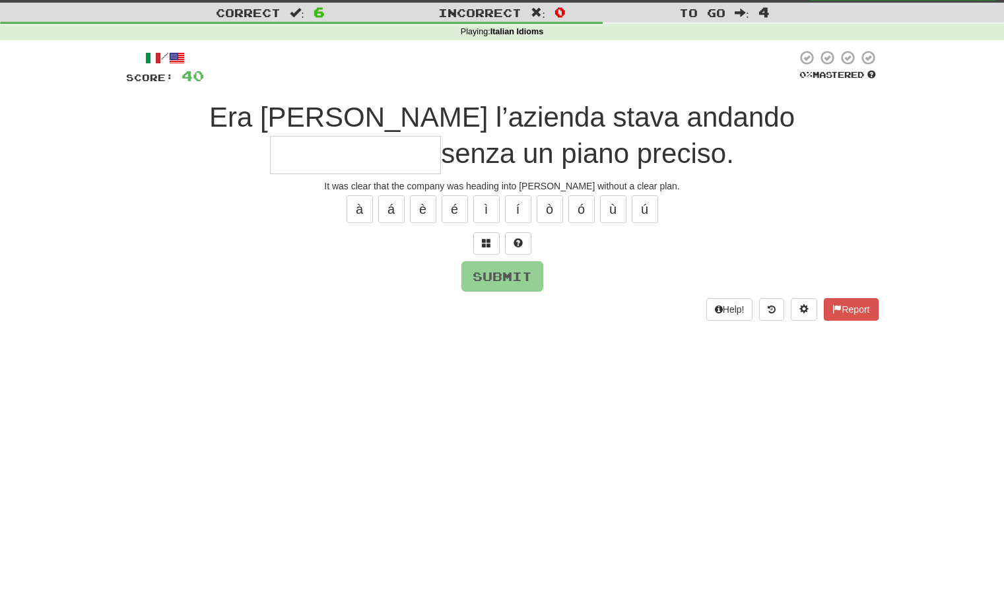
type input "*"
click at [490, 246] on button at bounding box center [486, 243] width 26 height 22
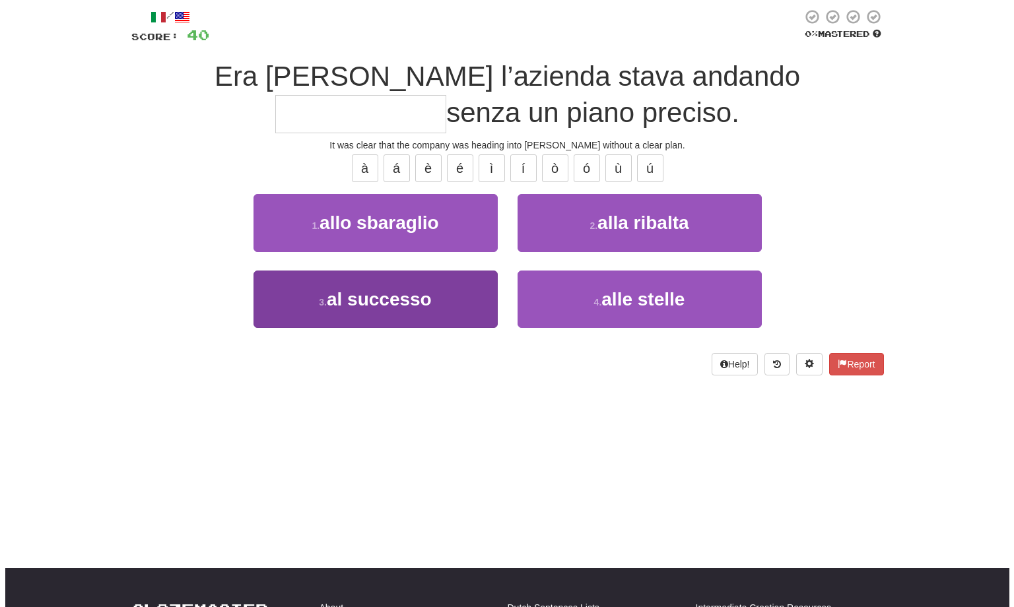
scroll to position [75, 0]
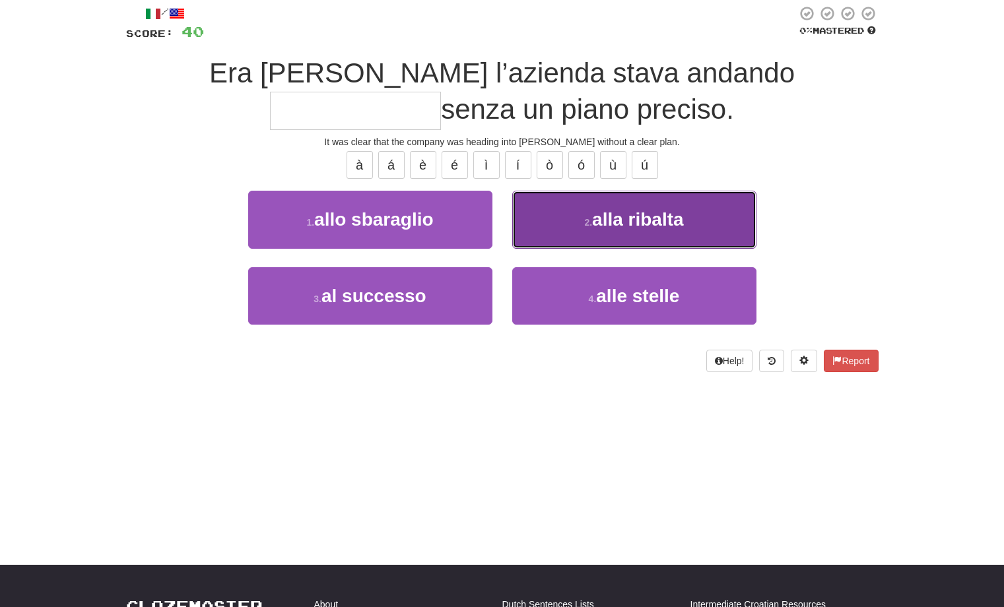
click at [664, 234] on button "2 . alla ribalta" at bounding box center [634, 219] width 244 height 57
type input "**********"
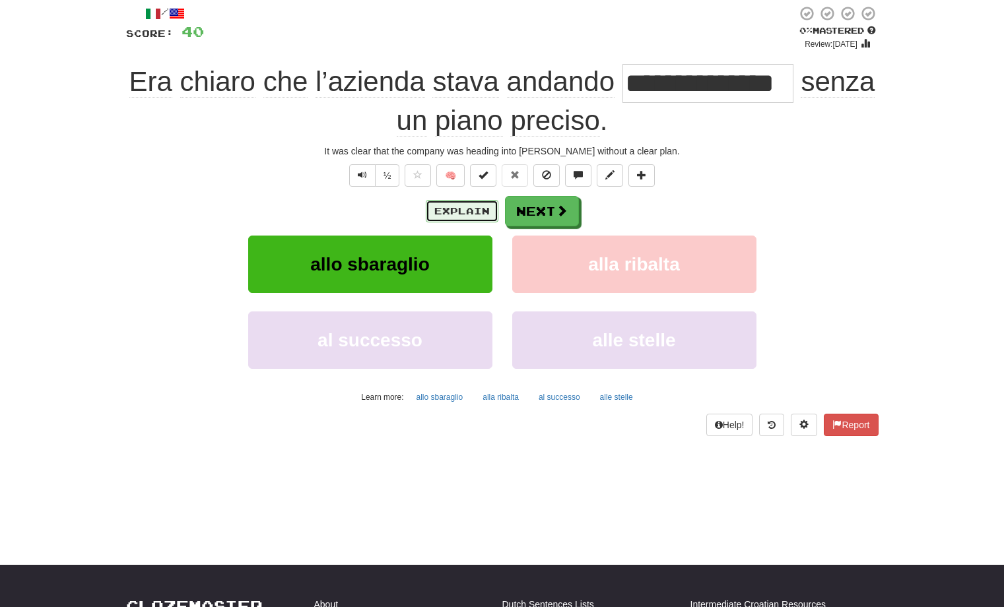
click at [455, 214] on button "Explain" at bounding box center [462, 211] width 73 height 22
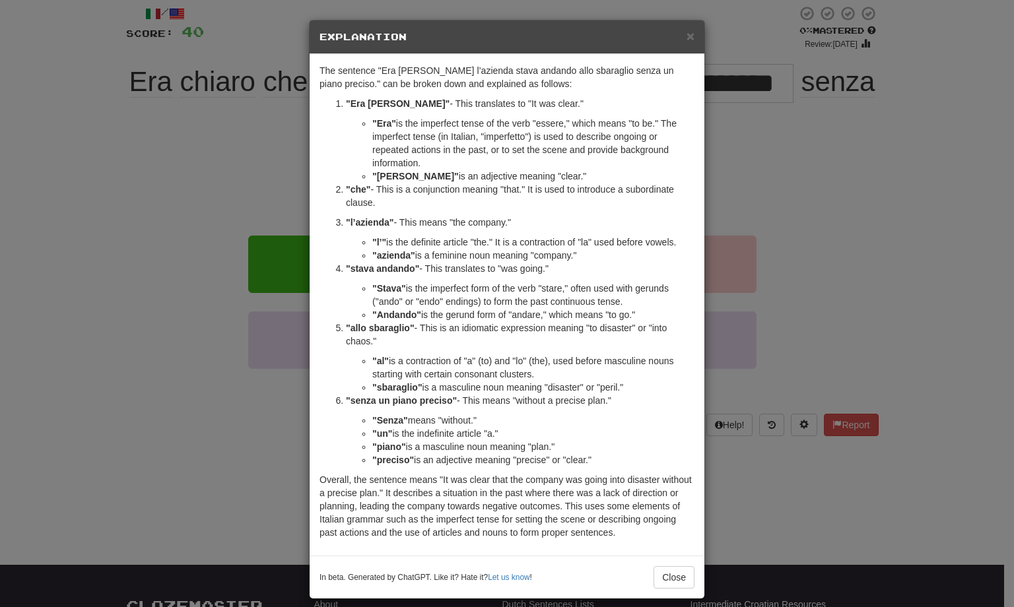
scroll to position [25, 0]
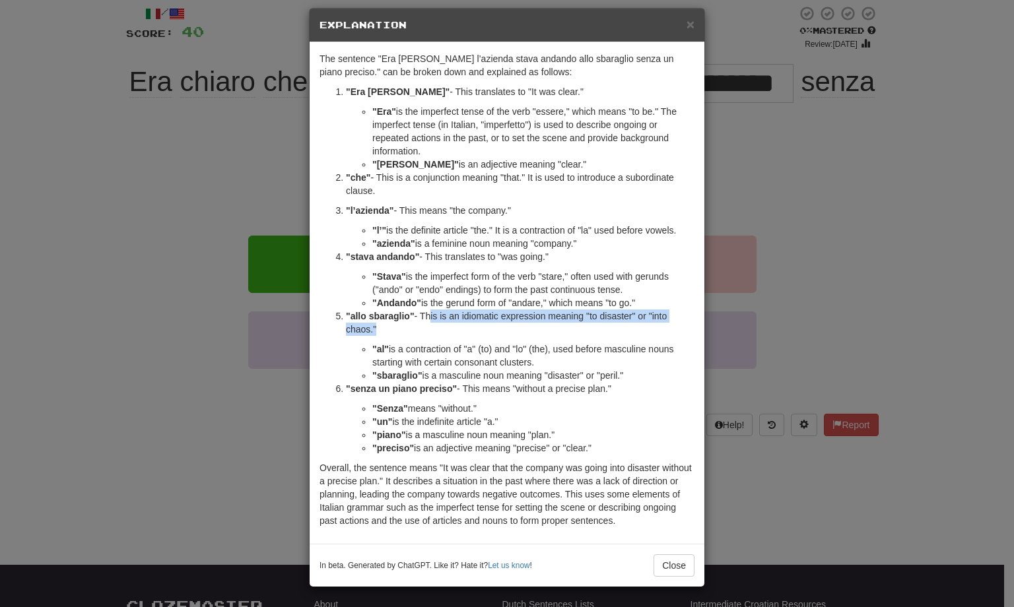
drag, startPoint x: 420, startPoint y: 306, endPoint x: 384, endPoint y: 326, distance: 41.7
click at [384, 326] on li ""allo sbaraglio" - This is an idiomatic expression meaning "to disaster" or "in…" at bounding box center [520, 345] width 348 height 73
click at [375, 322] on div at bounding box center [375, 322] width 0 height 0
click at [435, 309] on p ""allo sbaraglio" - This is an idiomatic expression meaning "to disaster" or "in…" at bounding box center [520, 322] width 348 height 26
click at [432, 342] on li ""al" is a contraction of "a" (to) and "lo" (the), used before masculine nouns s…" at bounding box center [533, 355] width 322 height 26
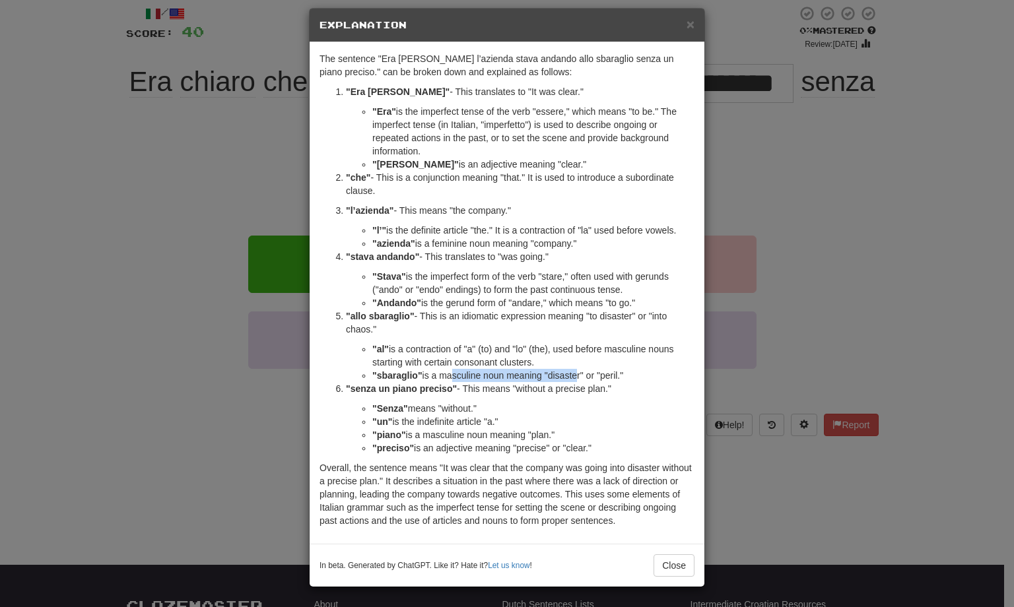
drag, startPoint x: 446, startPoint y: 359, endPoint x: 568, endPoint y: 364, distance: 122.2
click at [572, 369] on li ""sbaraglio" is a masculine noun meaning "disaster" or "peril."" at bounding box center [533, 375] width 322 height 13
click at [568, 369] on li ""sbaraglio" is a masculine noun meaning "disaster" or "peril."" at bounding box center [533, 375] width 322 height 13
